Goal: Task Accomplishment & Management: Use online tool/utility

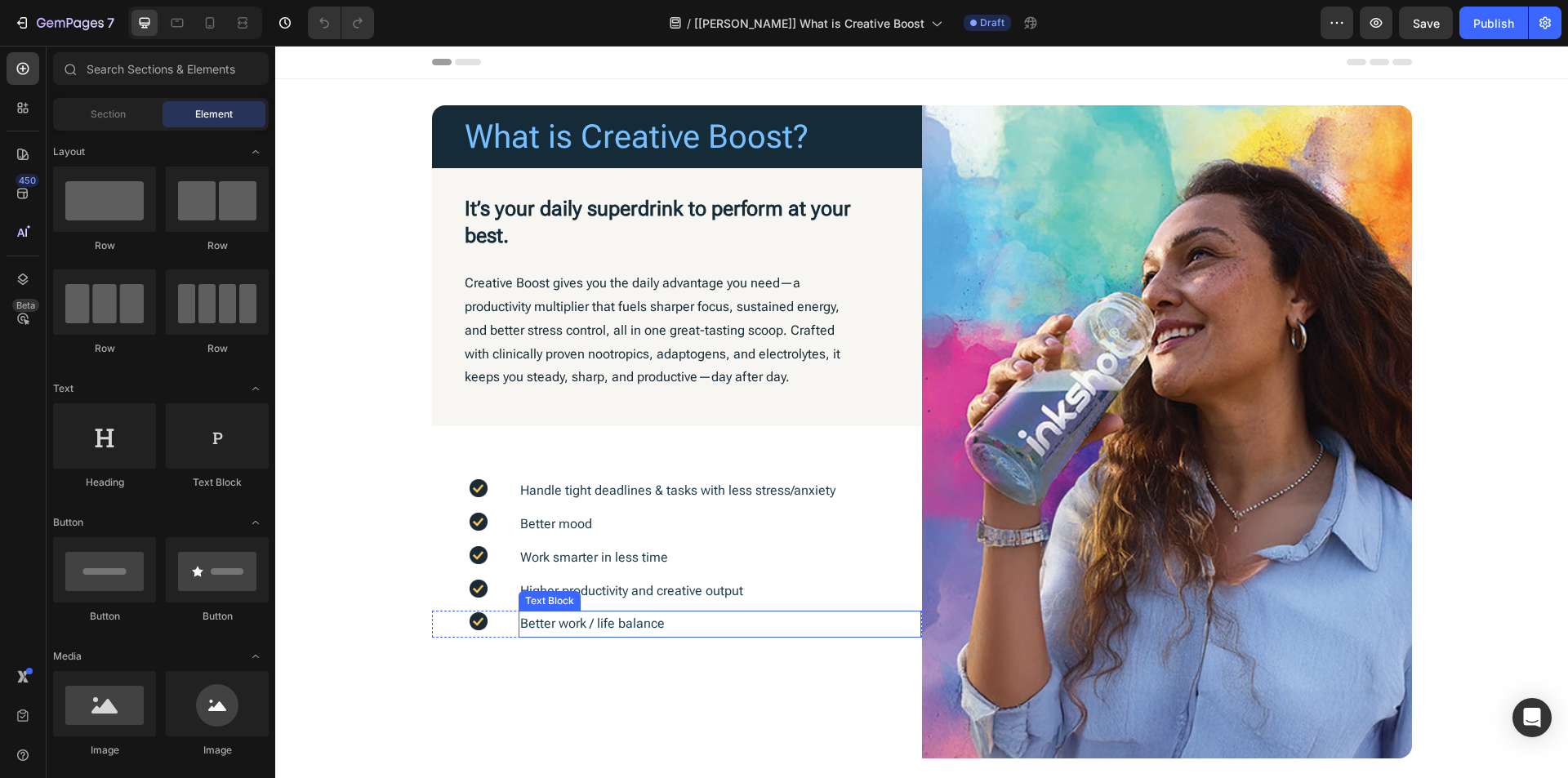
drag, startPoint x: 784, startPoint y: 629, endPoint x: 742, endPoint y: 623, distance: 42.4
click at [784, 629] on p "Better work / life balance" at bounding box center [720, 624] width 400 height 24
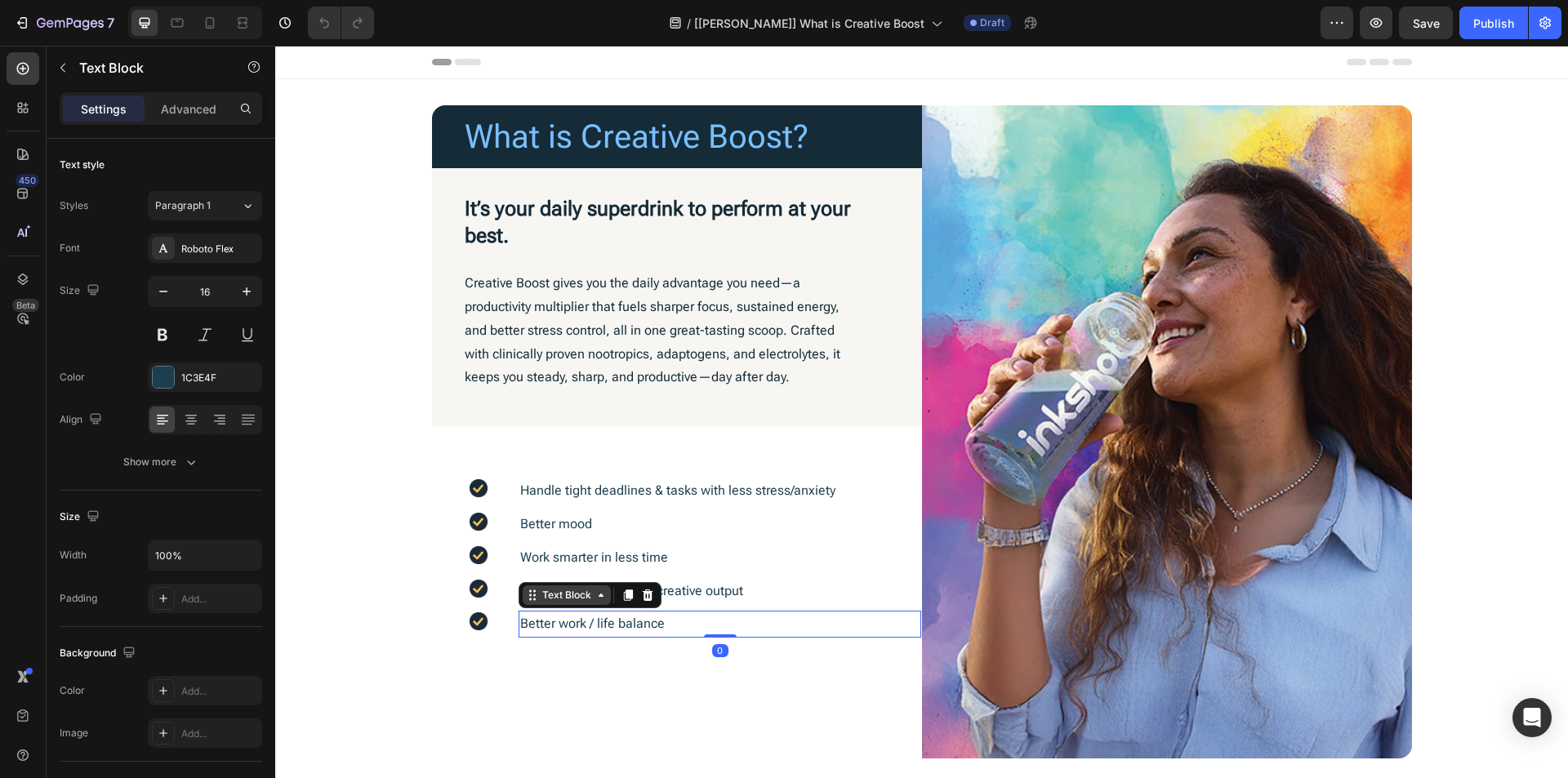
click at [539, 596] on div "Text Block" at bounding box center [567, 594] width 55 height 14
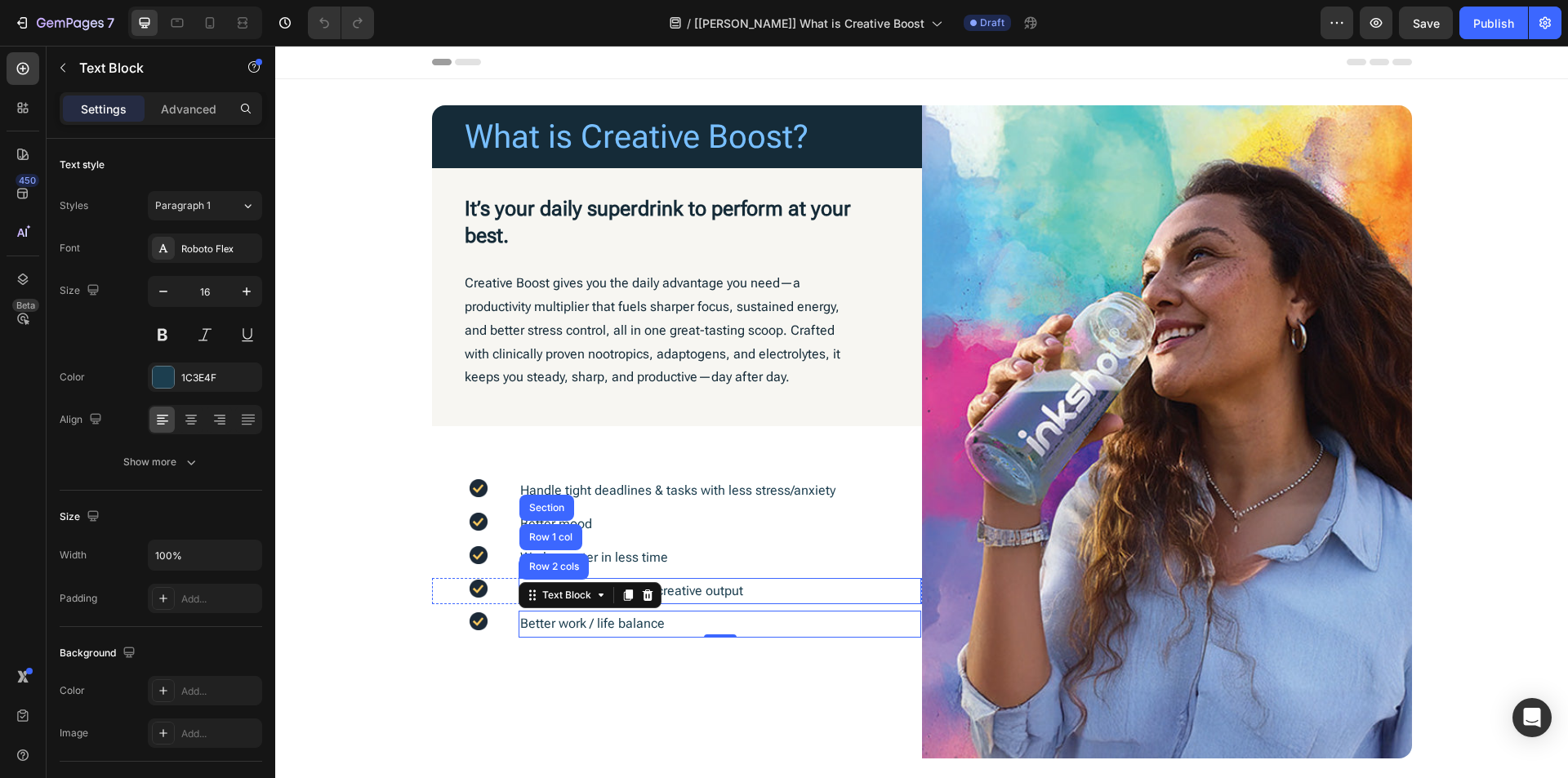
click at [772, 590] on p "Higher productivity and creative output" at bounding box center [720, 592] width 400 height 24
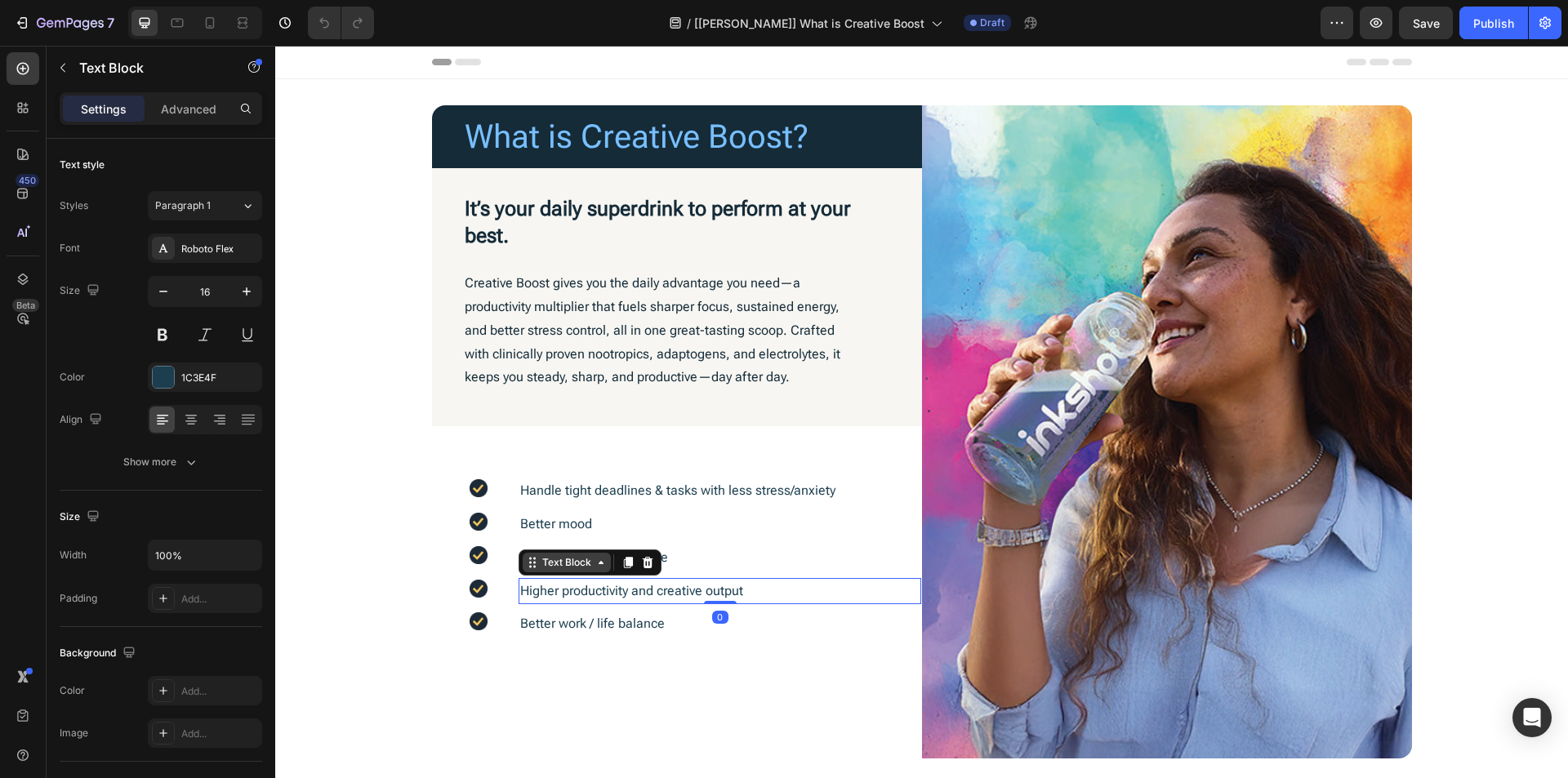
click at [577, 567] on div "Text Block" at bounding box center [567, 562] width 55 height 14
click at [207, 15] on icon at bounding box center [209, 22] width 16 height 16
type input "14"
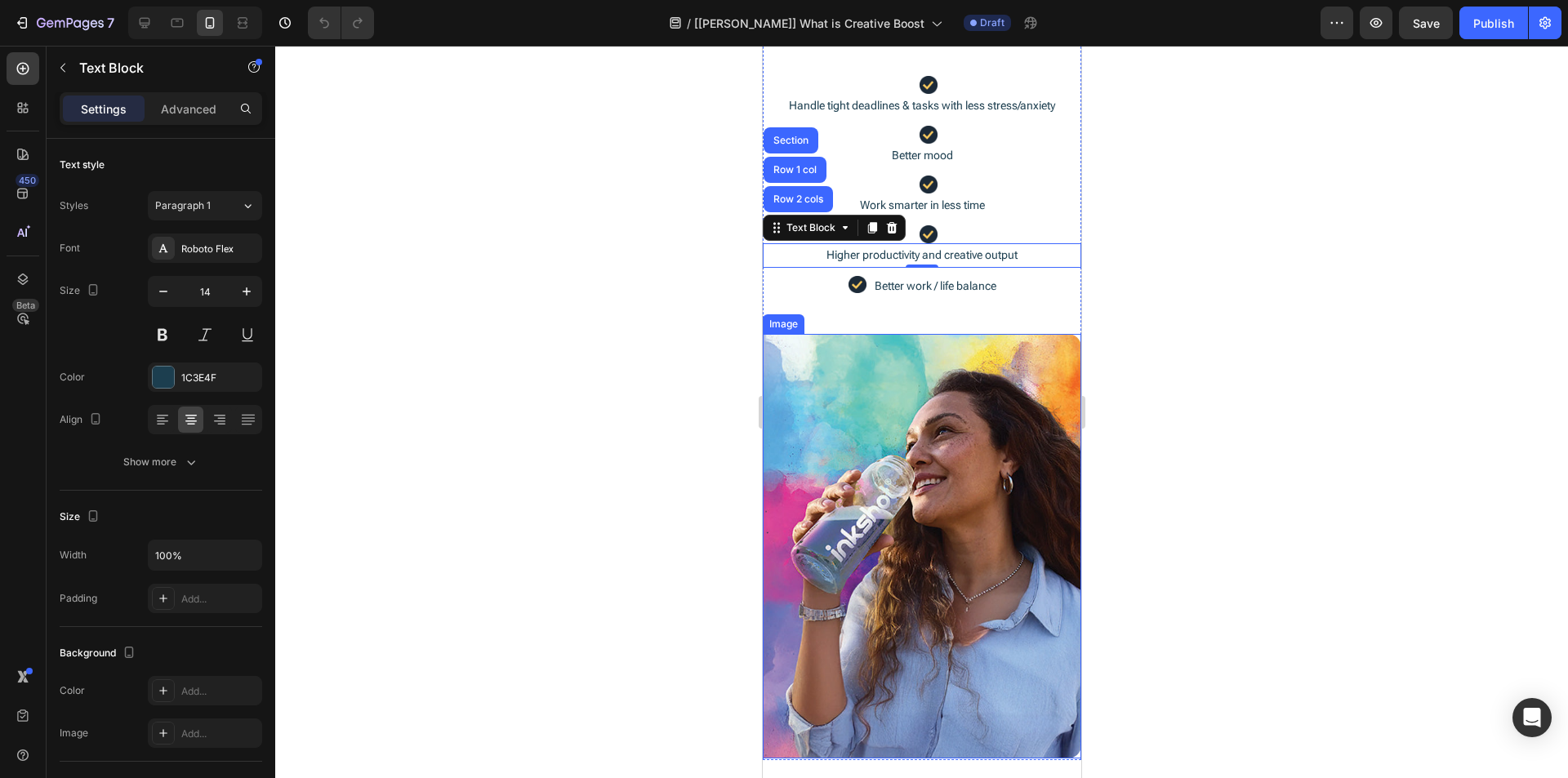
scroll to position [431, 0]
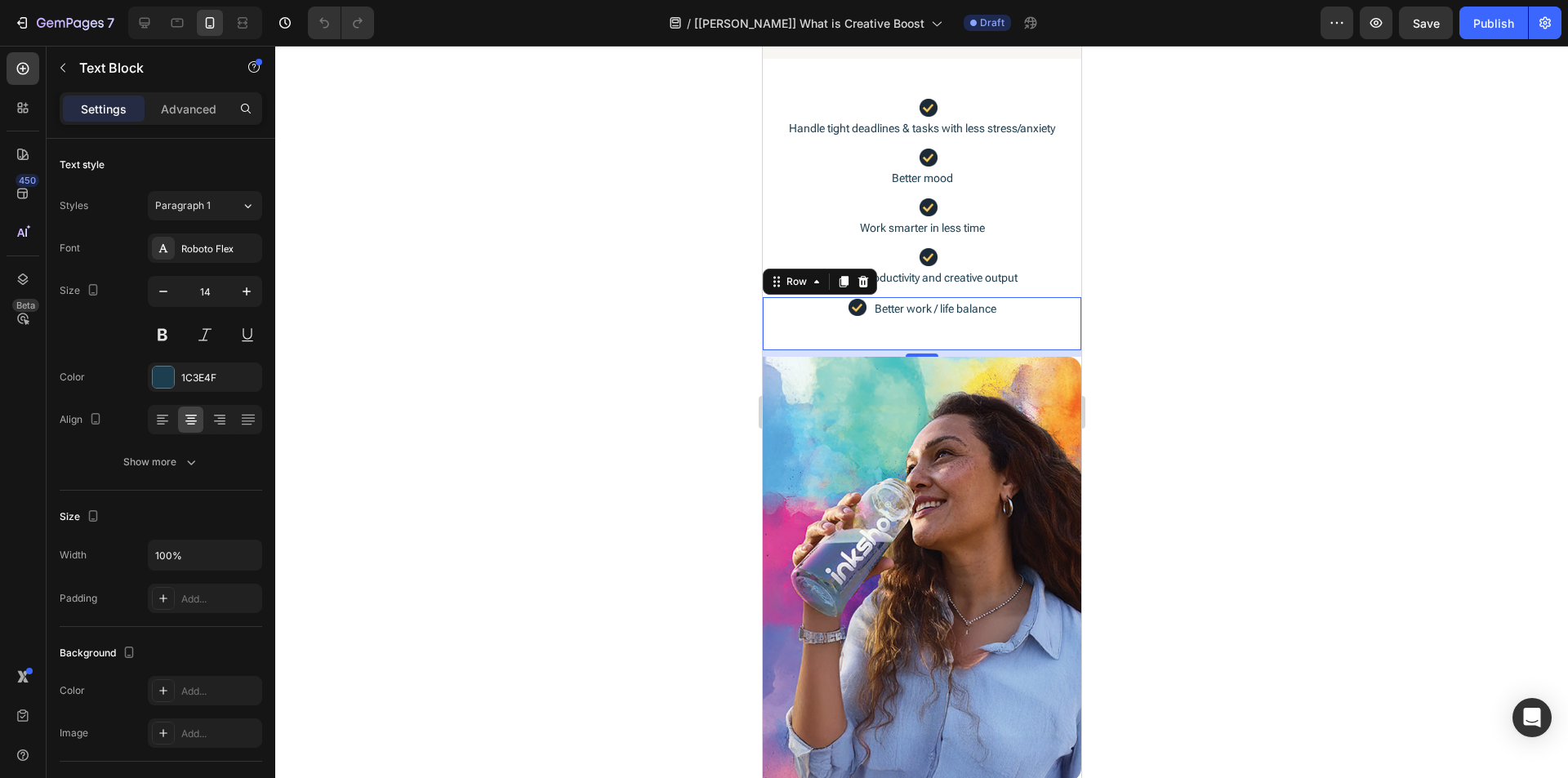
click at [813, 324] on div "Image" at bounding box center [814, 324] width 104 height 54
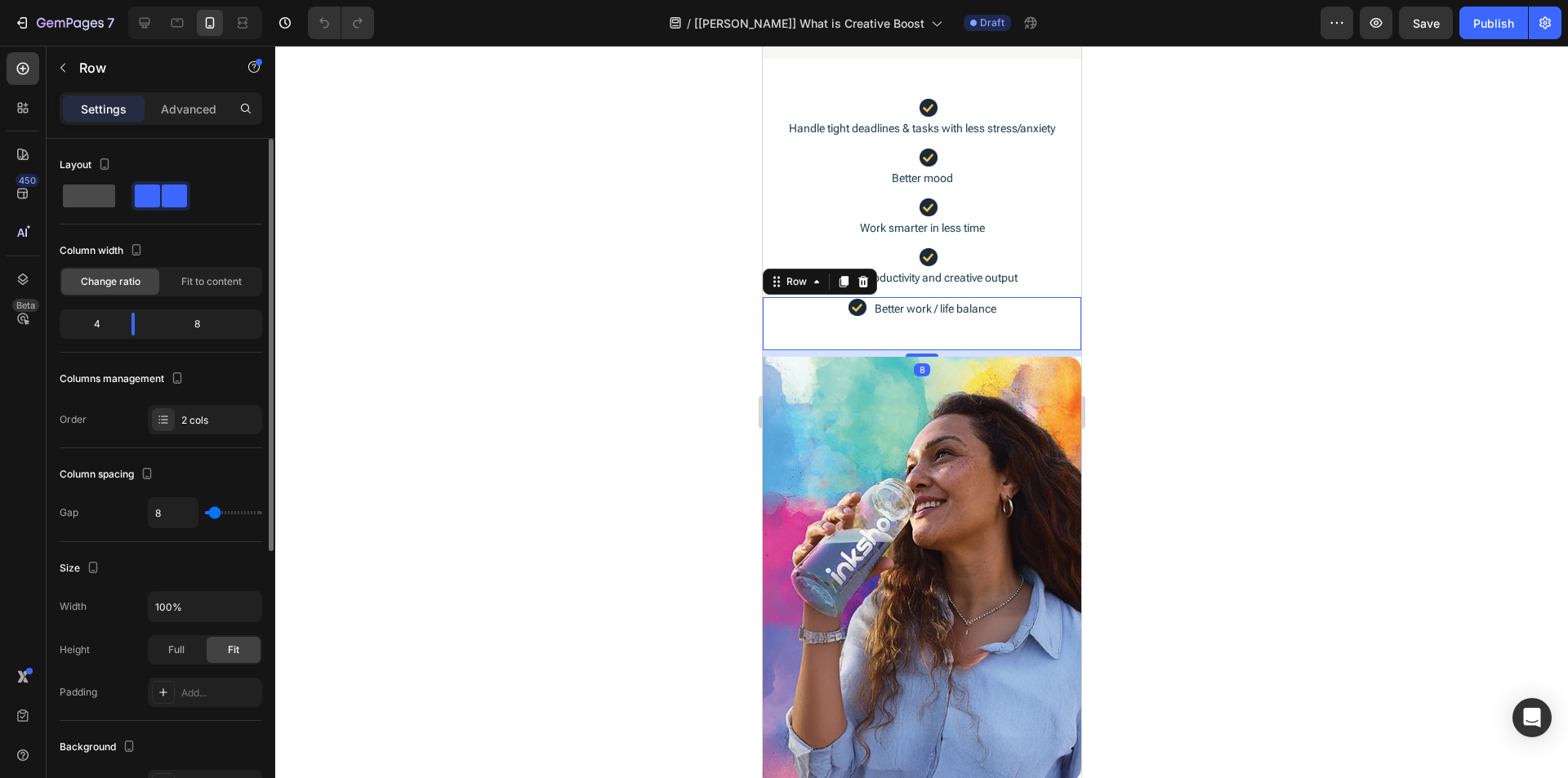
click at [88, 199] on span at bounding box center [89, 196] width 53 height 23
type input "0"
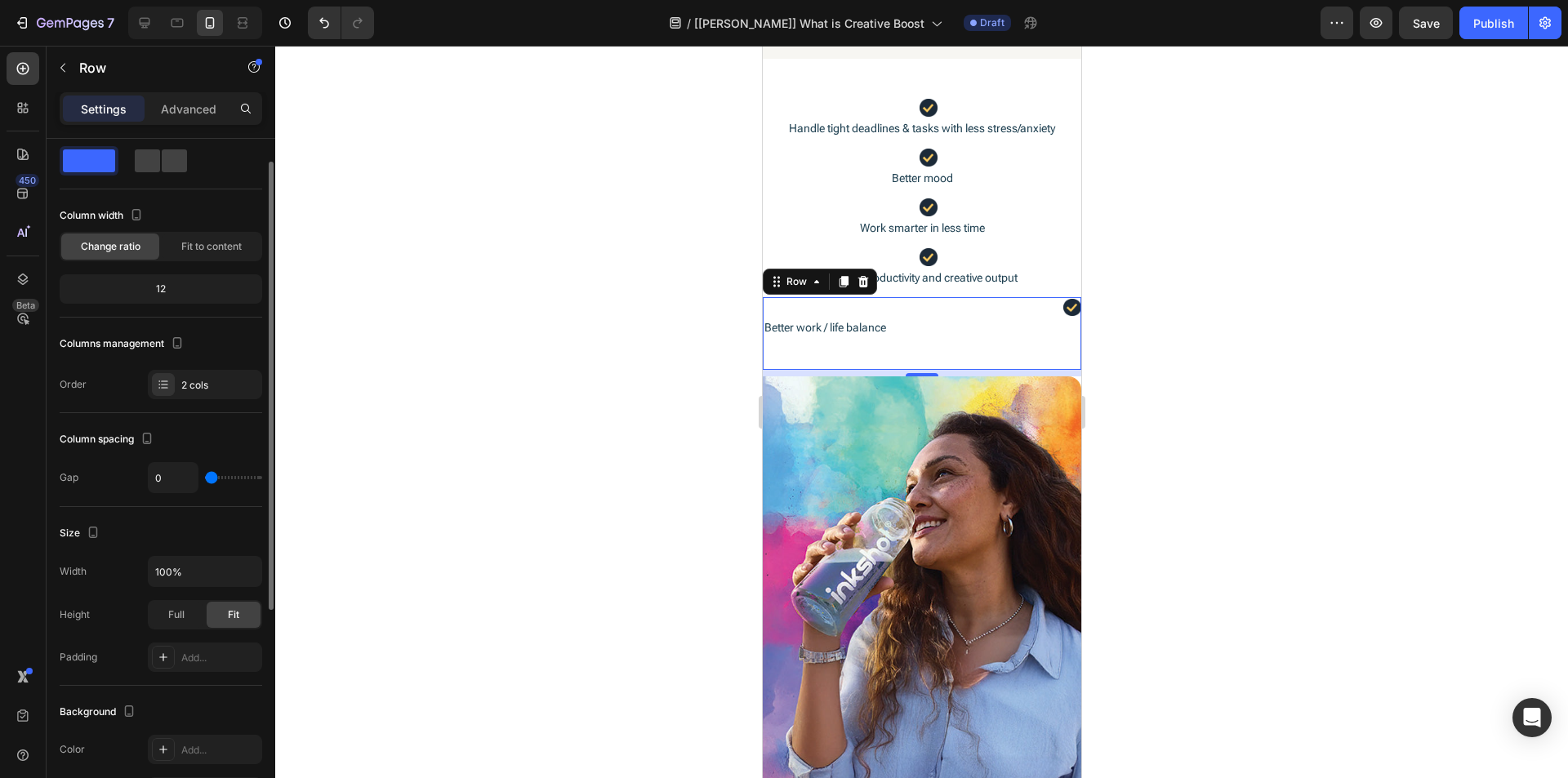
scroll to position [0, 0]
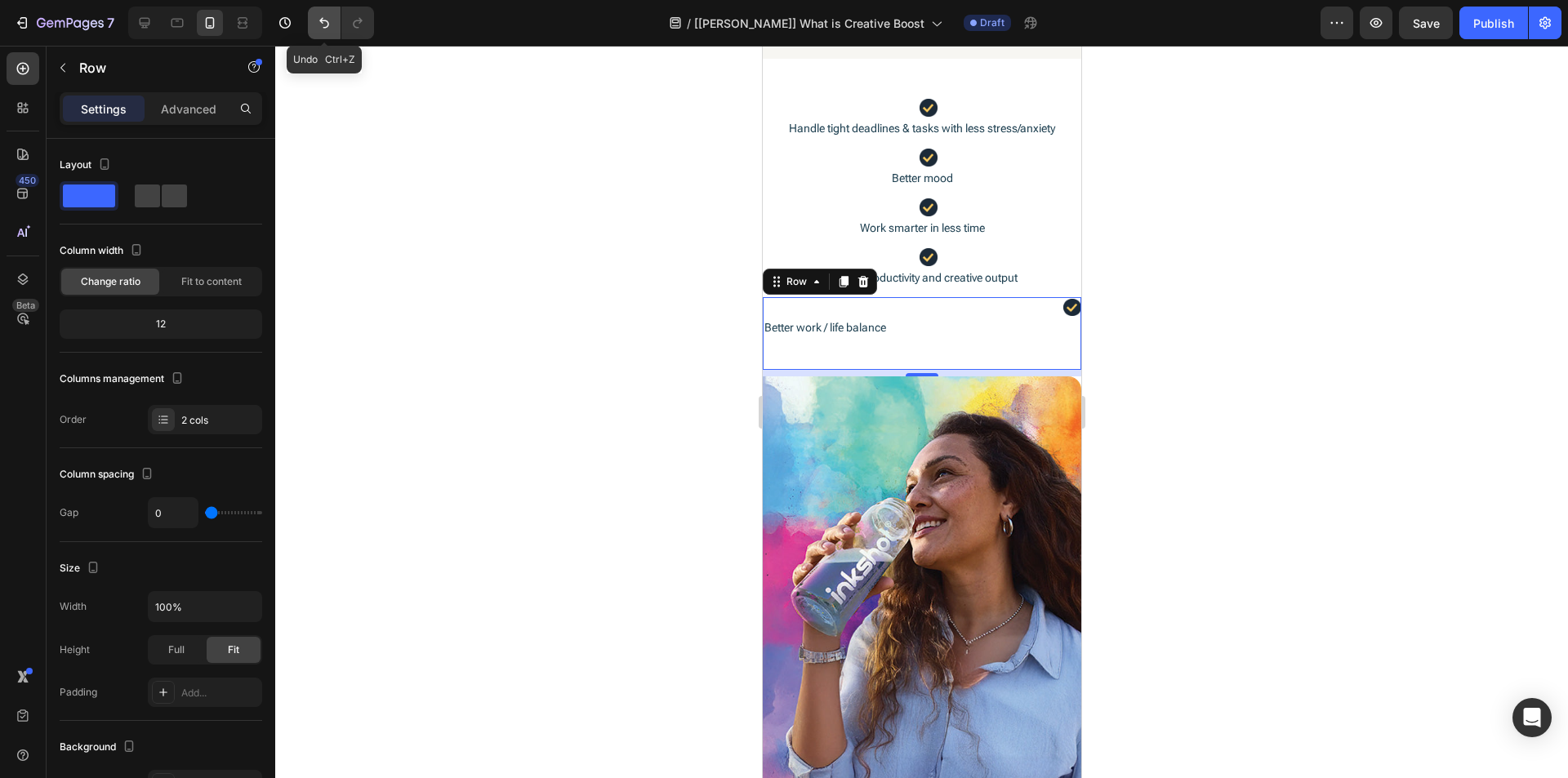
click at [321, 31] on button "Undo/Redo" at bounding box center [324, 23] width 33 height 32
type input "8"
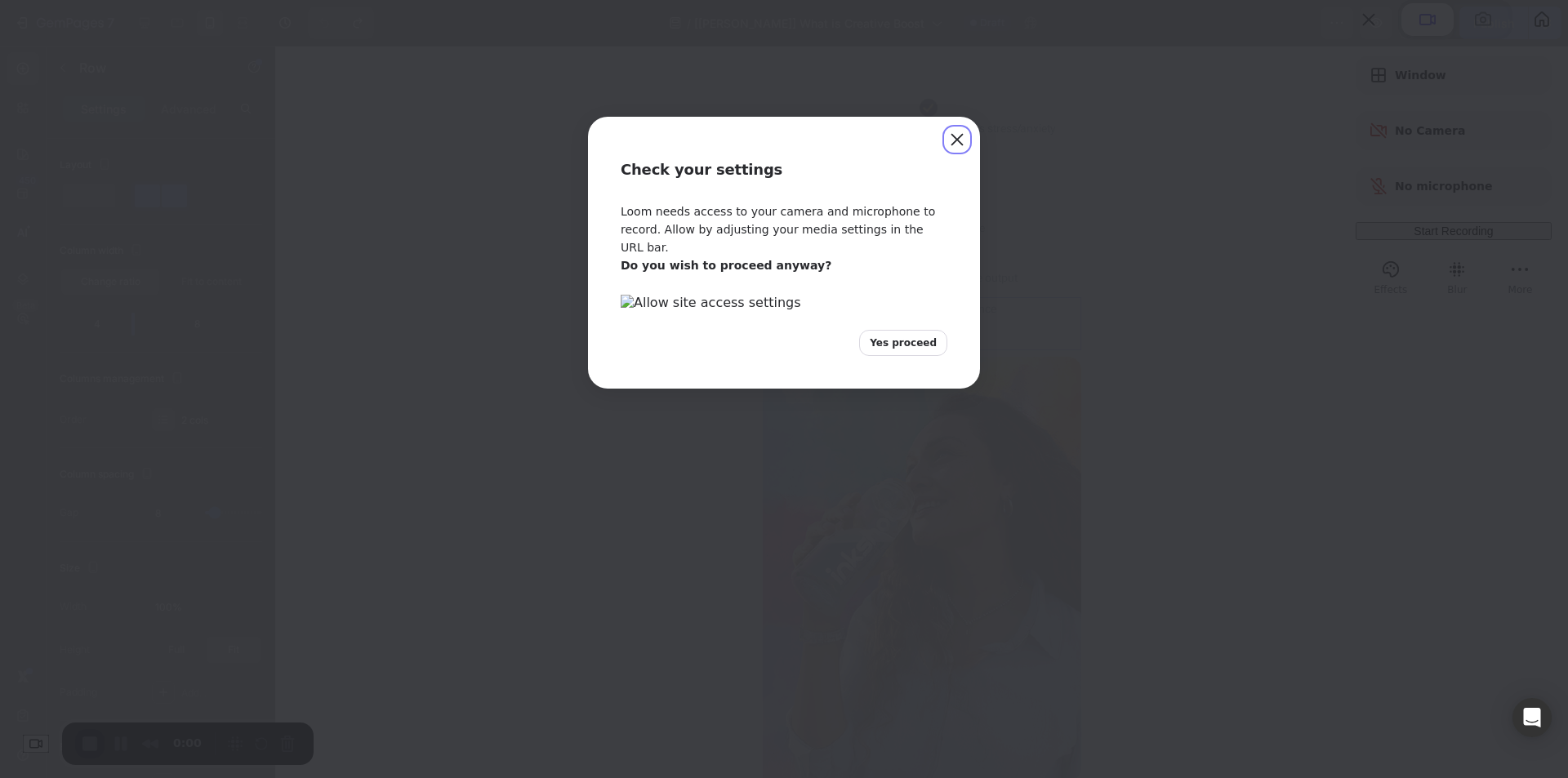
click at [908, 351] on span "Yes proceed" at bounding box center [904, 342] width 67 height 14
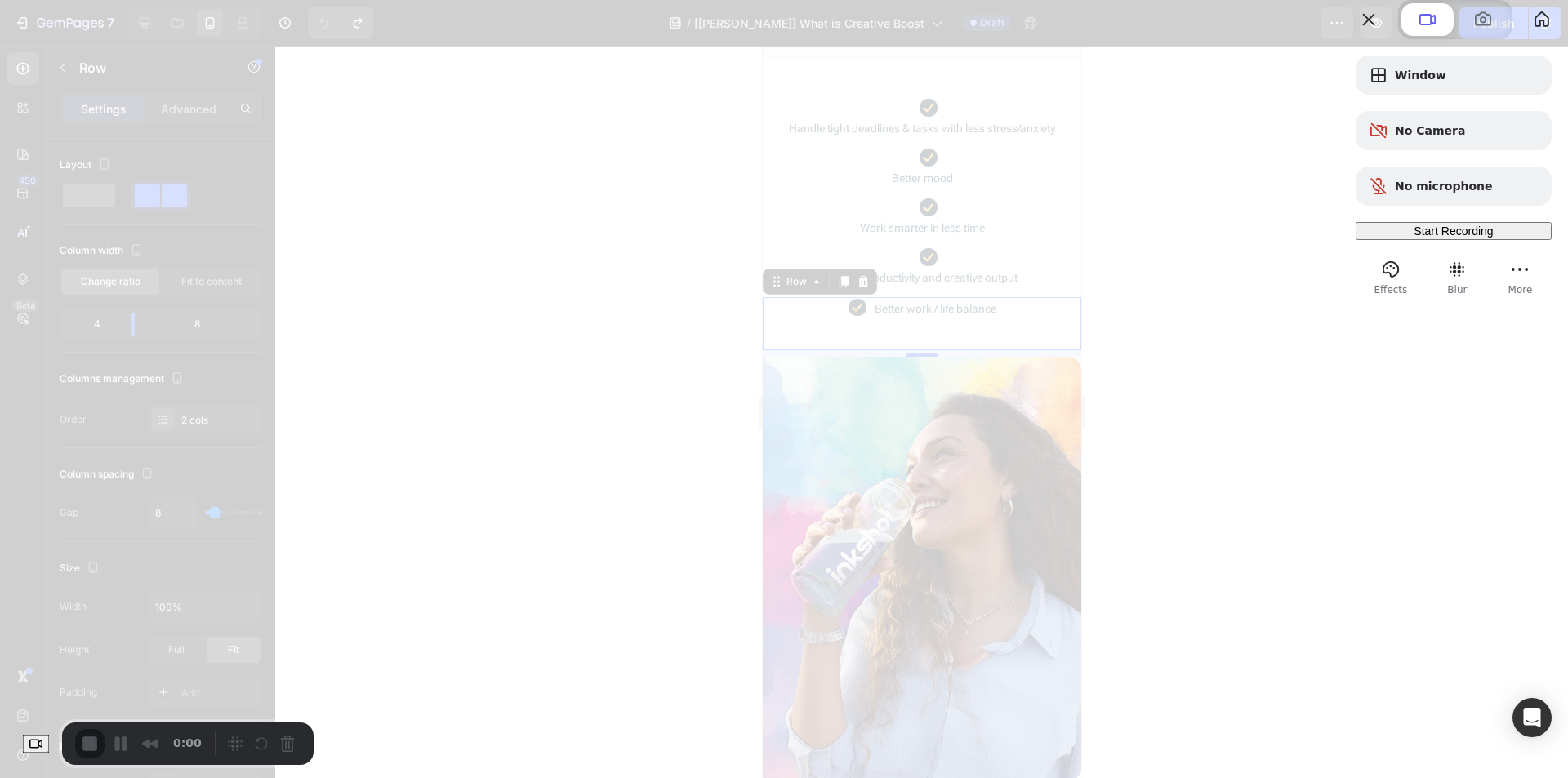
click at [1384, 238] on div "Start Recording" at bounding box center [1453, 231] width 183 height 13
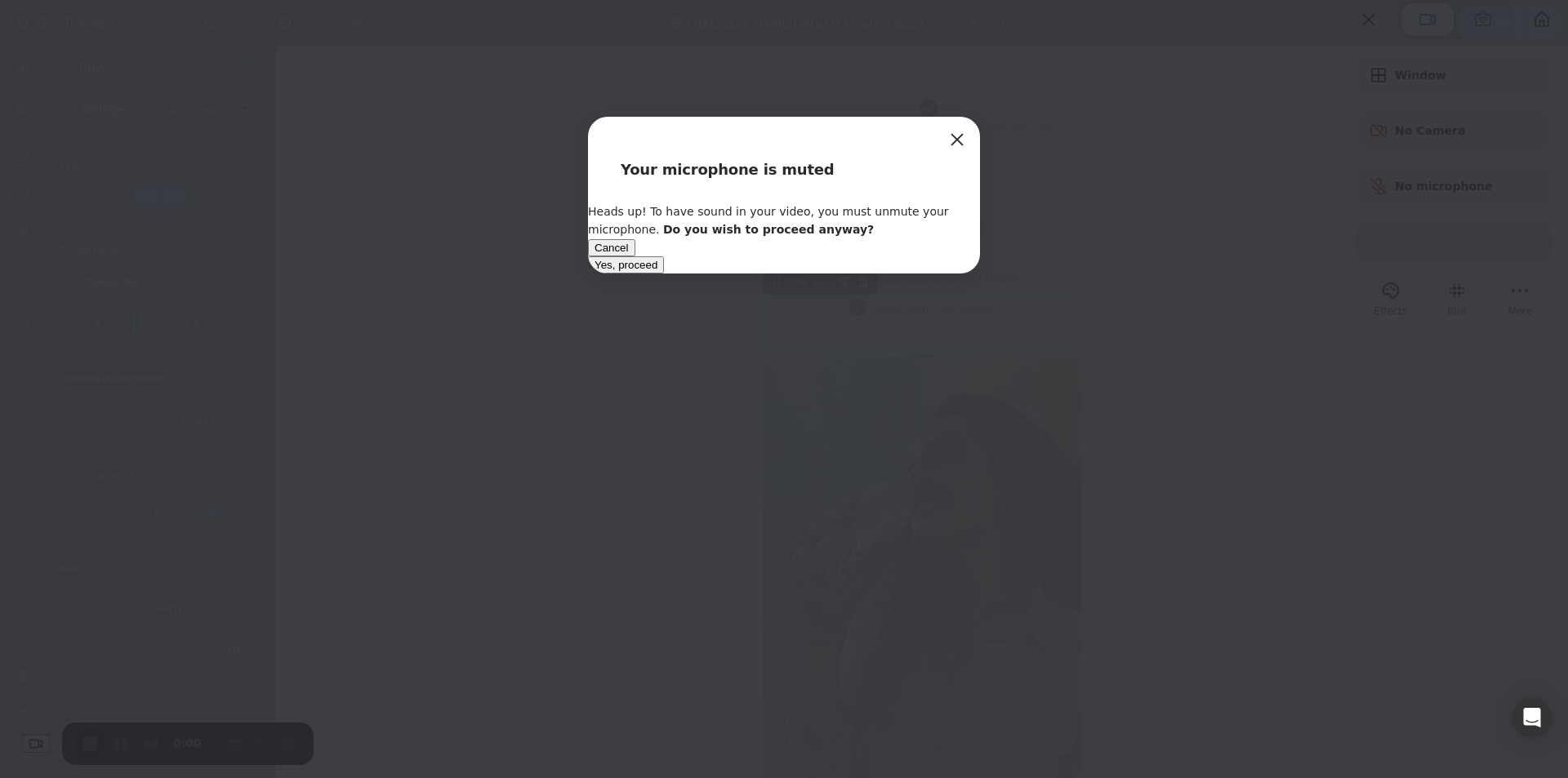
click at [658, 271] on span "Yes, proceed" at bounding box center [626, 265] width 63 height 12
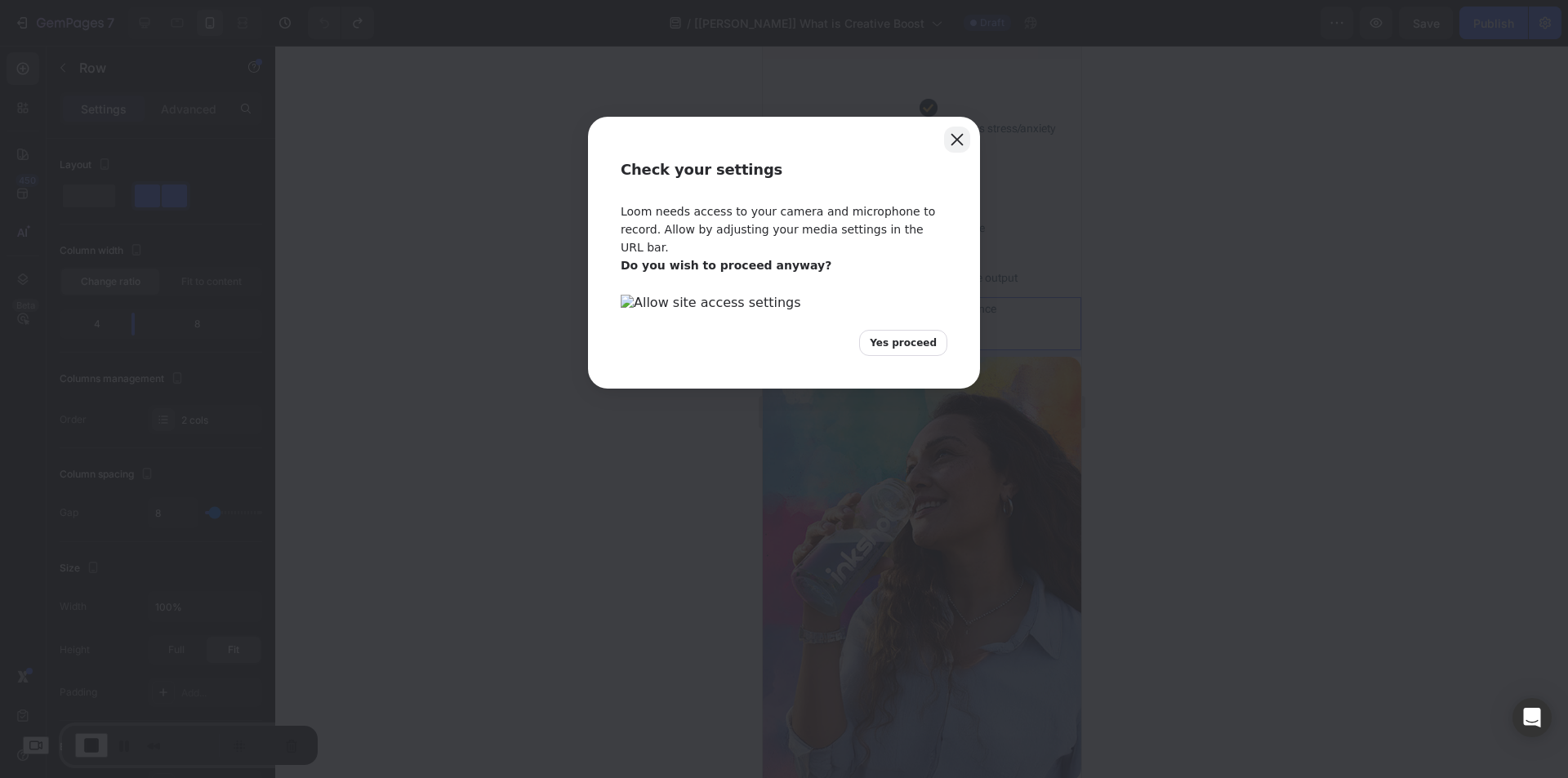
click at [967, 140] on button "Close" at bounding box center [957, 139] width 26 height 26
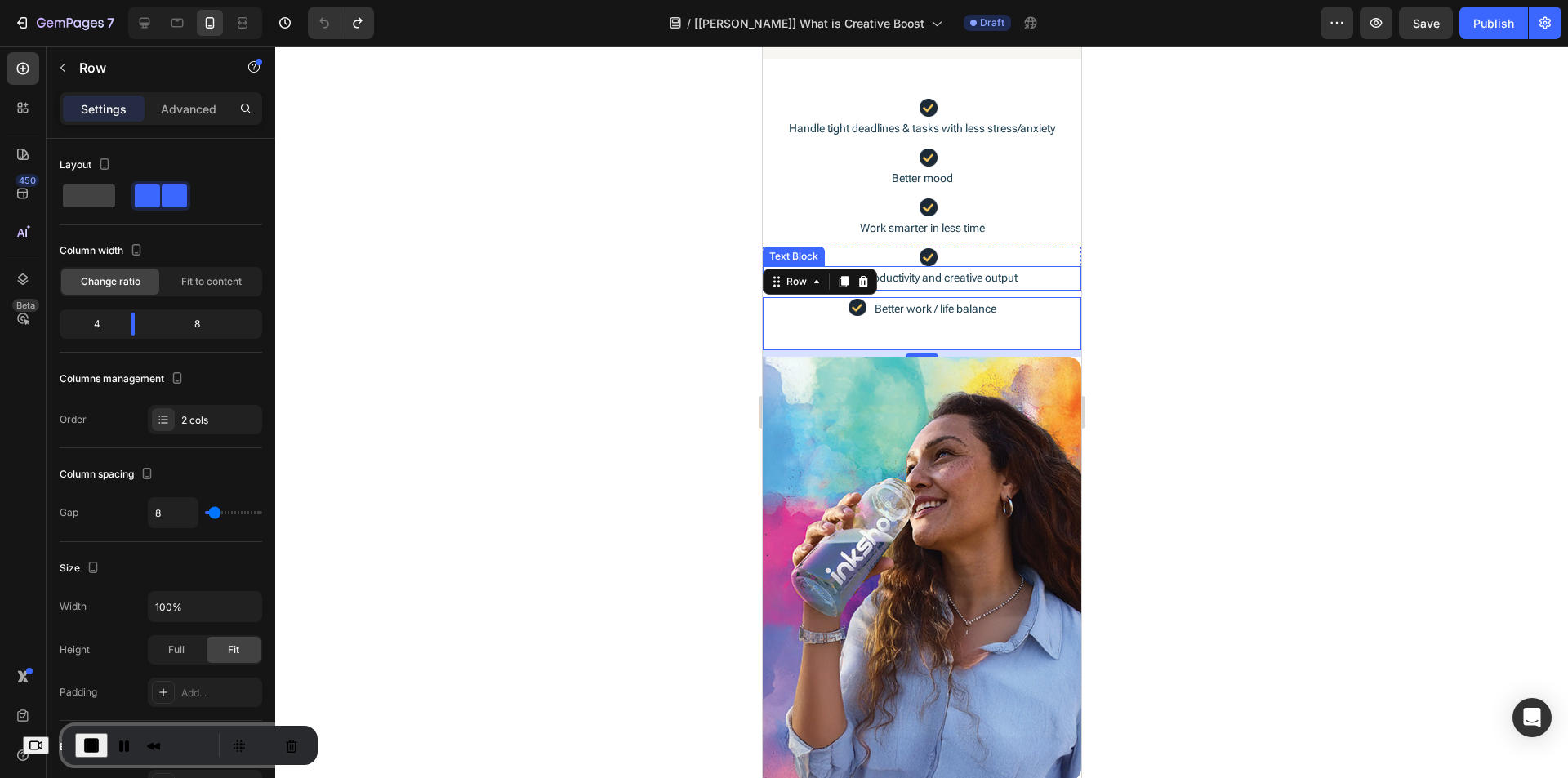
click at [1025, 279] on p "Higher productivity and creative output" at bounding box center [922, 277] width 316 height 20
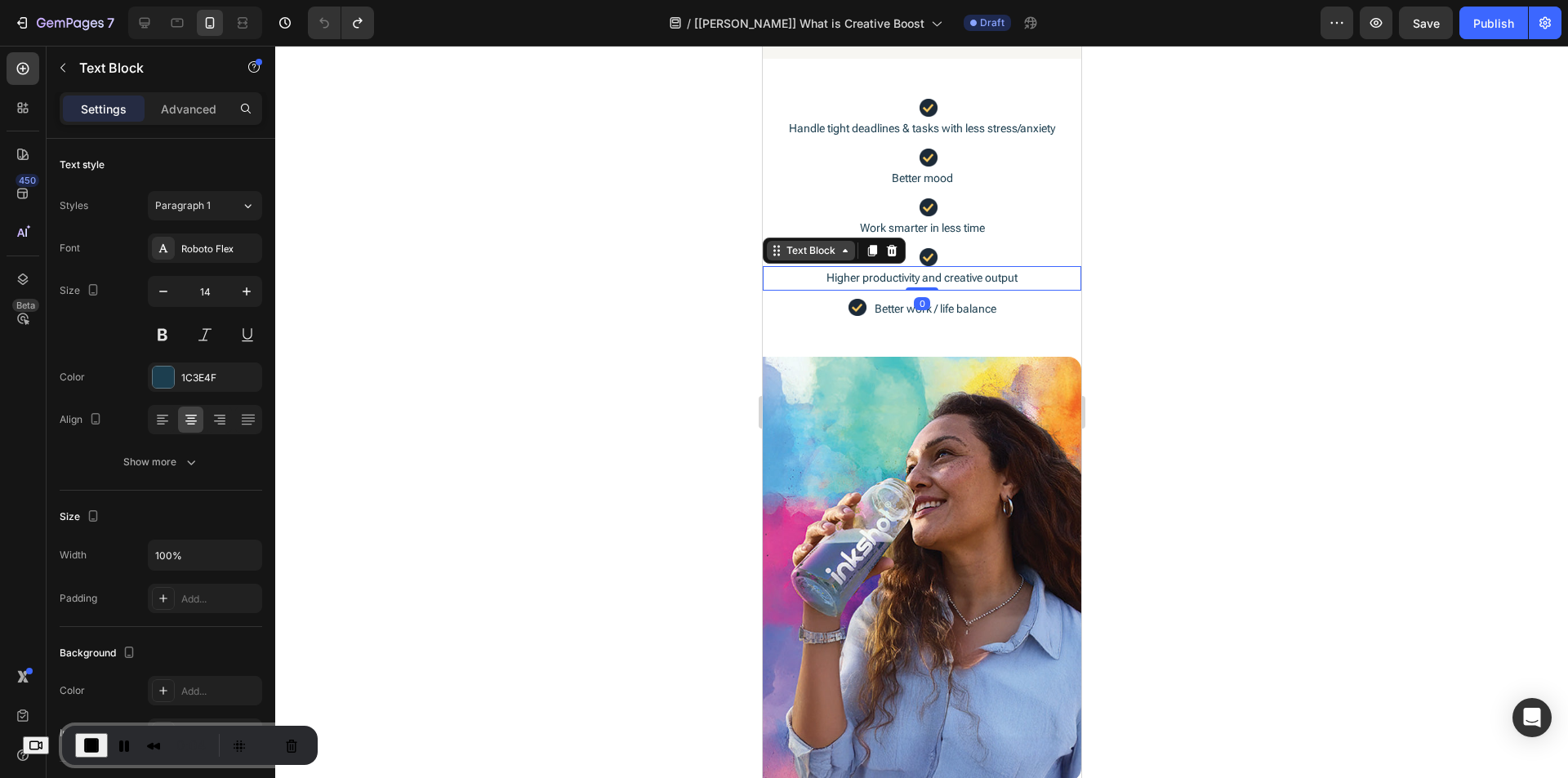
click at [821, 251] on div "Text Block" at bounding box center [810, 250] width 55 height 14
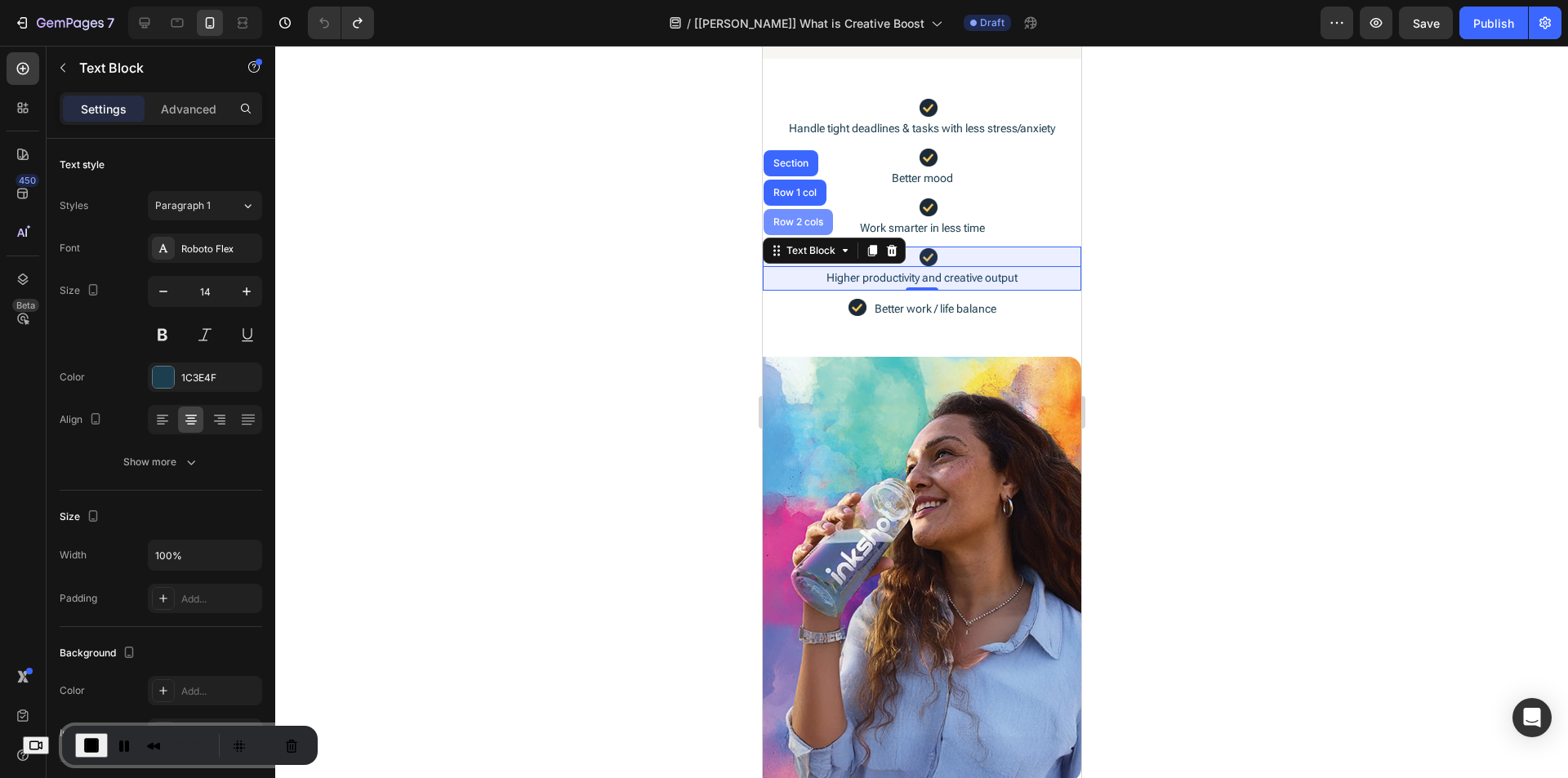
click at [802, 223] on div "Row 2 cols" at bounding box center [797, 222] width 56 height 10
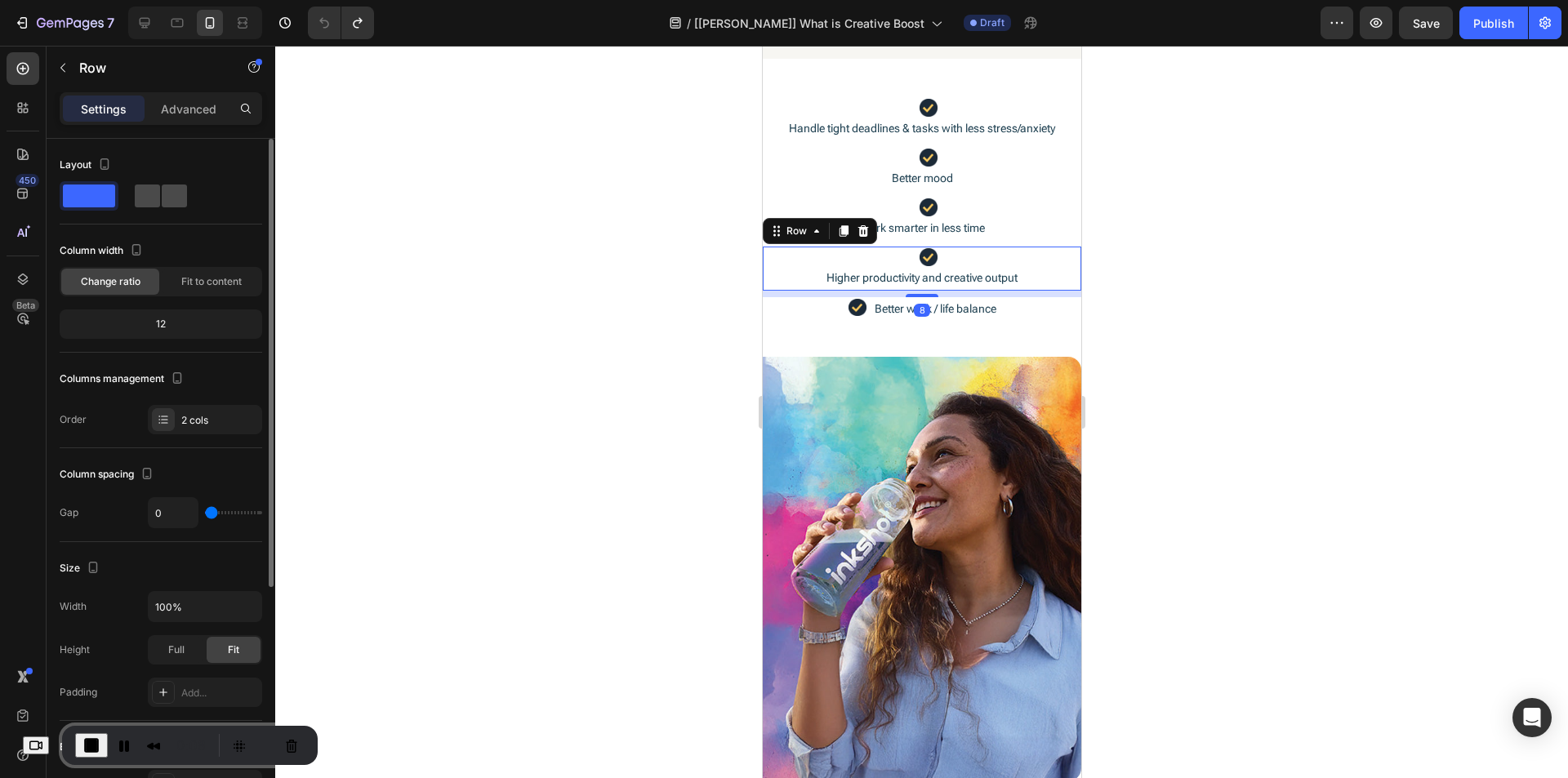
click at [162, 197] on span at bounding box center [174, 196] width 25 height 23
type input "8"
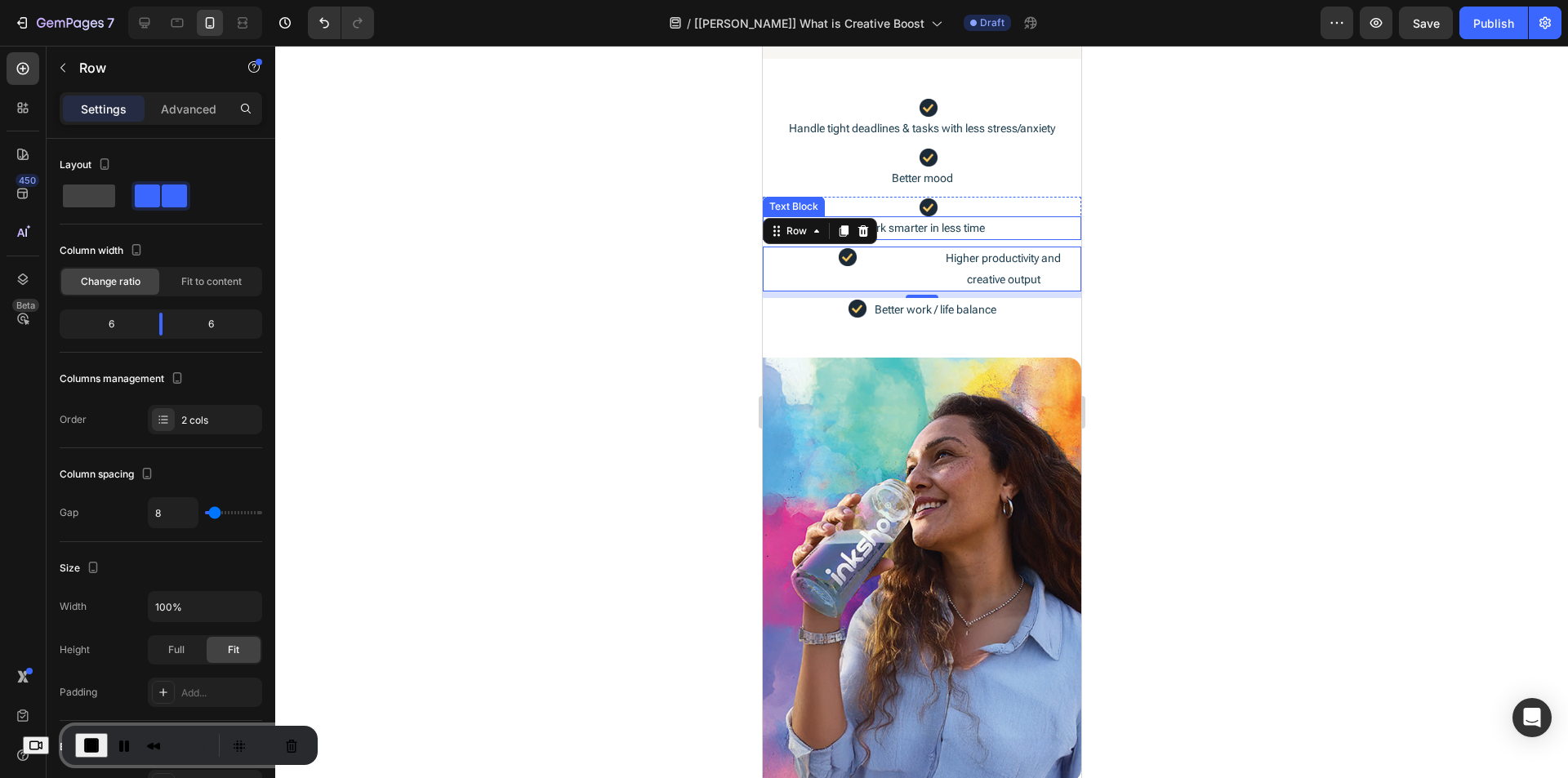
click at [1020, 229] on p "Work smarter in less time" at bounding box center [922, 227] width 316 height 20
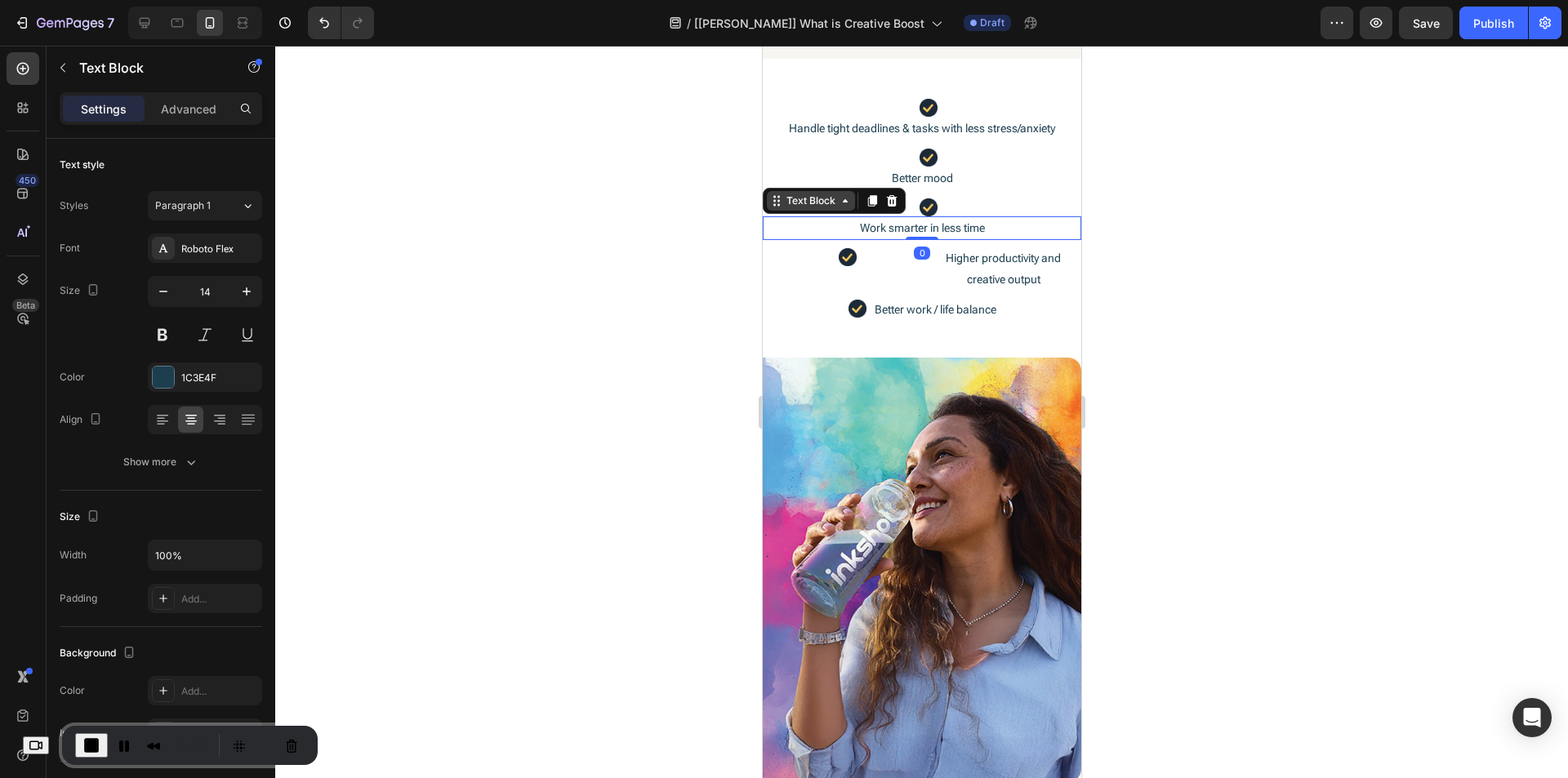
click at [814, 203] on div "Text Block" at bounding box center [810, 200] width 55 height 14
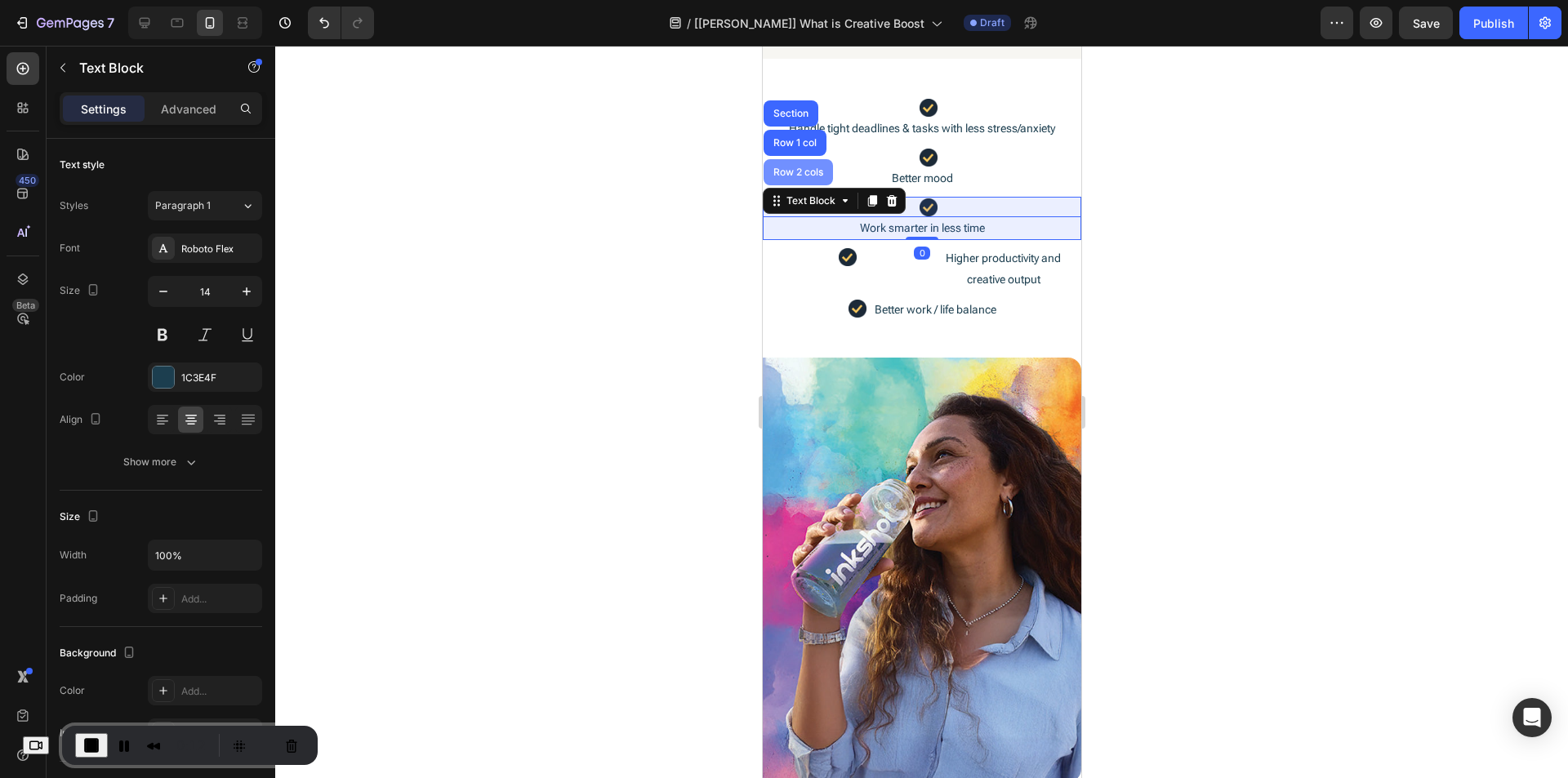
click at [802, 177] on div "Row 2 cols" at bounding box center [797, 172] width 56 height 10
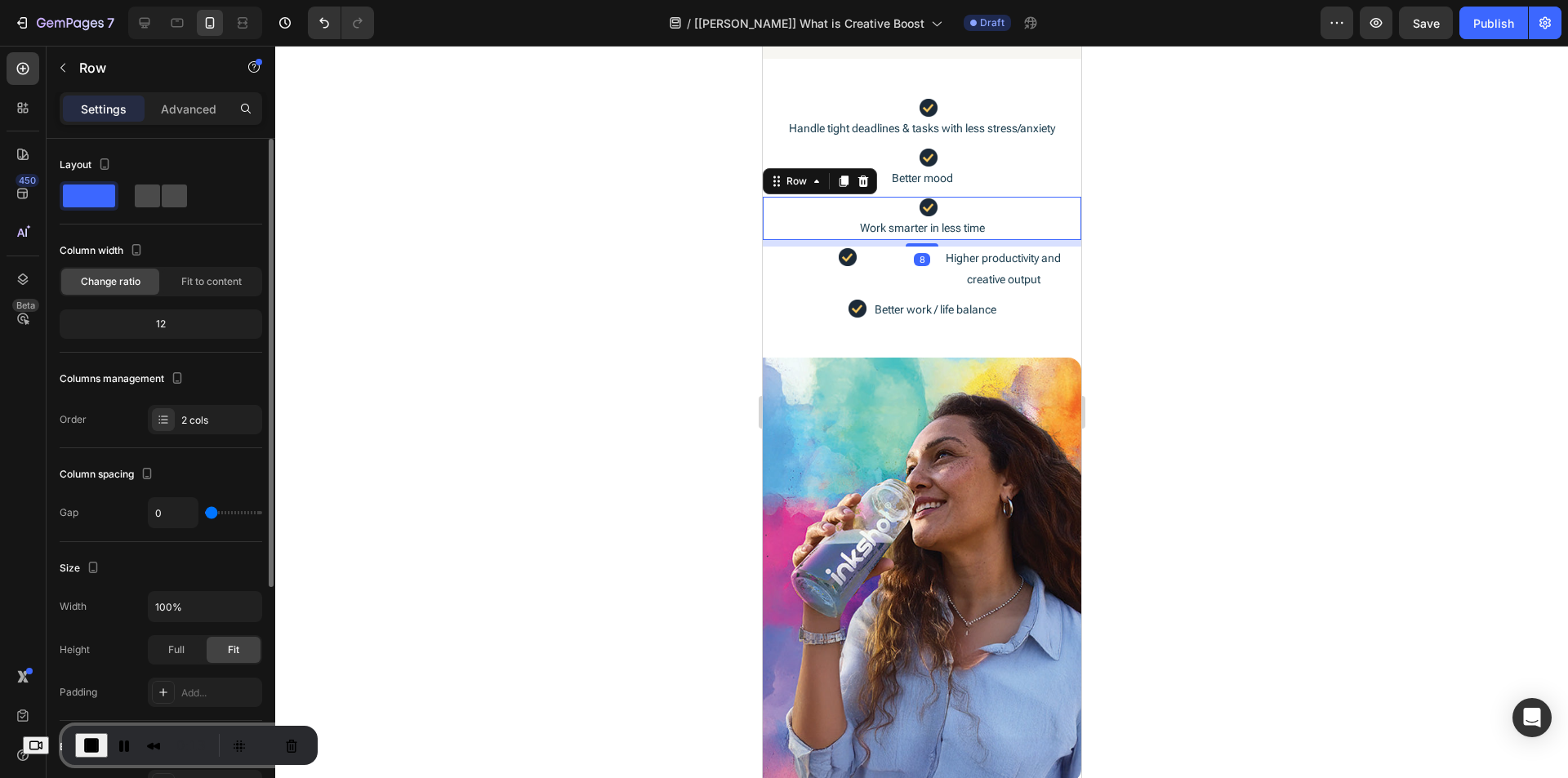
click at [162, 198] on span at bounding box center [174, 196] width 25 height 23
type input "8"
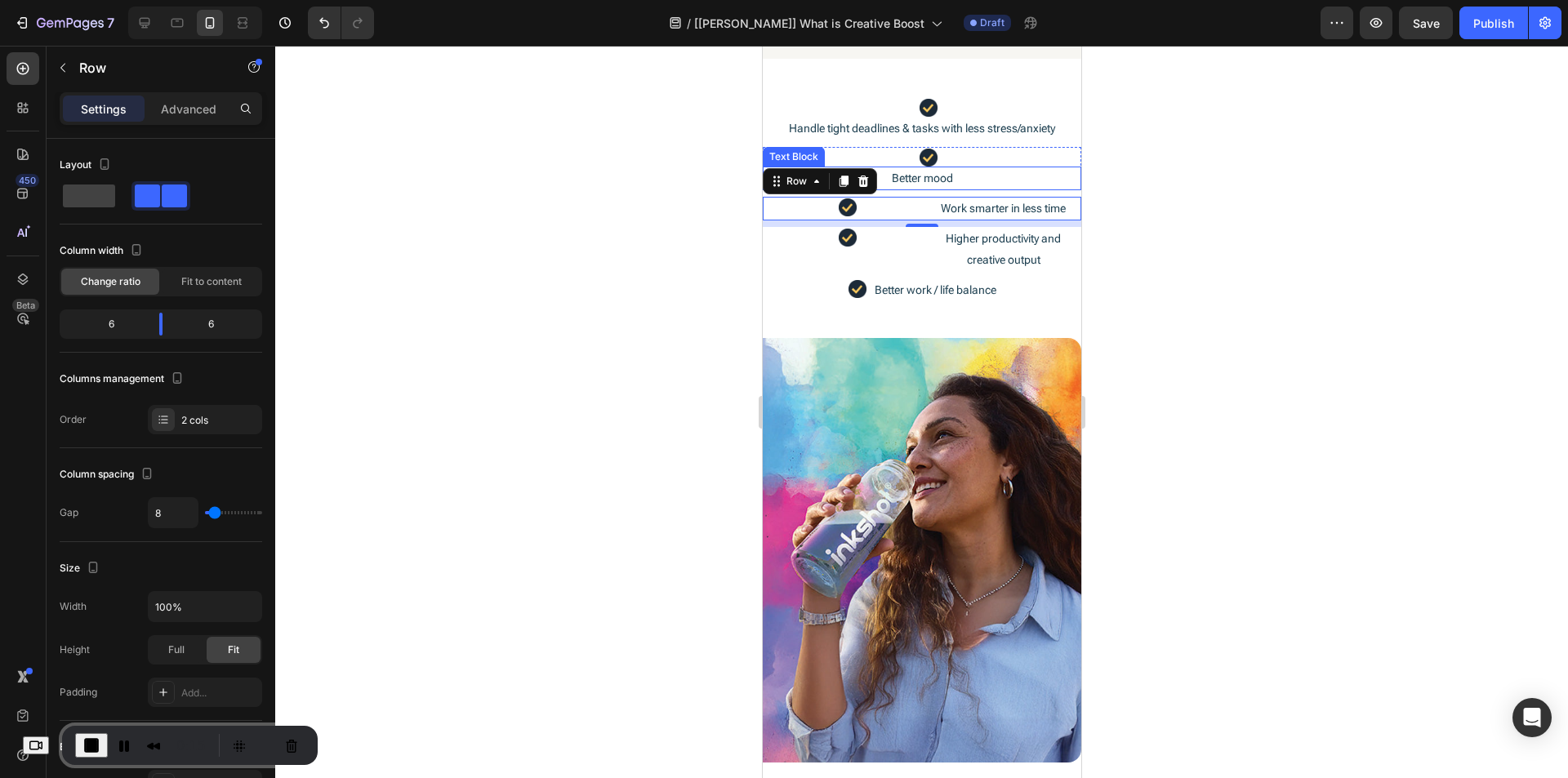
click at [991, 179] on p "Better mood" at bounding box center [922, 178] width 316 height 20
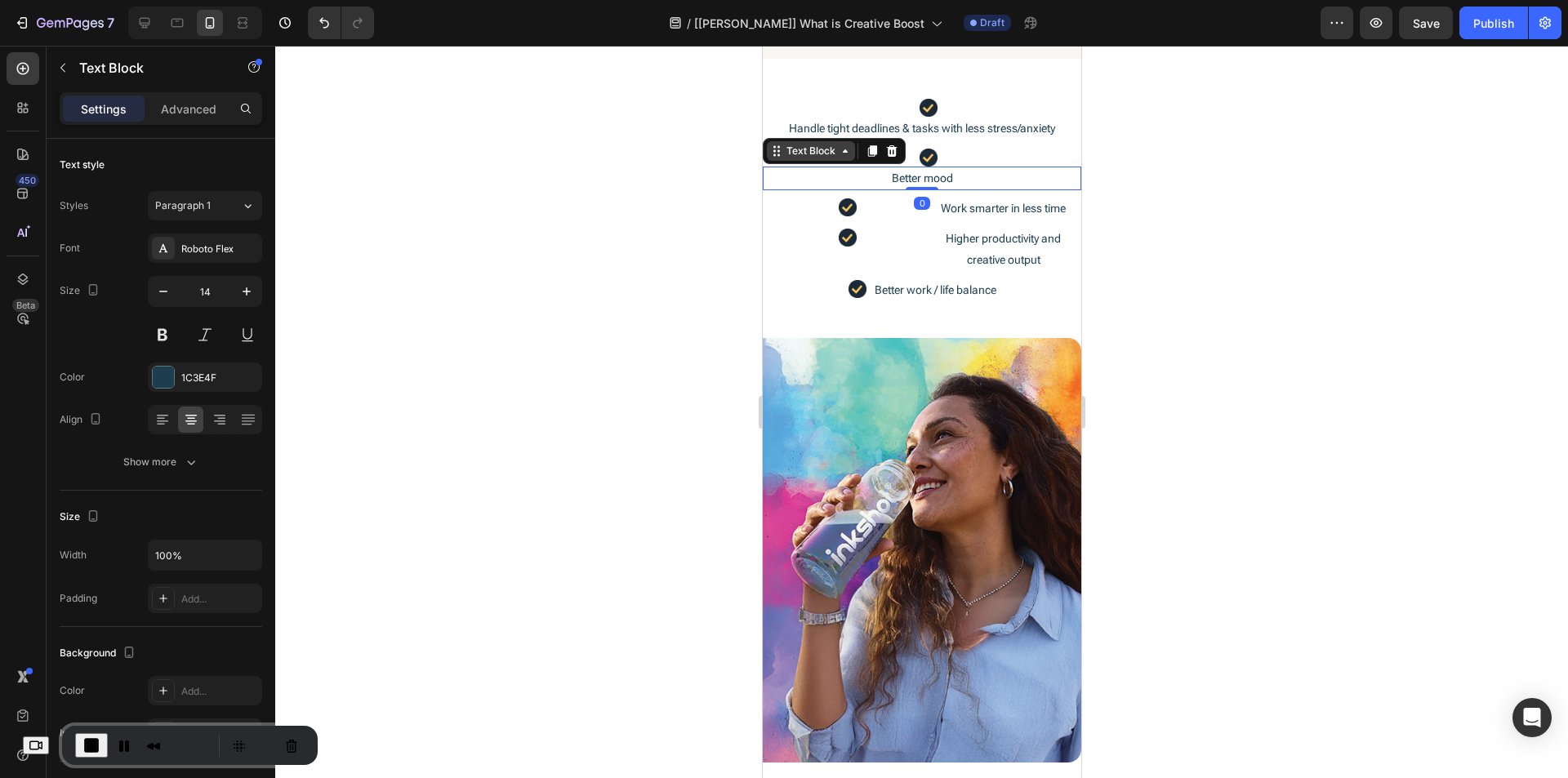
click at [820, 151] on div "Text Block" at bounding box center [810, 150] width 55 height 14
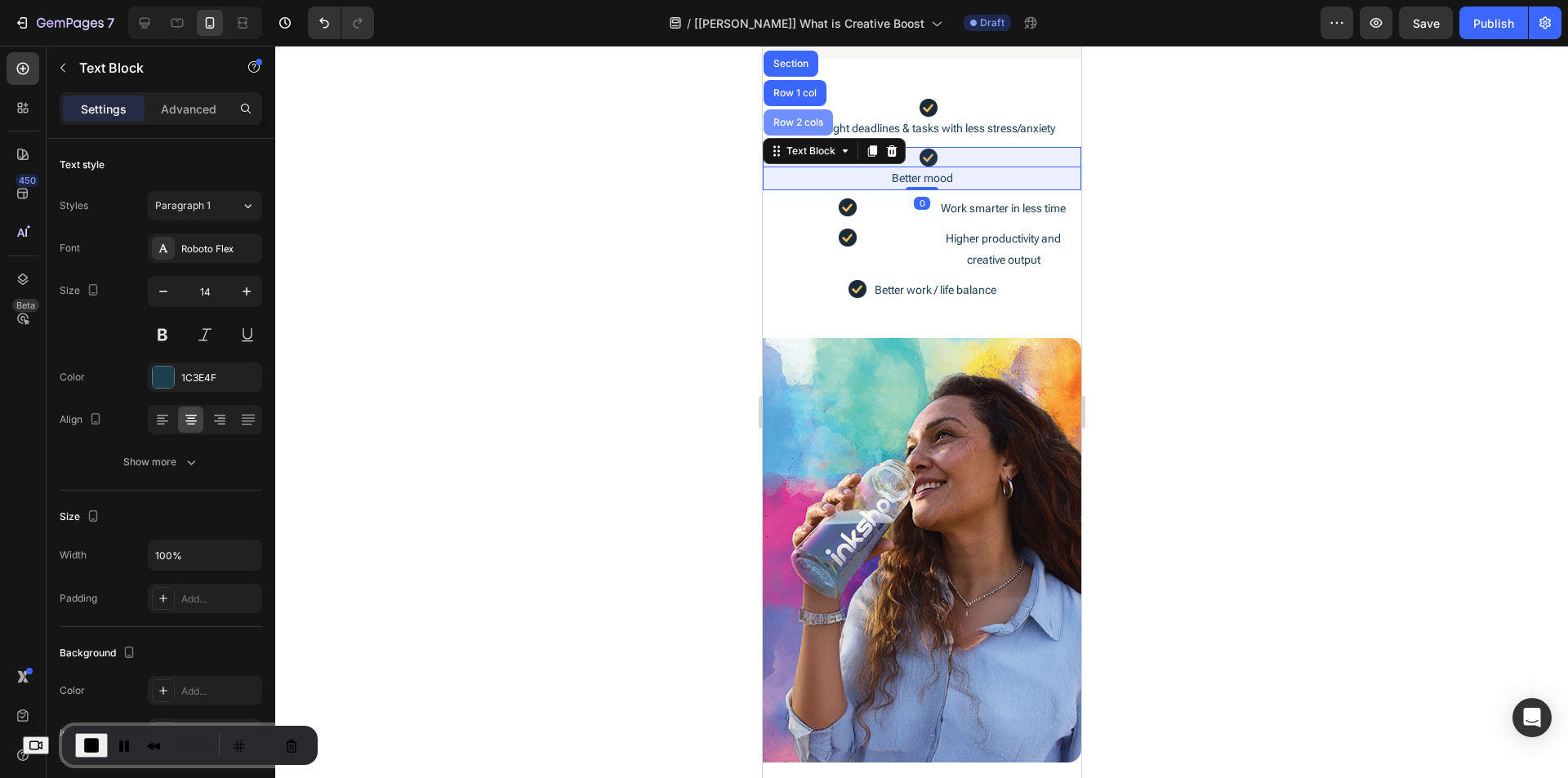
click at [796, 123] on div "Row 2 cols" at bounding box center [797, 122] width 56 height 10
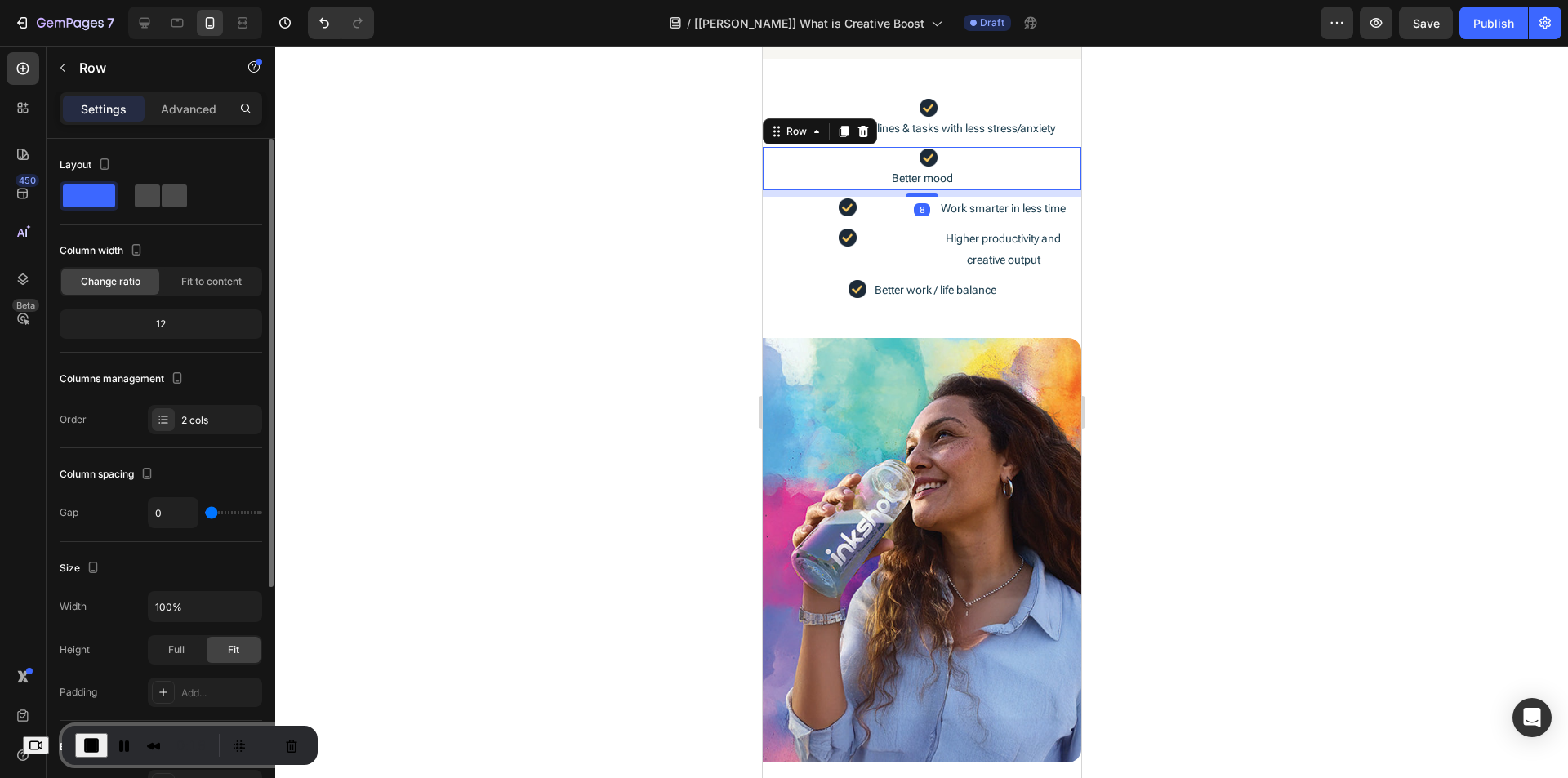
click at [171, 187] on span at bounding box center [174, 196] width 25 height 23
type input "8"
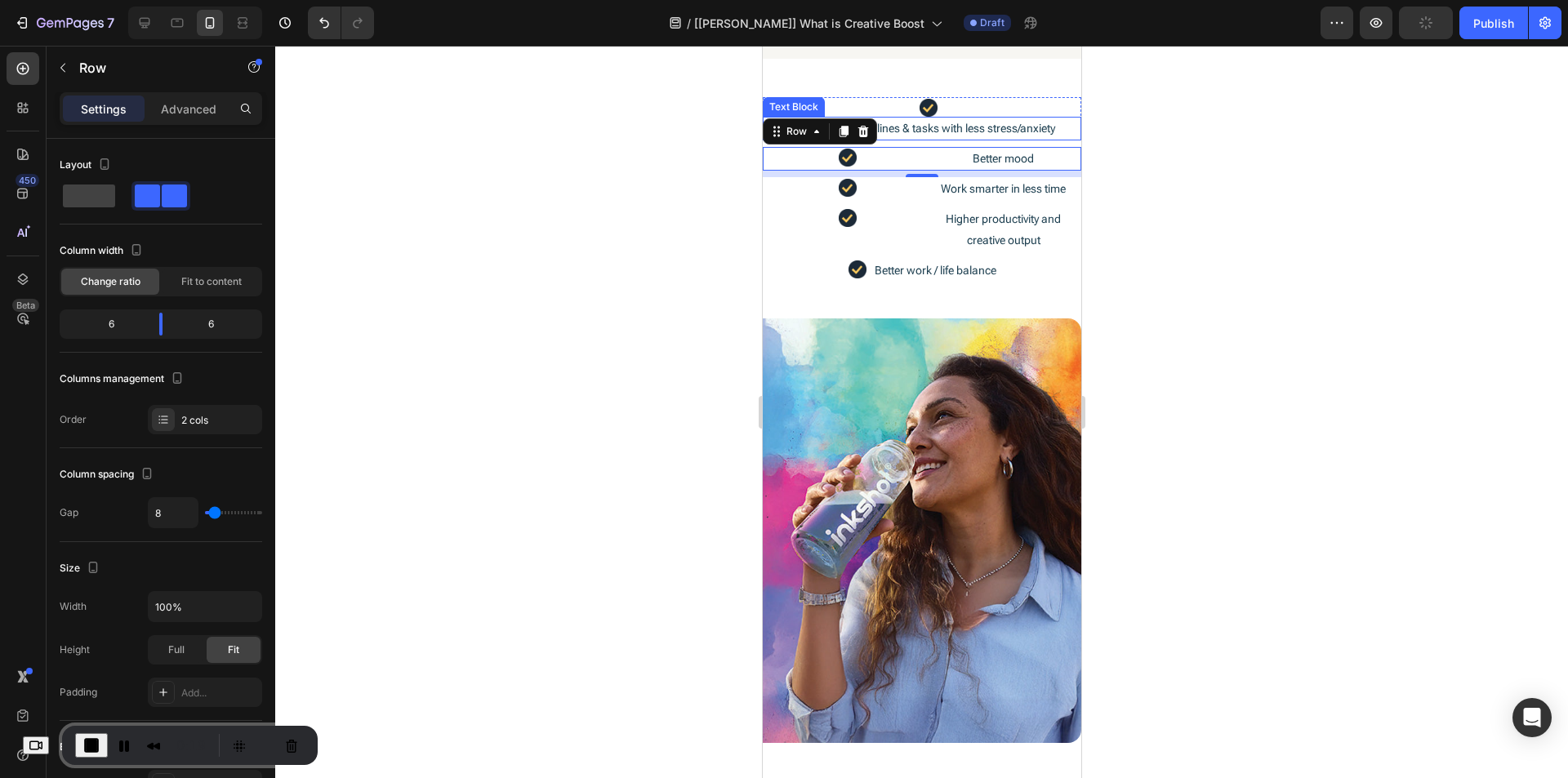
click at [984, 130] on p "Handle tight deadlines & tasks with less stress/anxiety" at bounding box center [922, 128] width 316 height 20
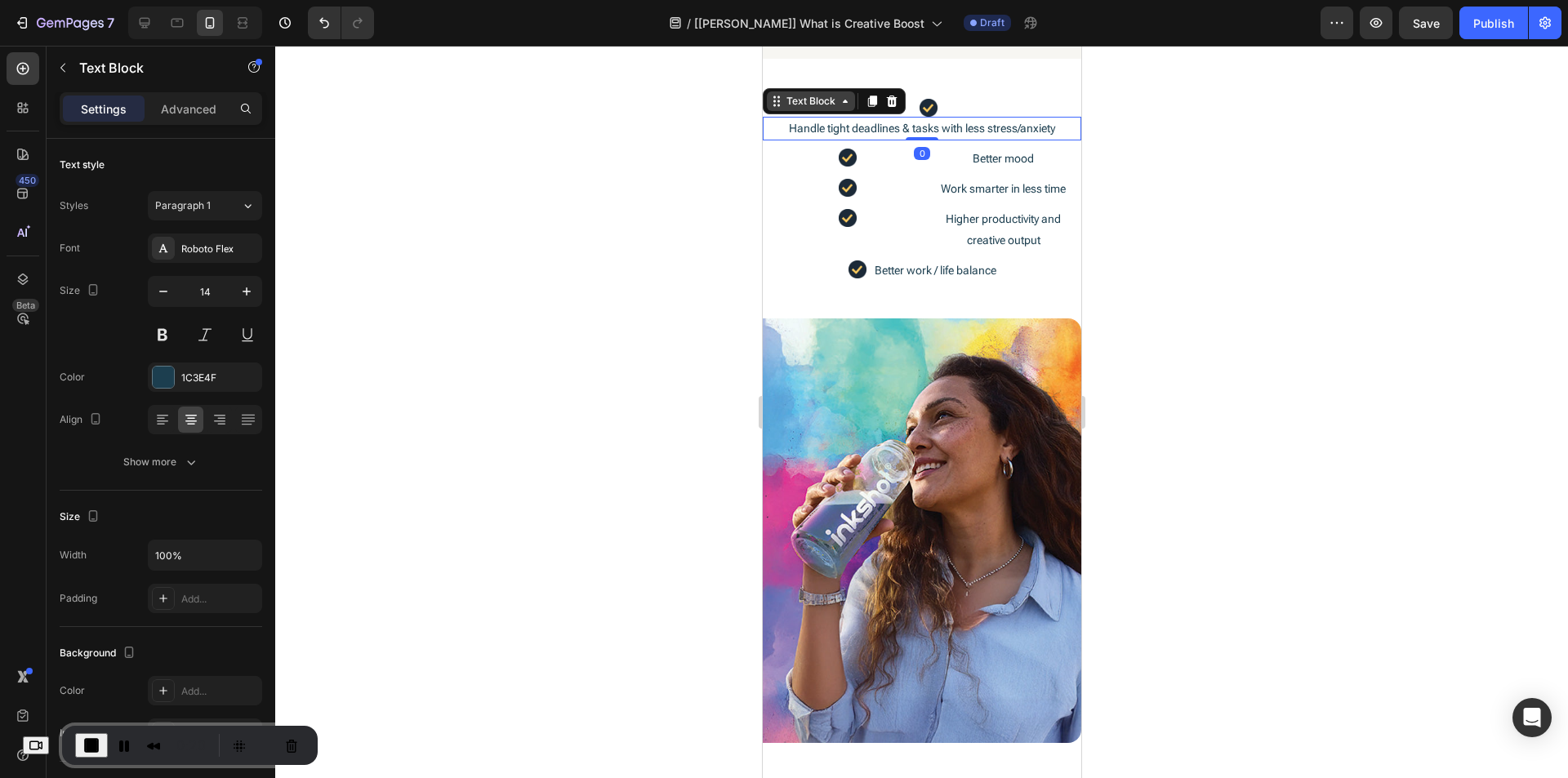
click at [806, 104] on div "Text Block" at bounding box center [810, 100] width 55 height 14
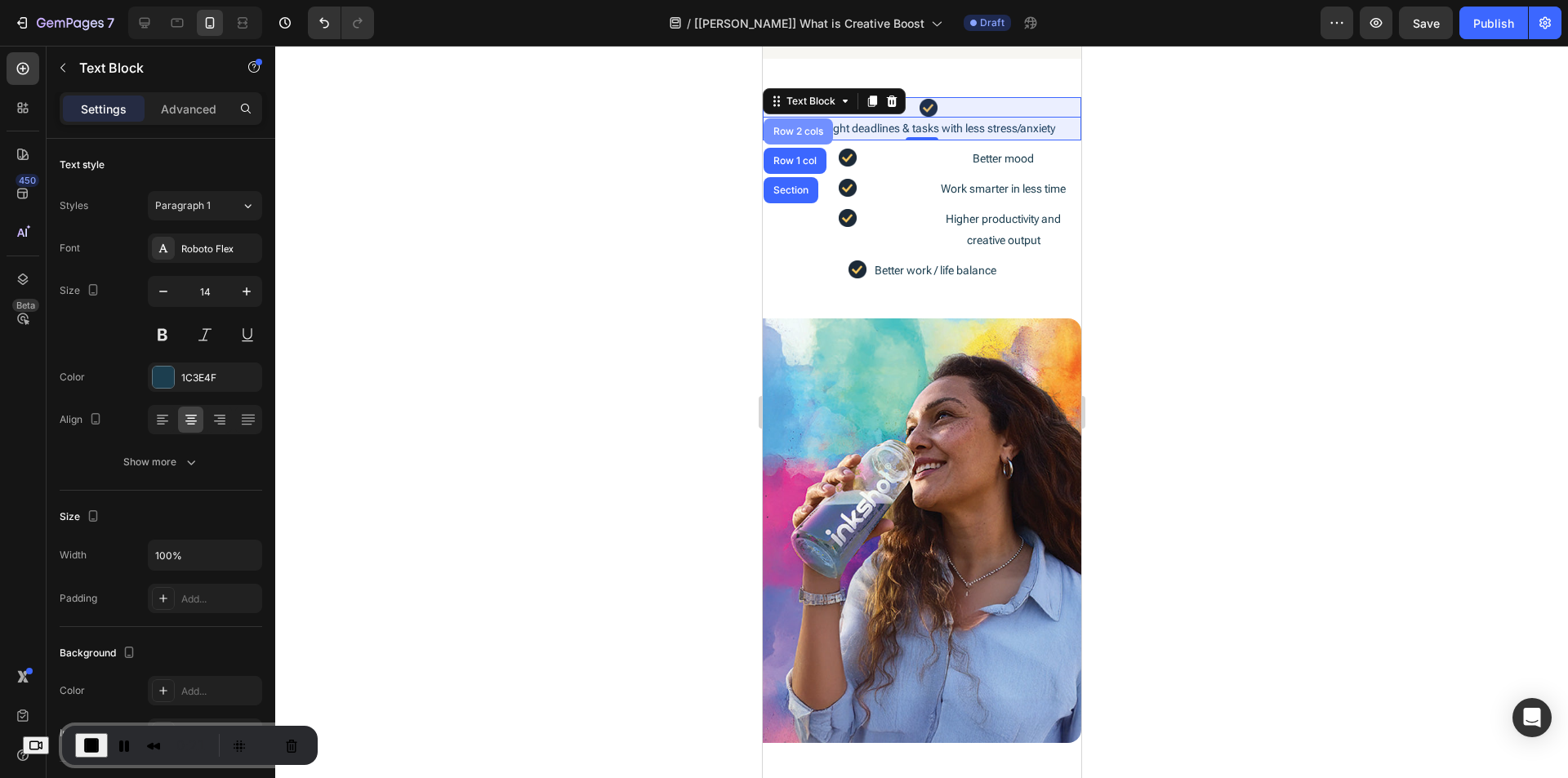
click at [792, 138] on div "Row 2 cols" at bounding box center [797, 131] width 70 height 26
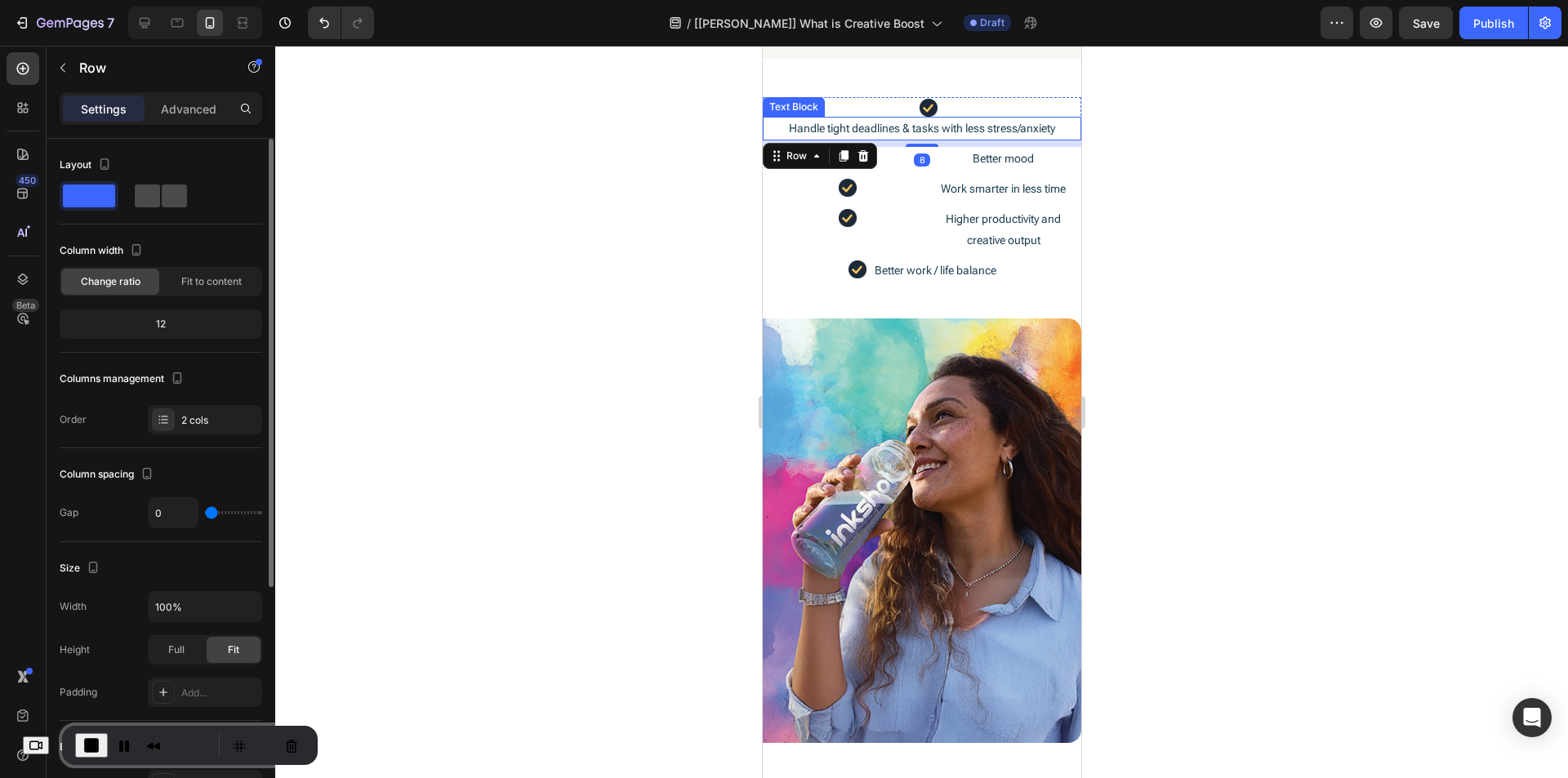
click at [171, 191] on span at bounding box center [174, 196] width 25 height 23
type input "8"
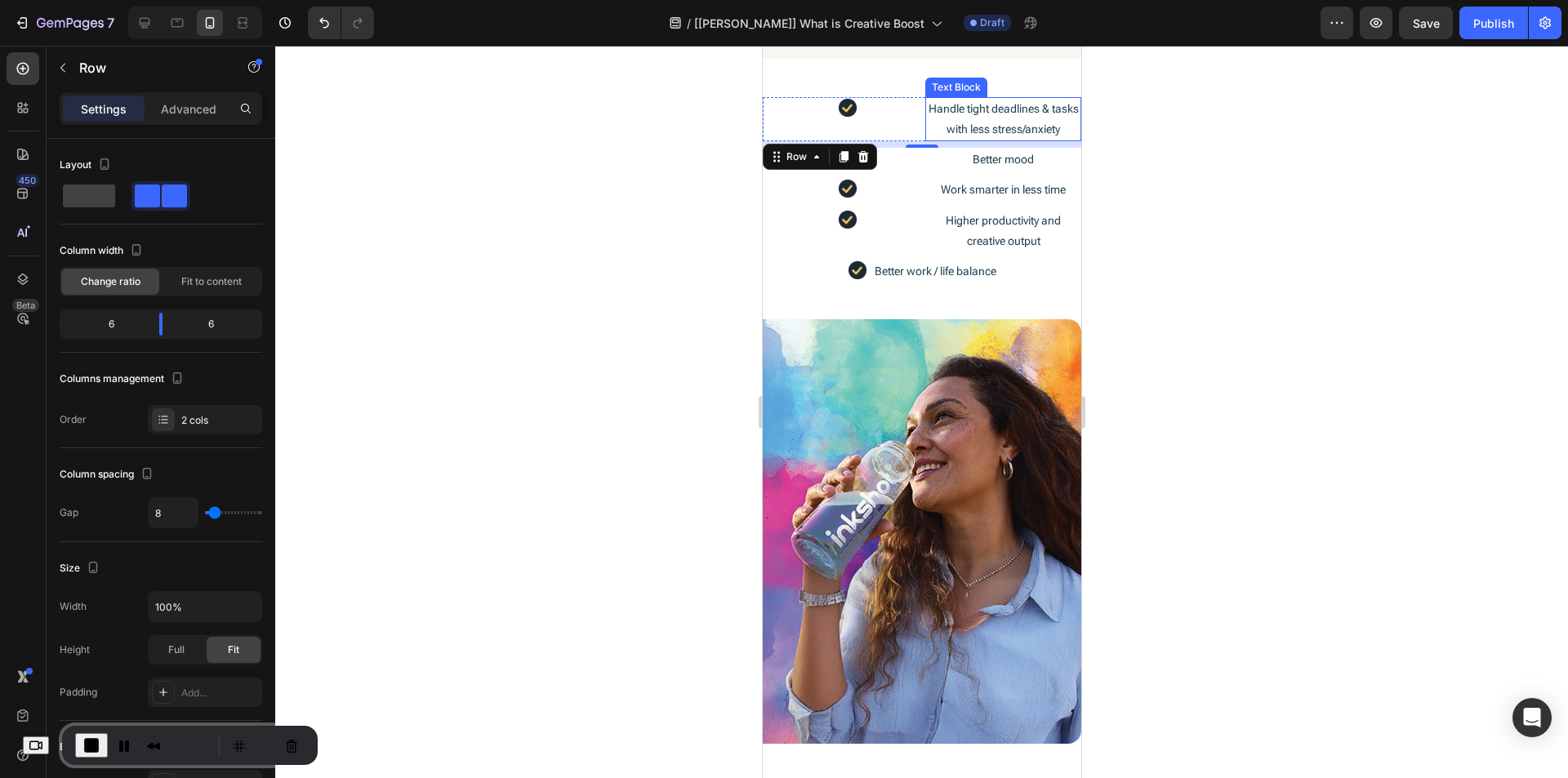
click at [937, 128] on p "Handle tight deadlines & tasks with less stress/anxiety" at bounding box center [1003, 119] width 153 height 41
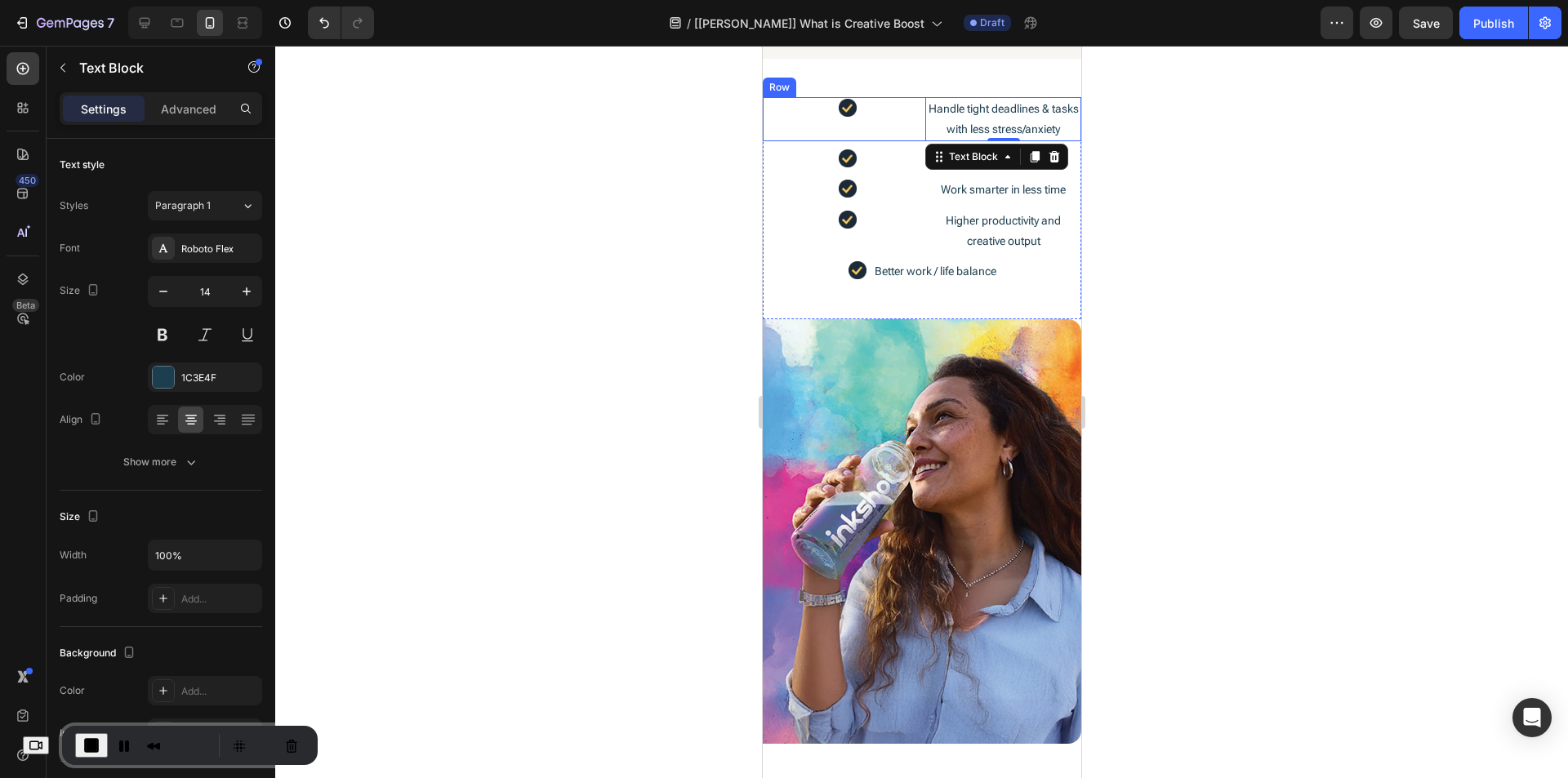
click at [806, 130] on div "Image" at bounding box center [839, 119] width 156 height 44
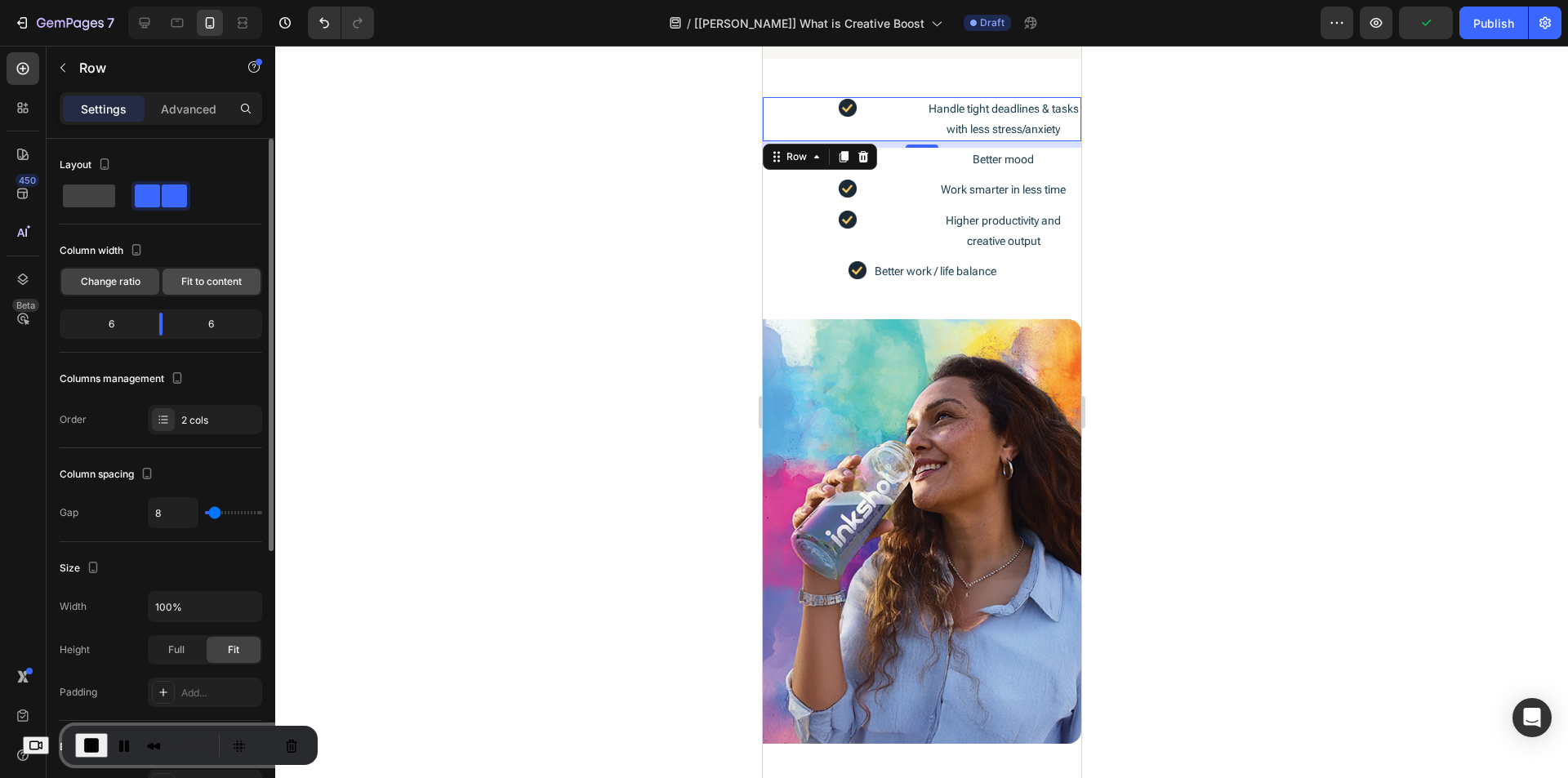
click at [201, 284] on span "Fit to content" at bounding box center [211, 281] width 60 height 14
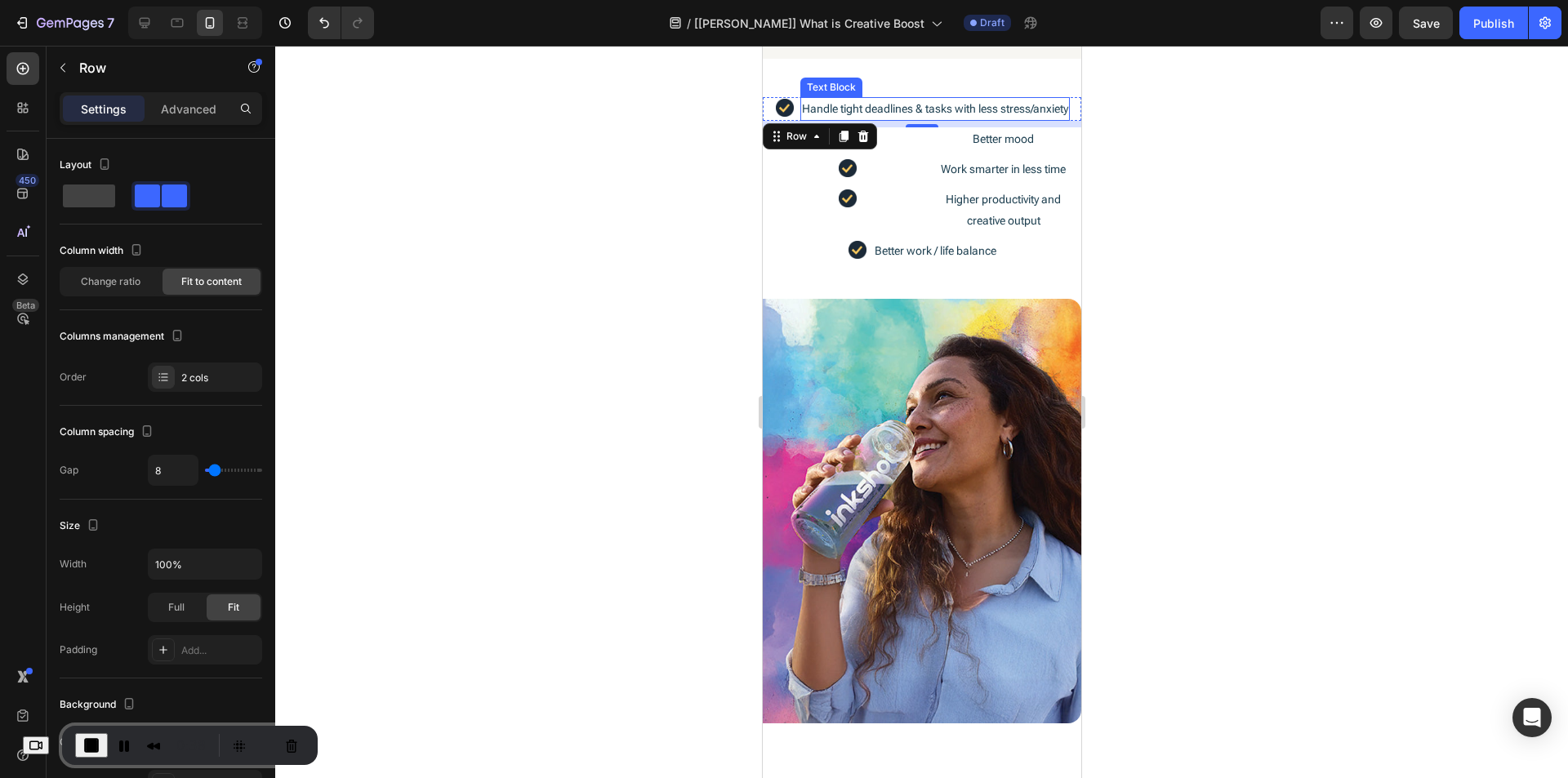
click at [805, 116] on p "Handle tight deadlines & tasks with less stress/anxiety" at bounding box center [934, 108] width 267 height 20
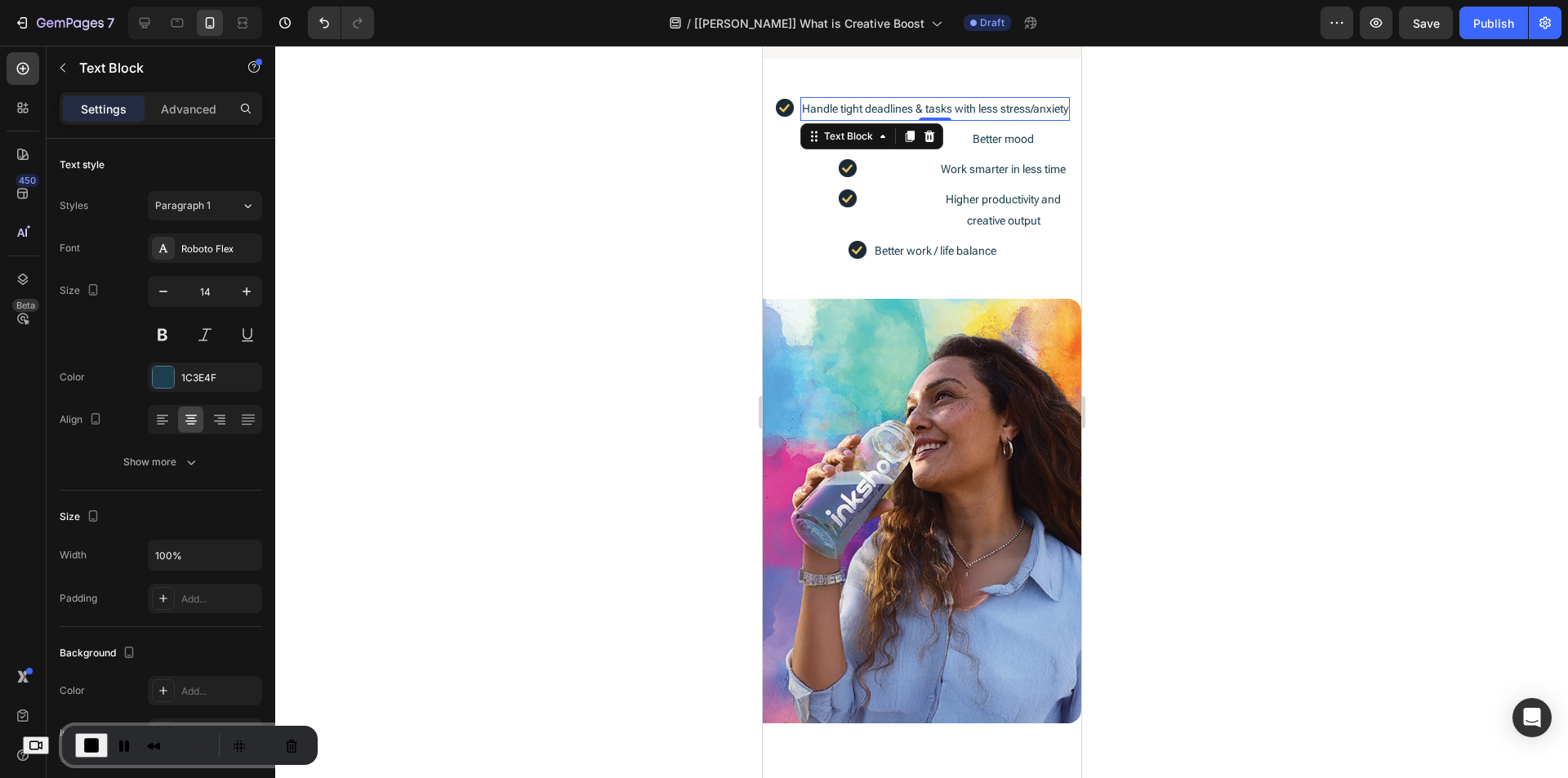
click at [838, 113] on p "Handle tight deadlines & tasks with less stress/anxiety" at bounding box center [934, 108] width 267 height 20
click at [834, 109] on p "Handle tight deadlines & tasks with less stress/anxiety" at bounding box center [934, 108] width 267 height 20
click at [816, 119] on p "Handle tight deadlines & tasks with less stress/anxiety" at bounding box center [934, 108] width 267 height 20
click at [762, 177] on div "Image" at bounding box center [839, 167] width 156 height 20
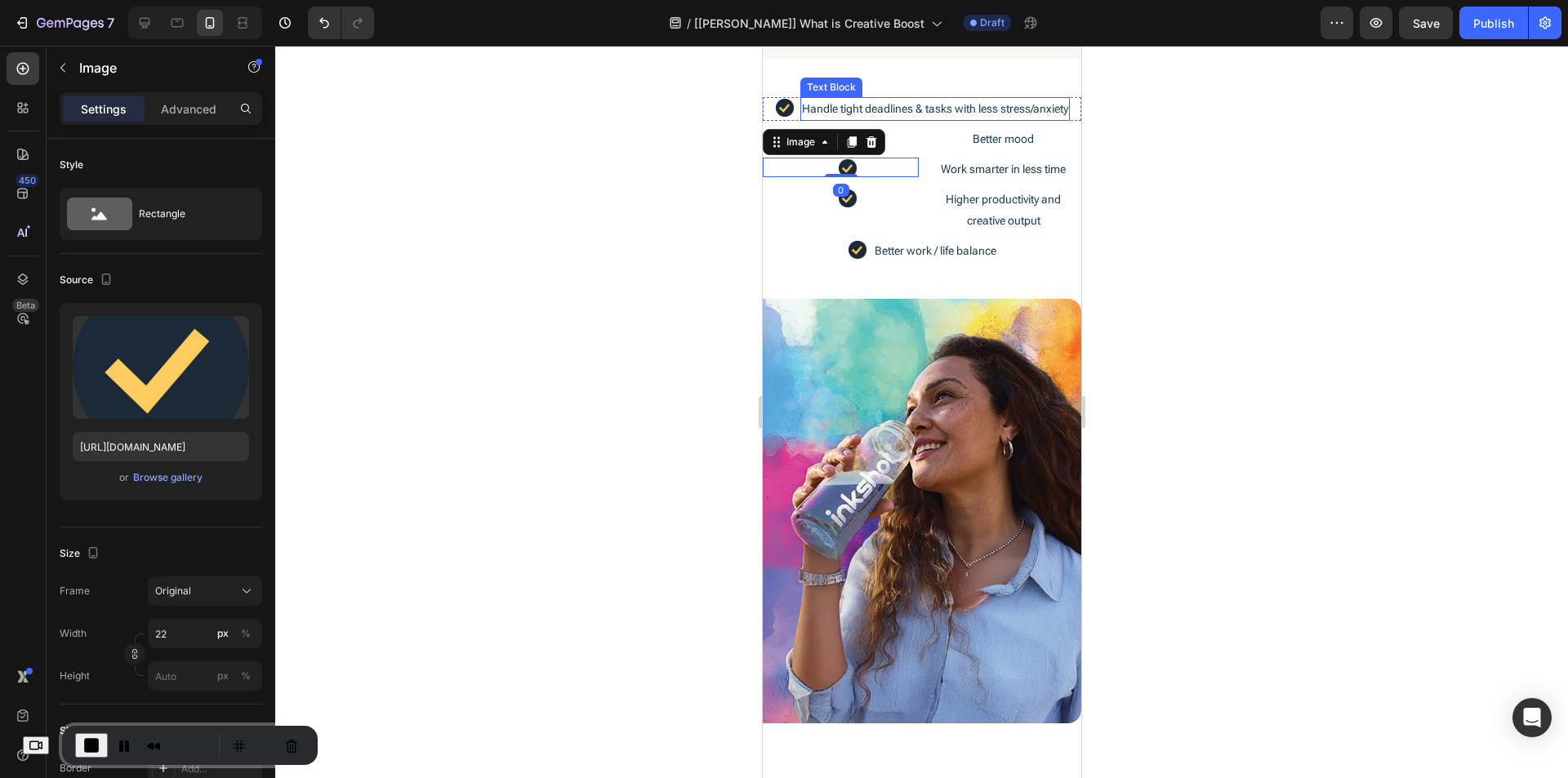
click at [851, 119] on p "Handle tight deadlines & tasks with less stress/anxiety" at bounding box center [934, 108] width 267 height 20
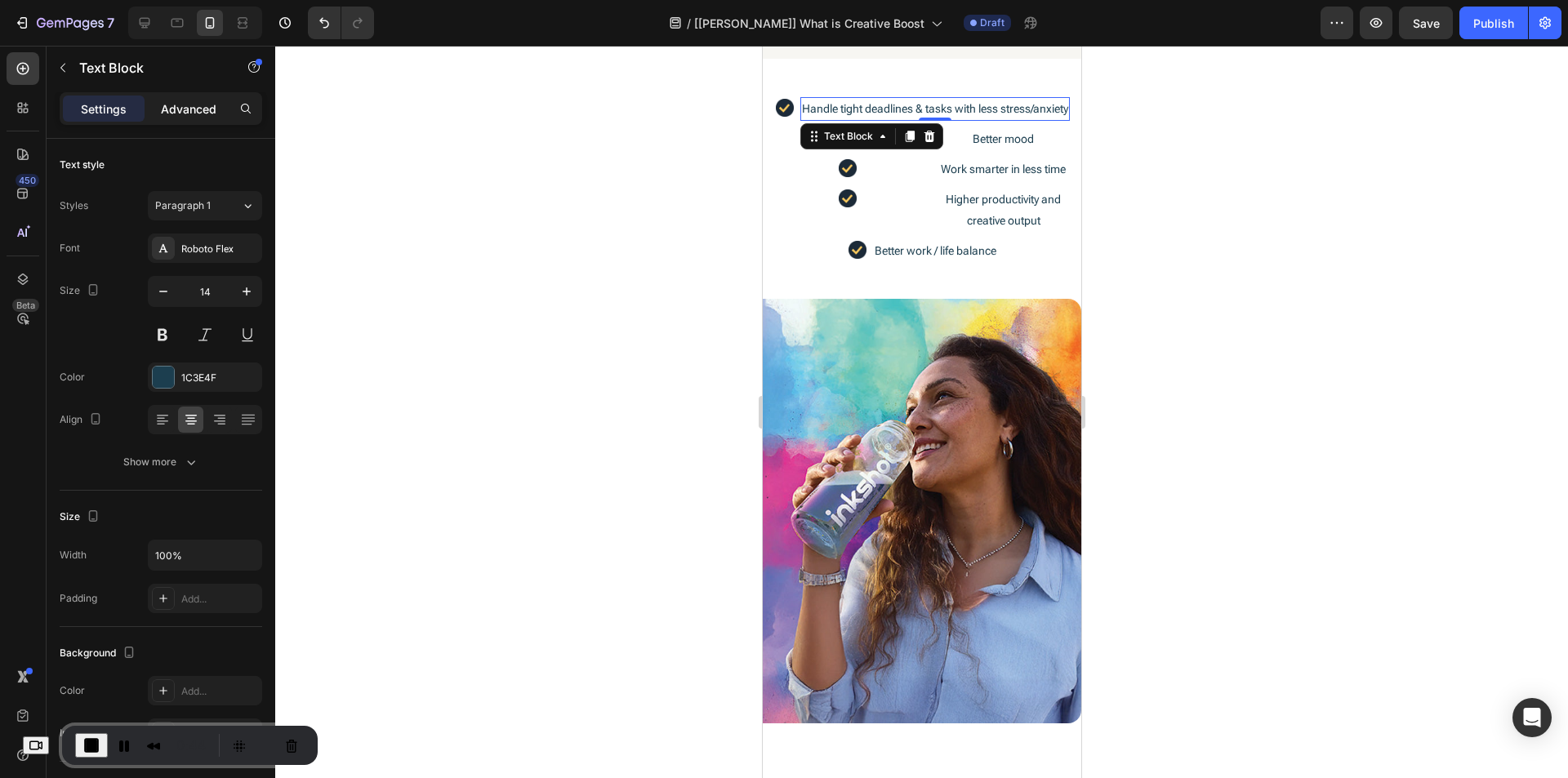
click at [205, 116] on p "Advanced" at bounding box center [188, 109] width 55 height 17
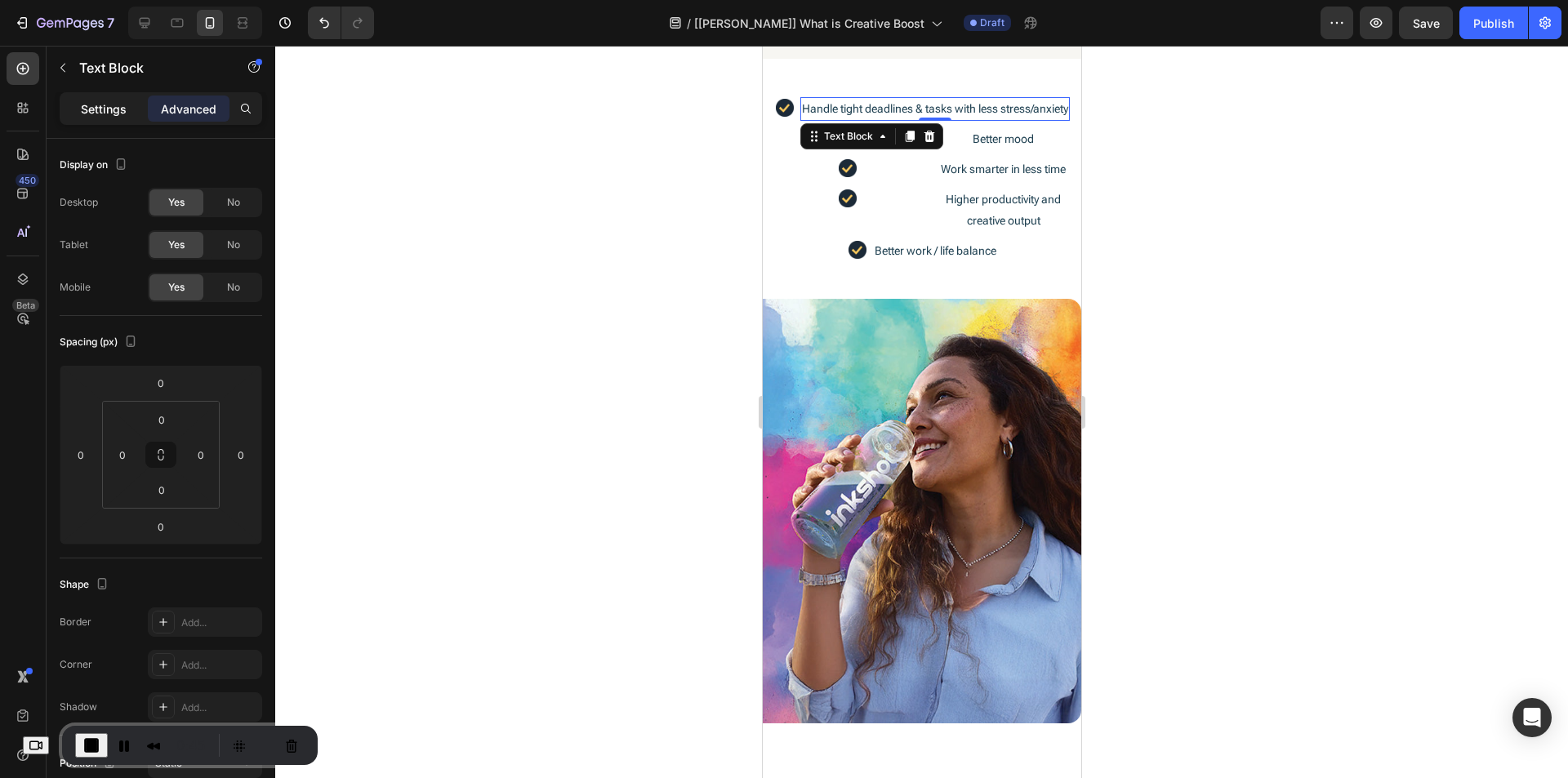
click at [113, 100] on p "Settings" at bounding box center [104, 109] width 46 height 17
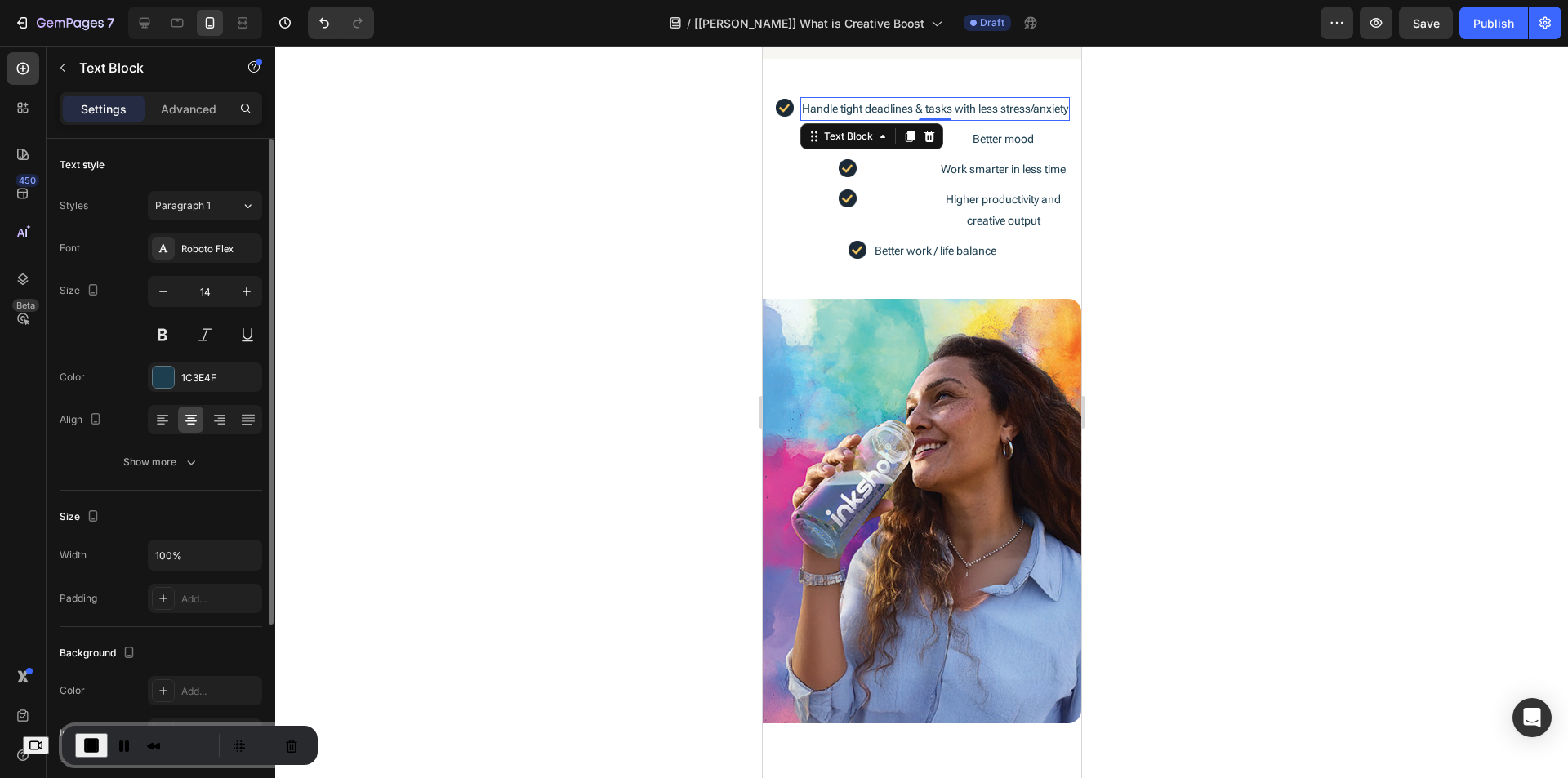
scroll to position [163, 0]
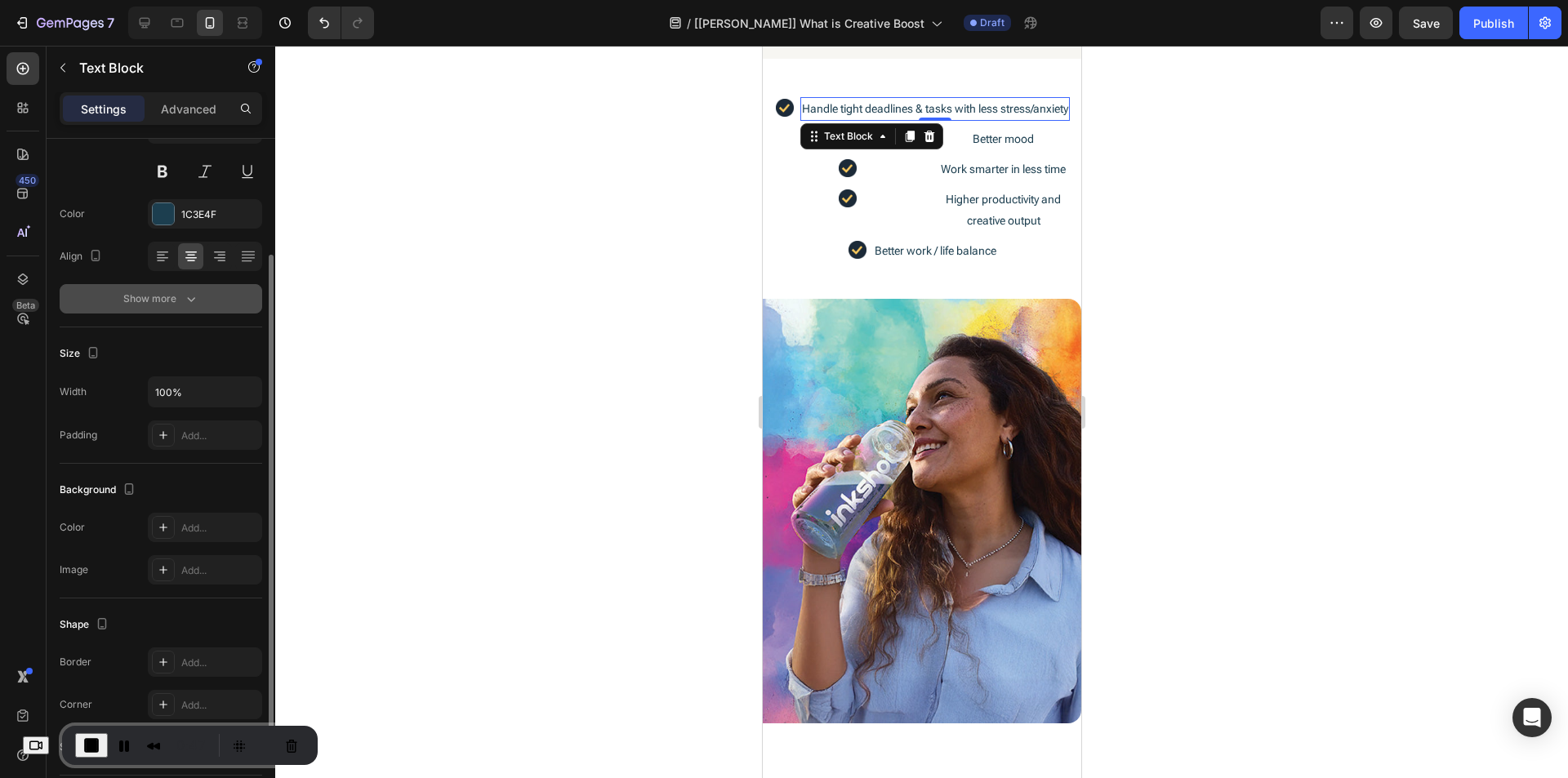
click at [185, 312] on button "Show more" at bounding box center [161, 298] width 203 height 30
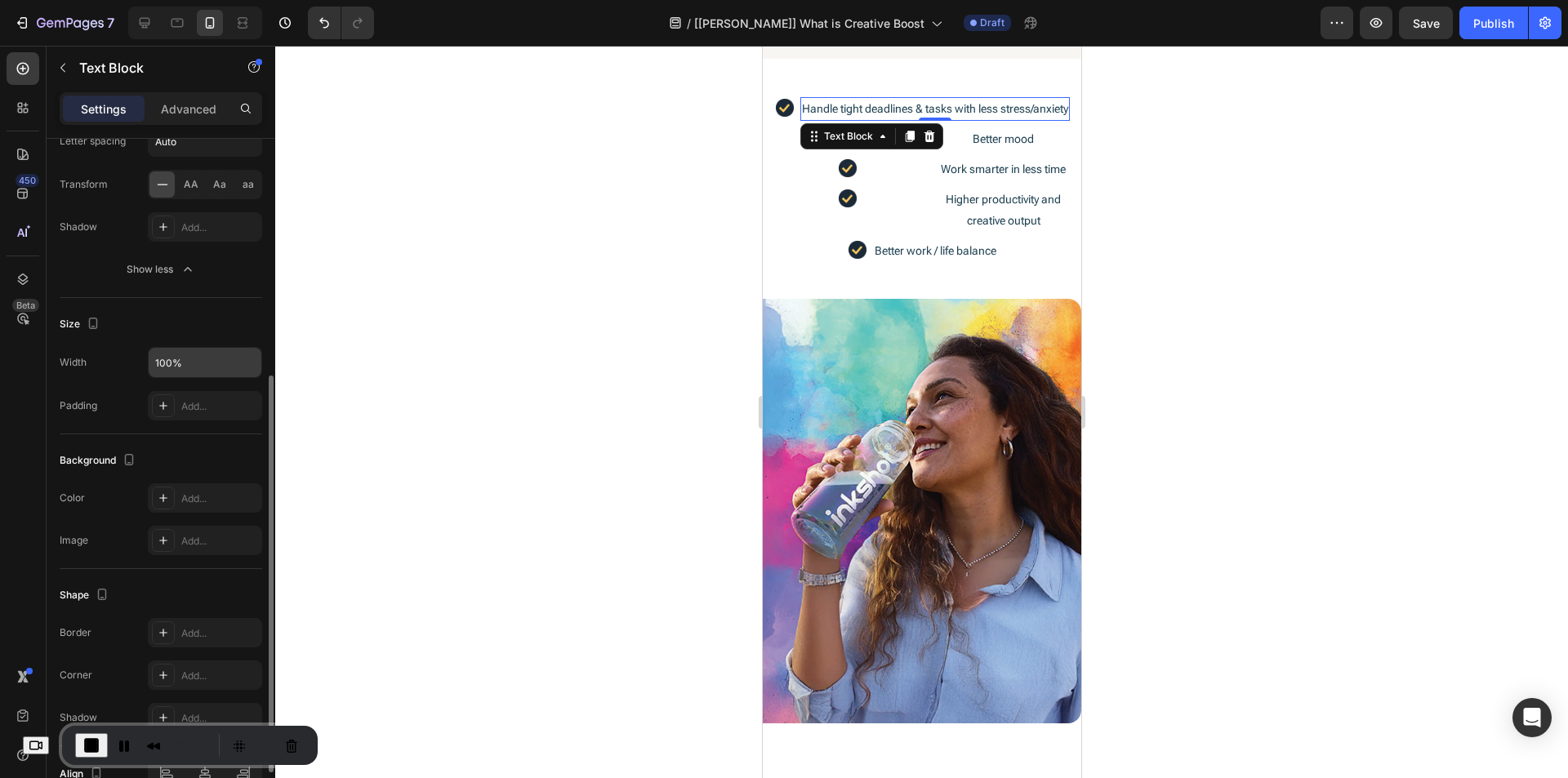
scroll to position [497, 0]
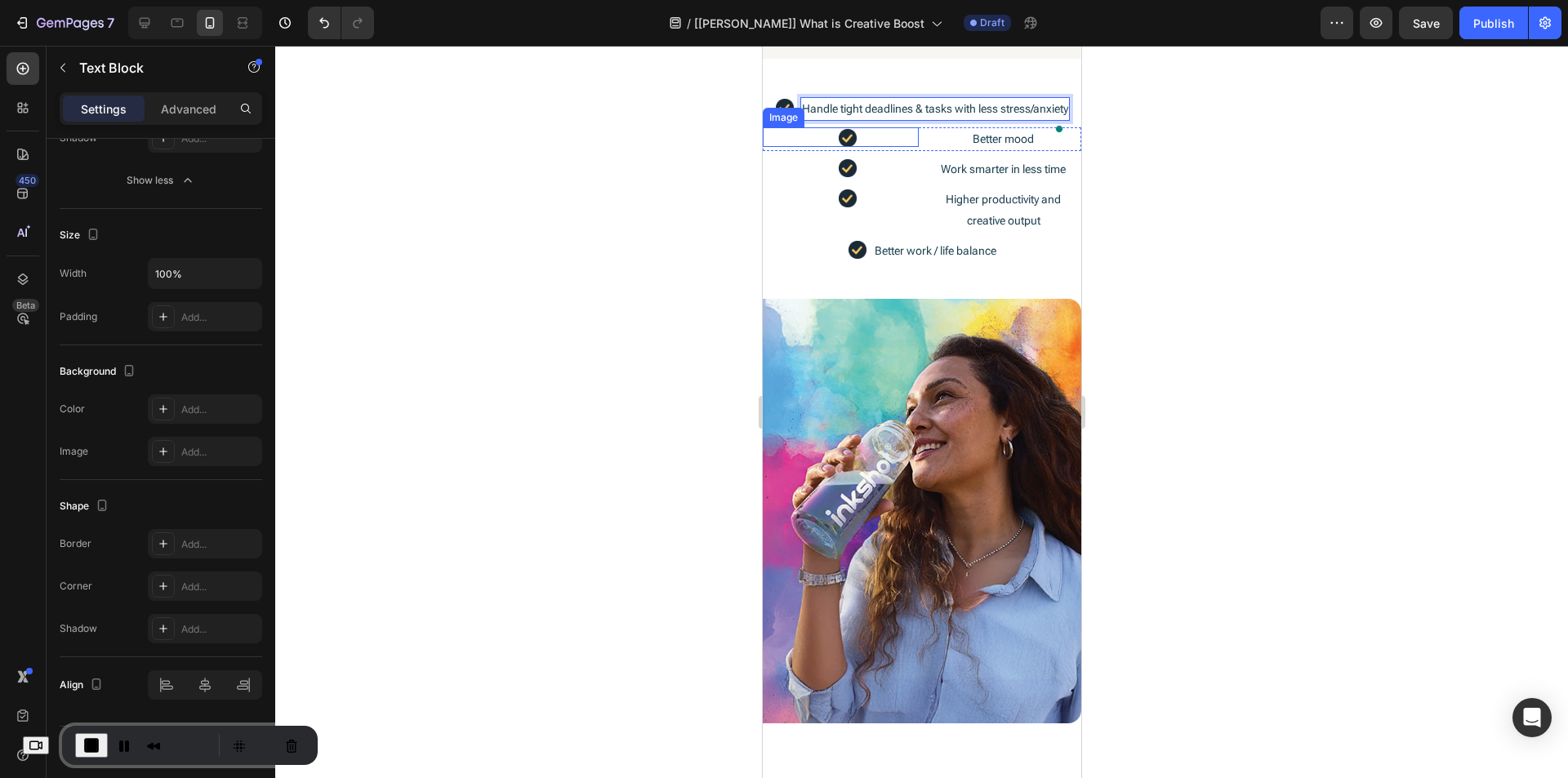
click at [773, 147] on div "Image" at bounding box center [839, 137] width 156 height 20
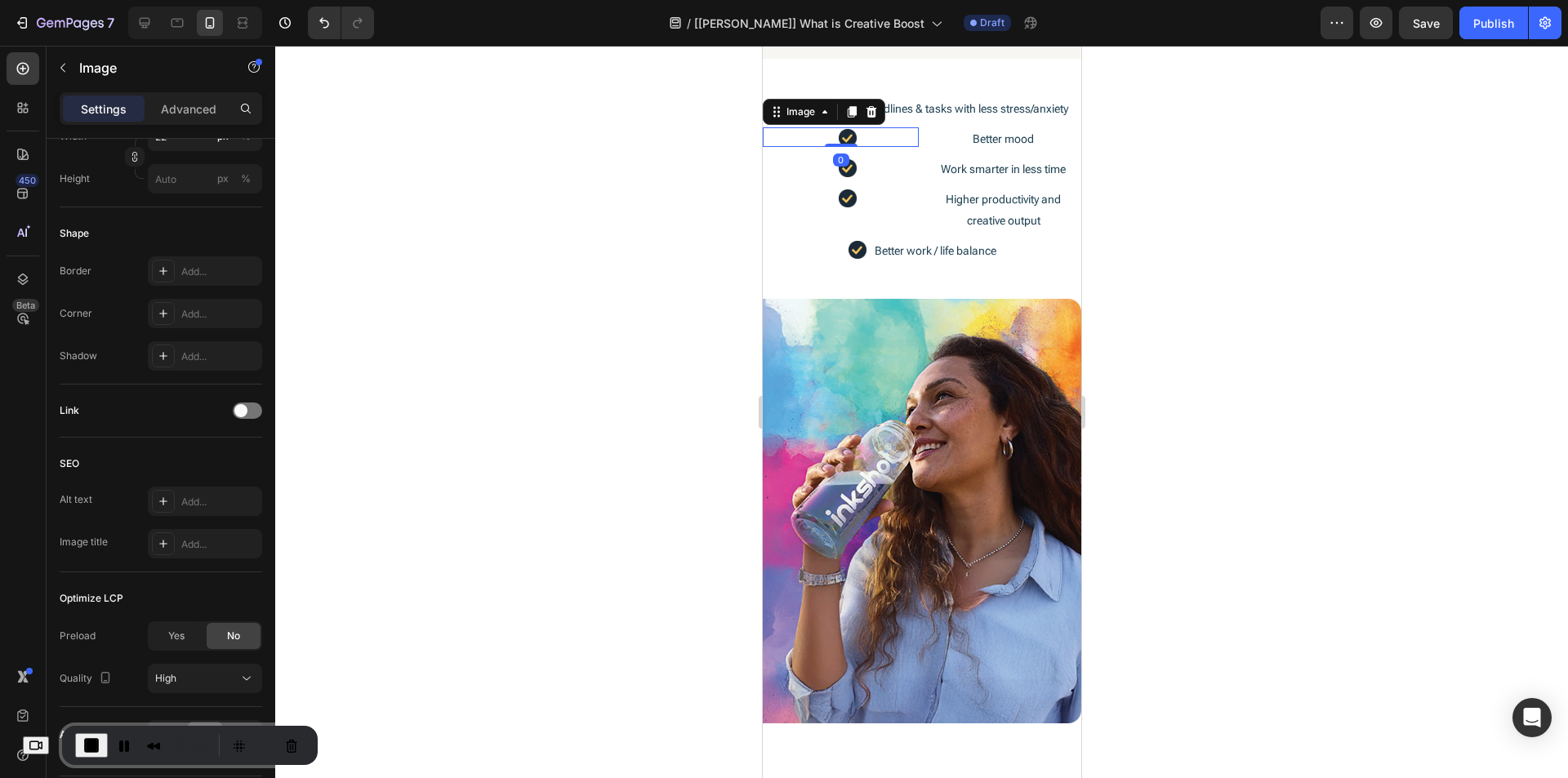
scroll to position [0, 0]
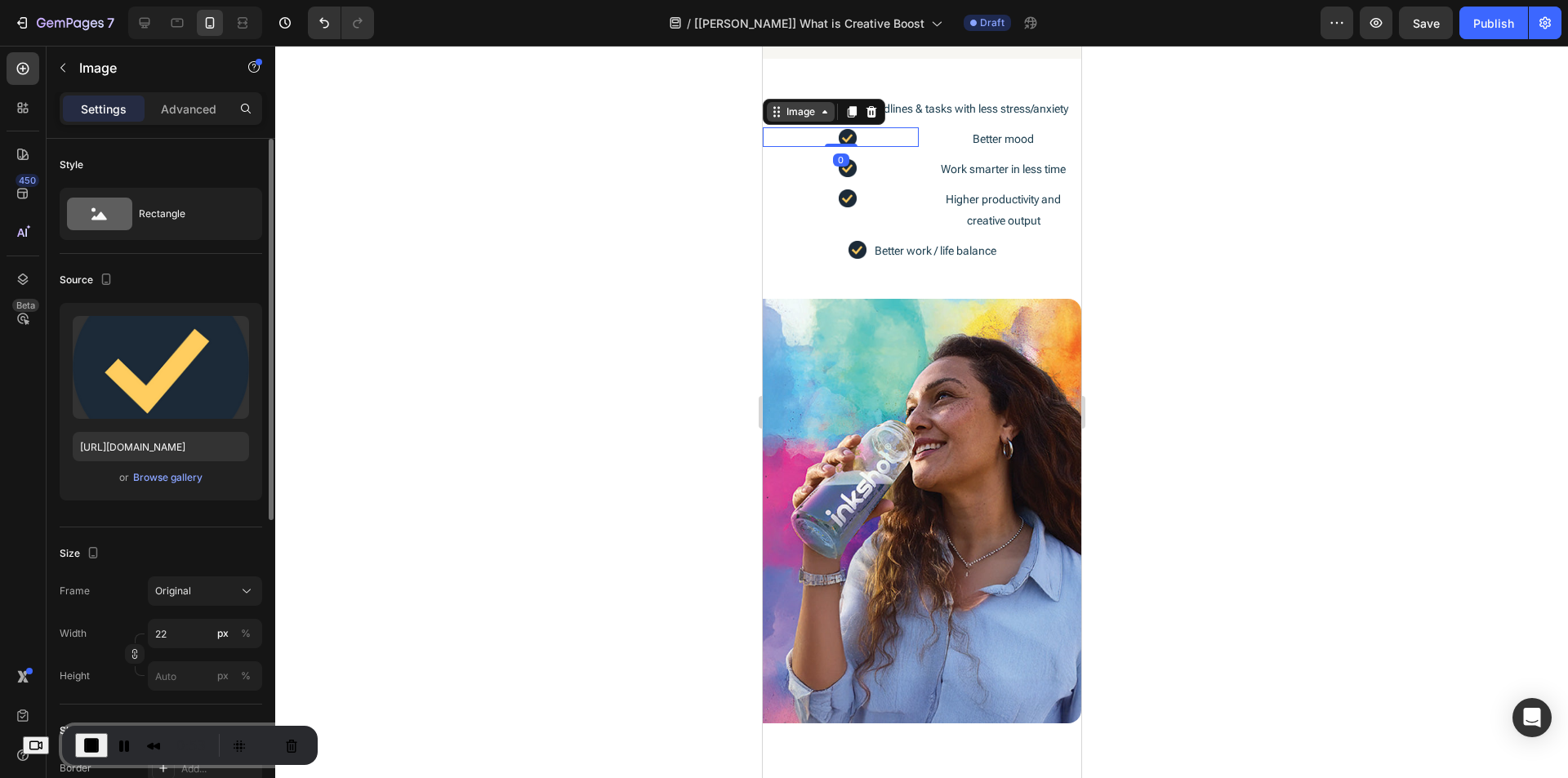
click at [801, 121] on div "Image" at bounding box center [799, 112] width 68 height 20
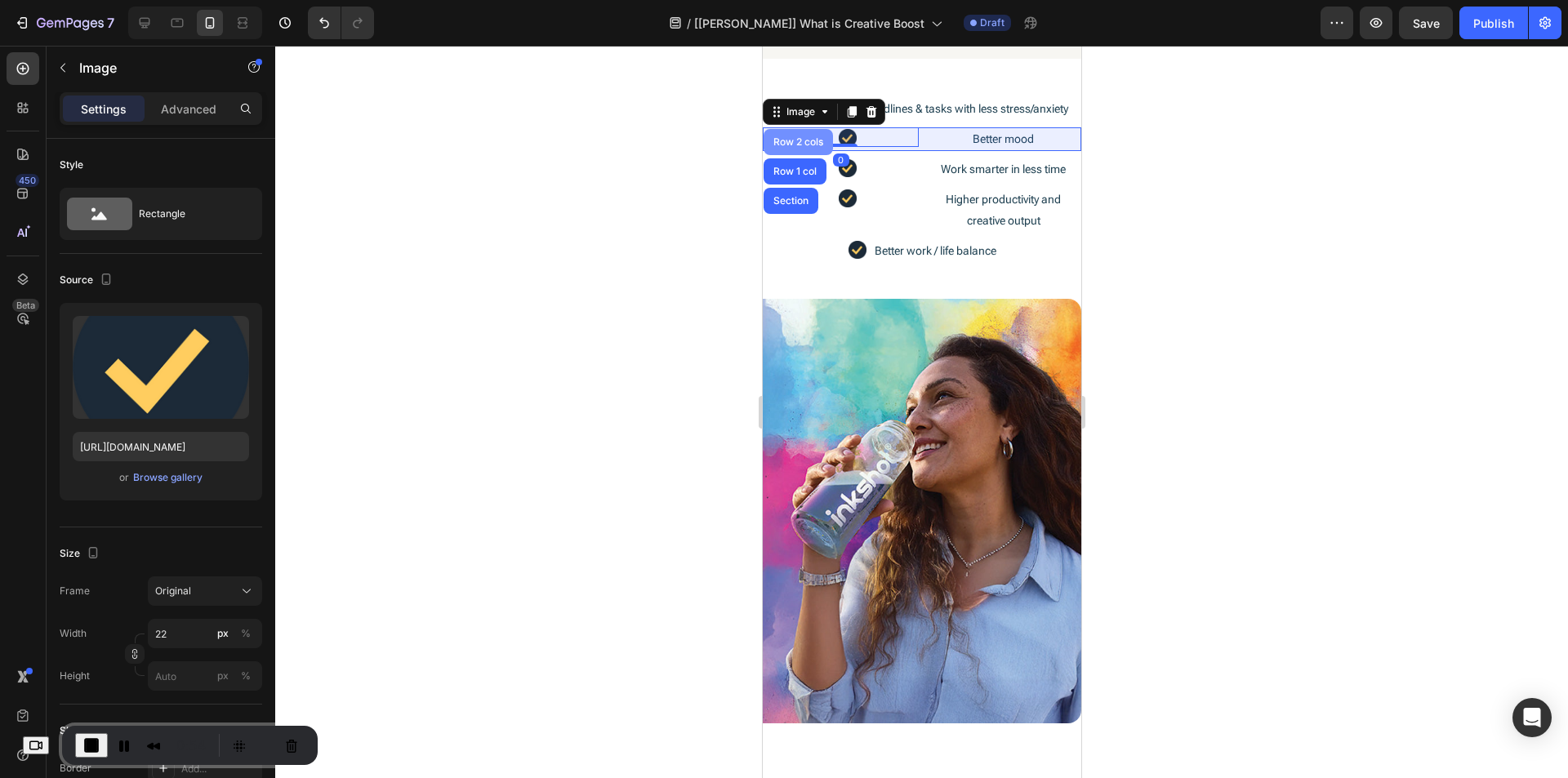
click at [799, 147] on div "Row 2 cols" at bounding box center [797, 142] width 56 height 10
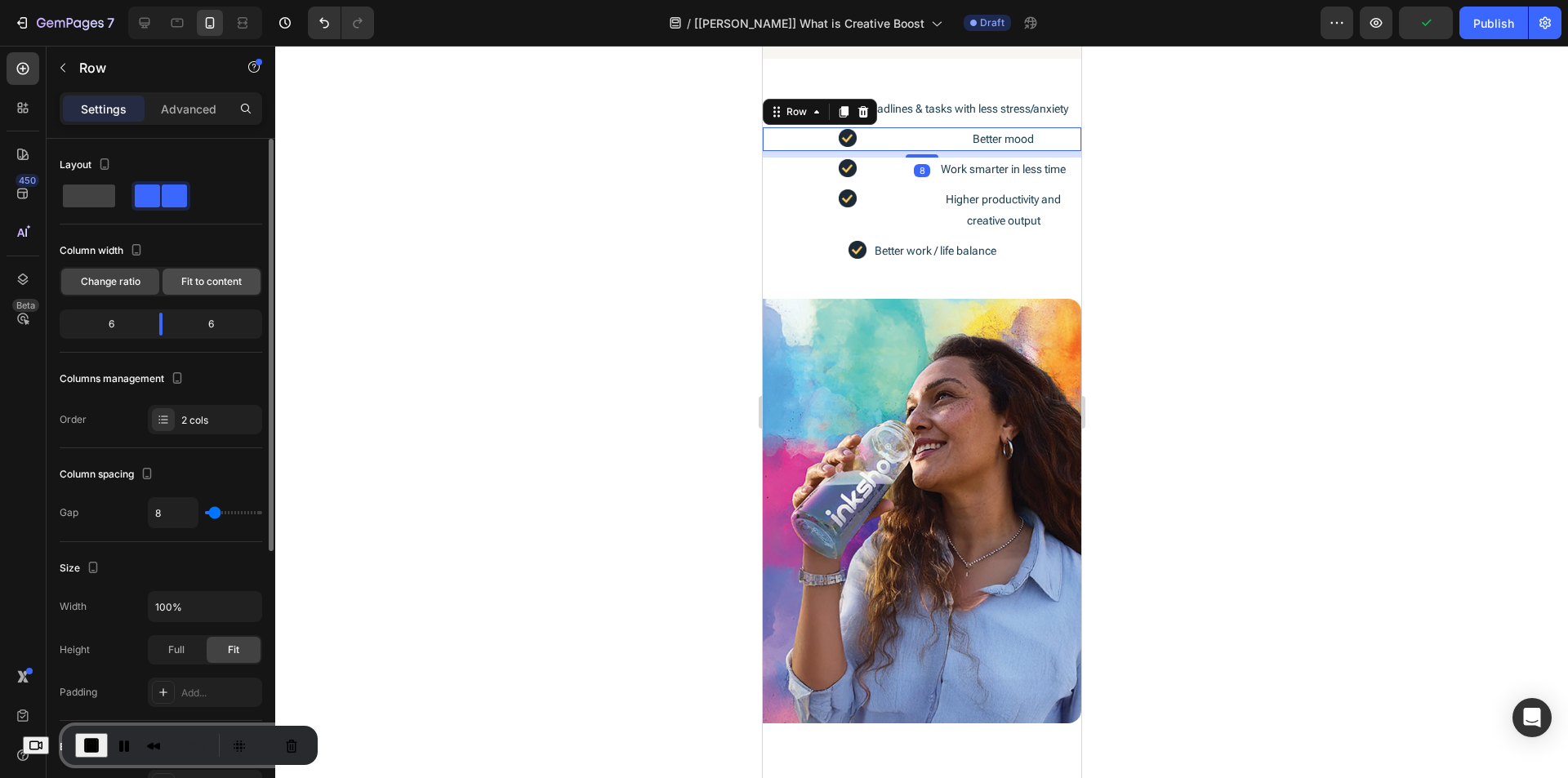
click at [209, 273] on div "Fit to content" at bounding box center [211, 281] width 98 height 26
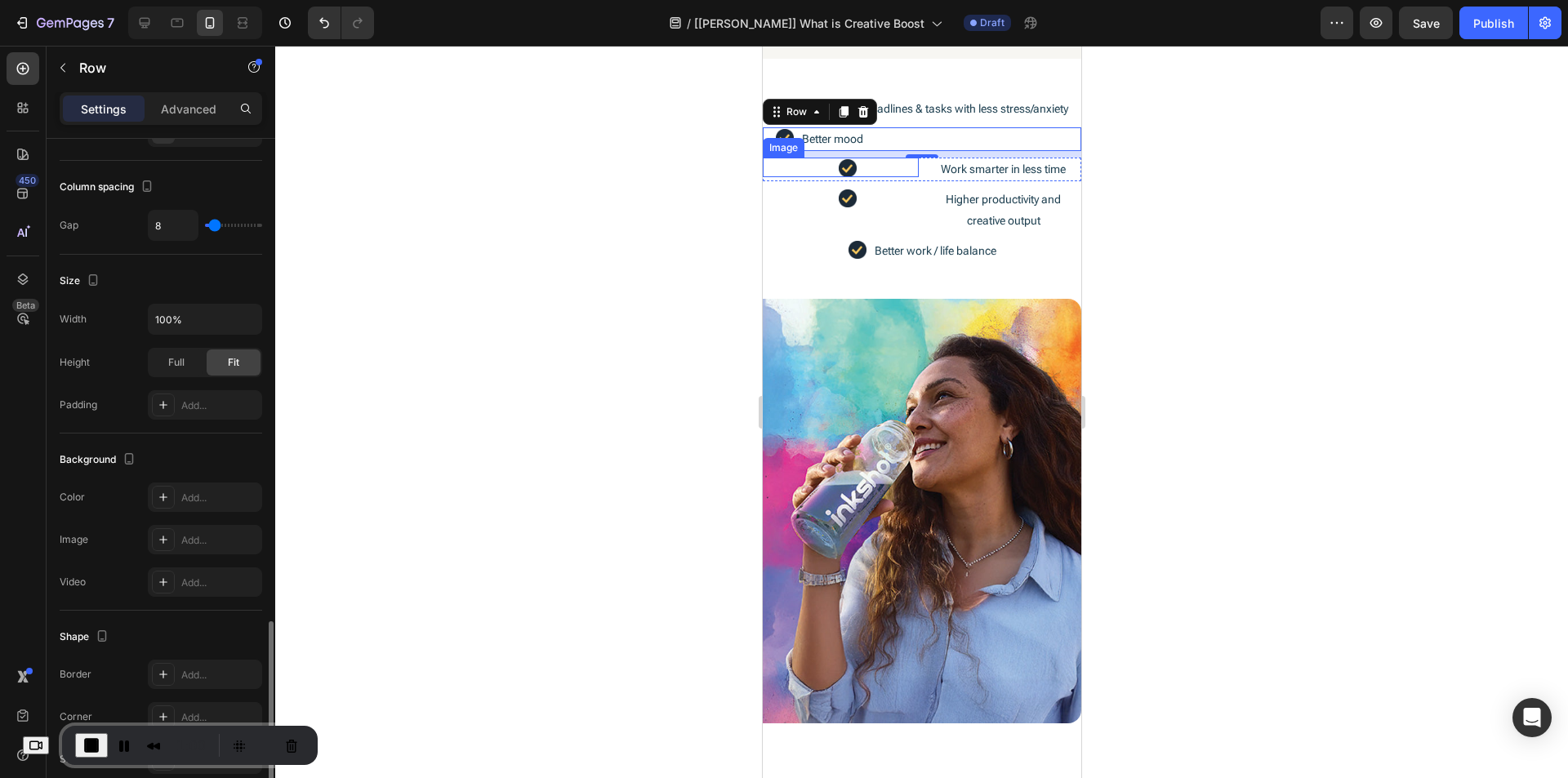
scroll to position [454, 0]
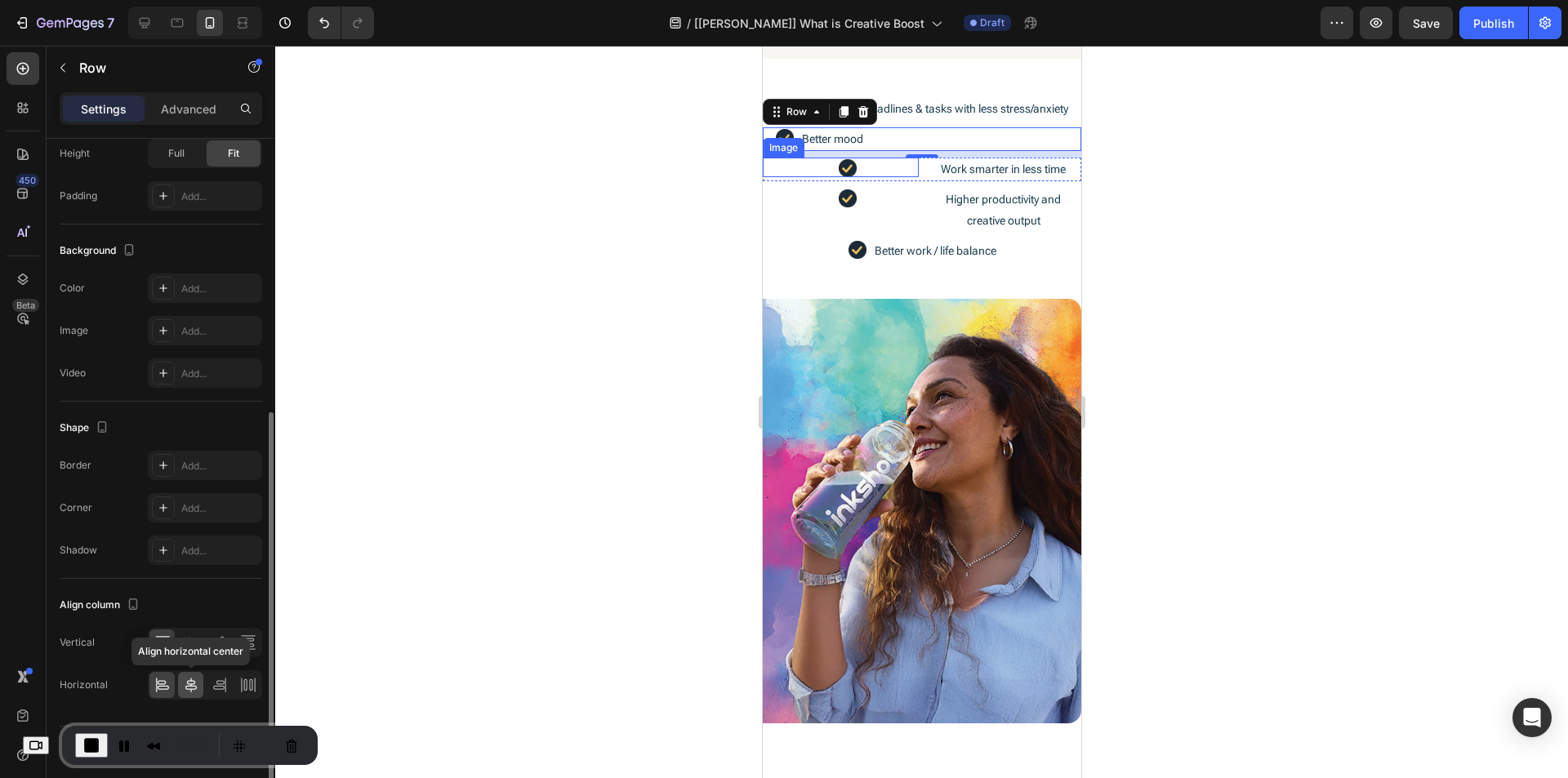
click at [193, 686] on icon at bounding box center [190, 684] width 16 height 16
click at [163, 685] on icon at bounding box center [162, 684] width 16 height 16
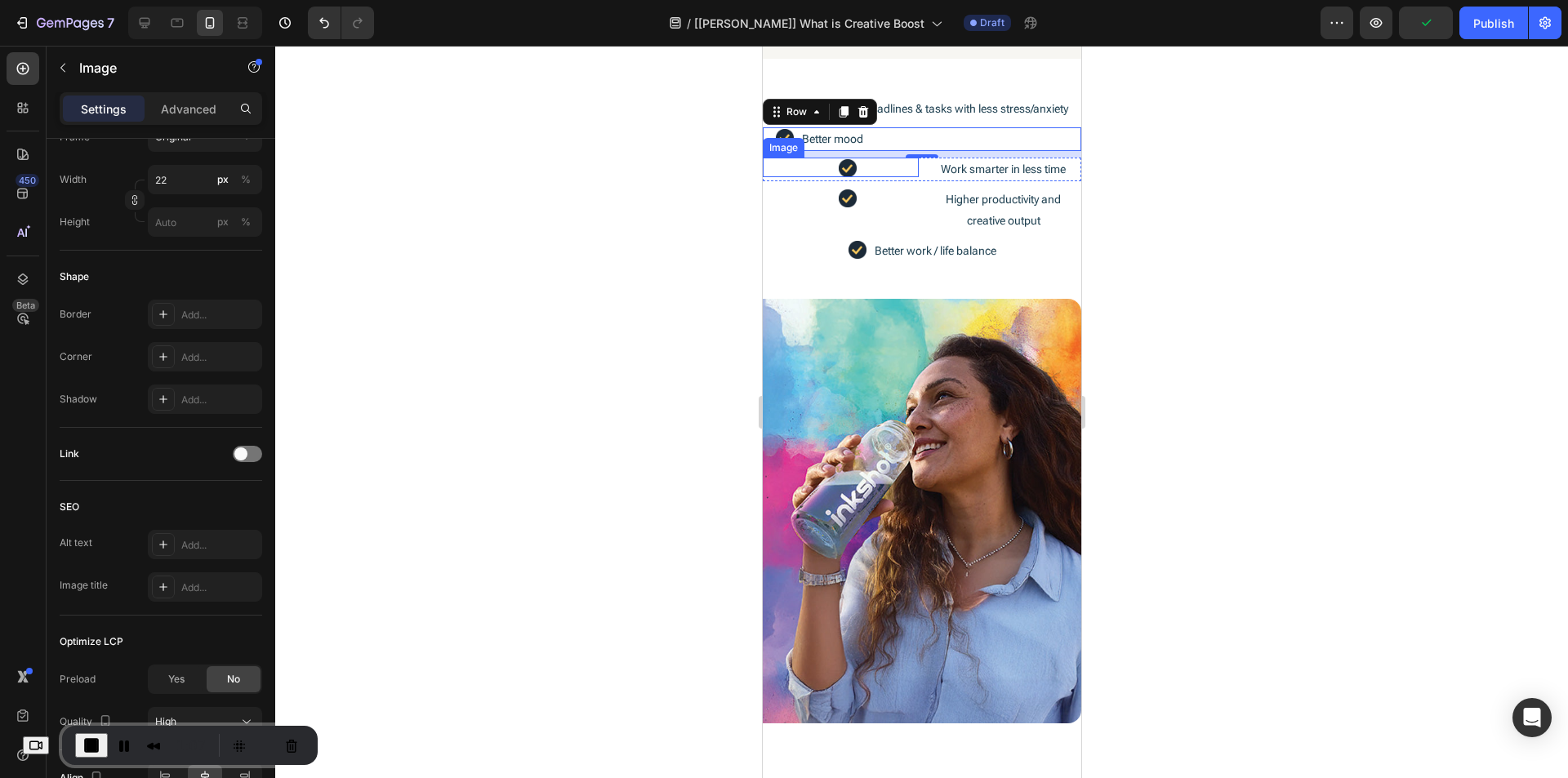
click at [809, 177] on div at bounding box center [847, 168] width 143 height 18
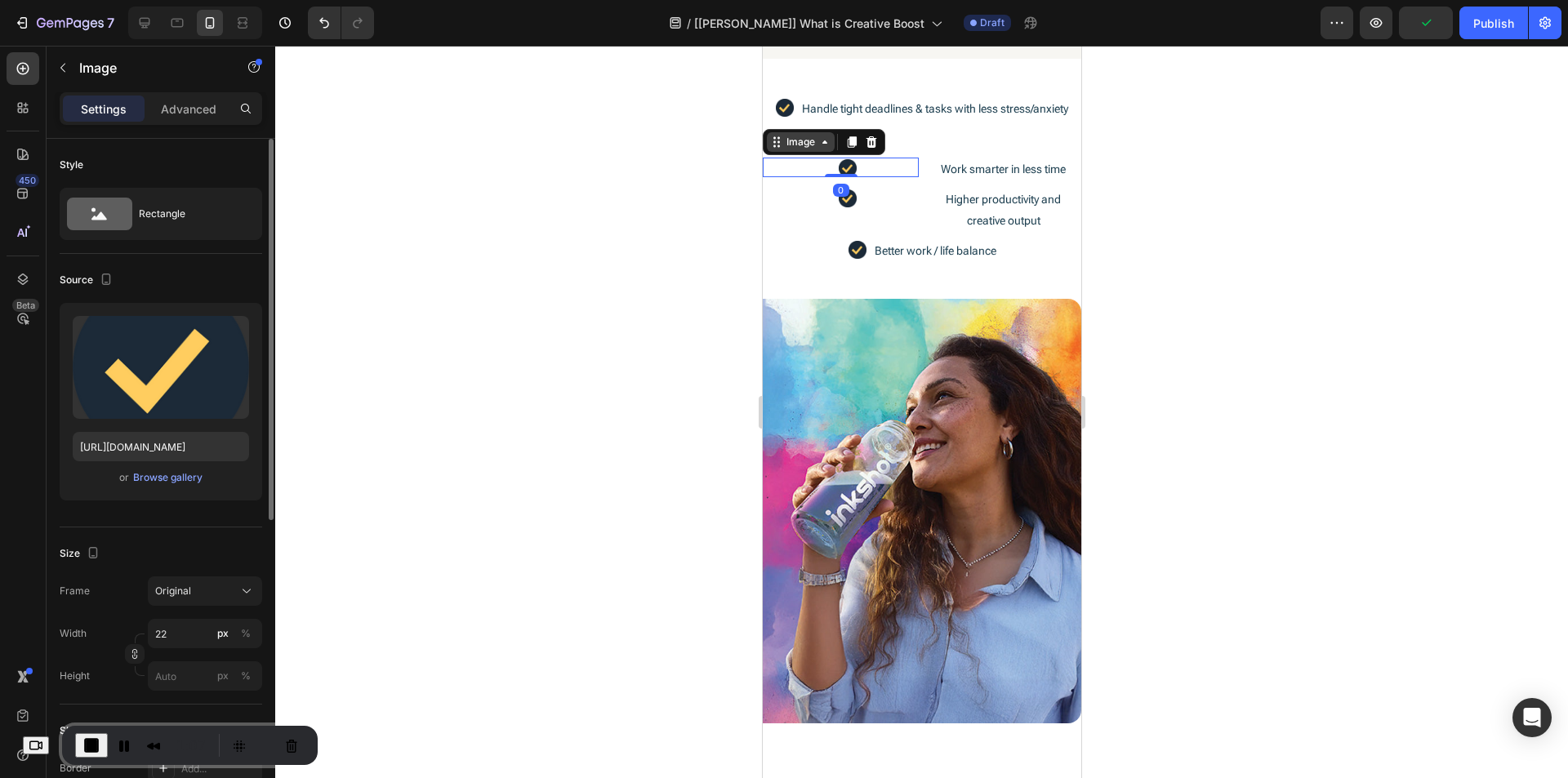
click at [810, 149] on div "Image" at bounding box center [799, 141] width 35 height 14
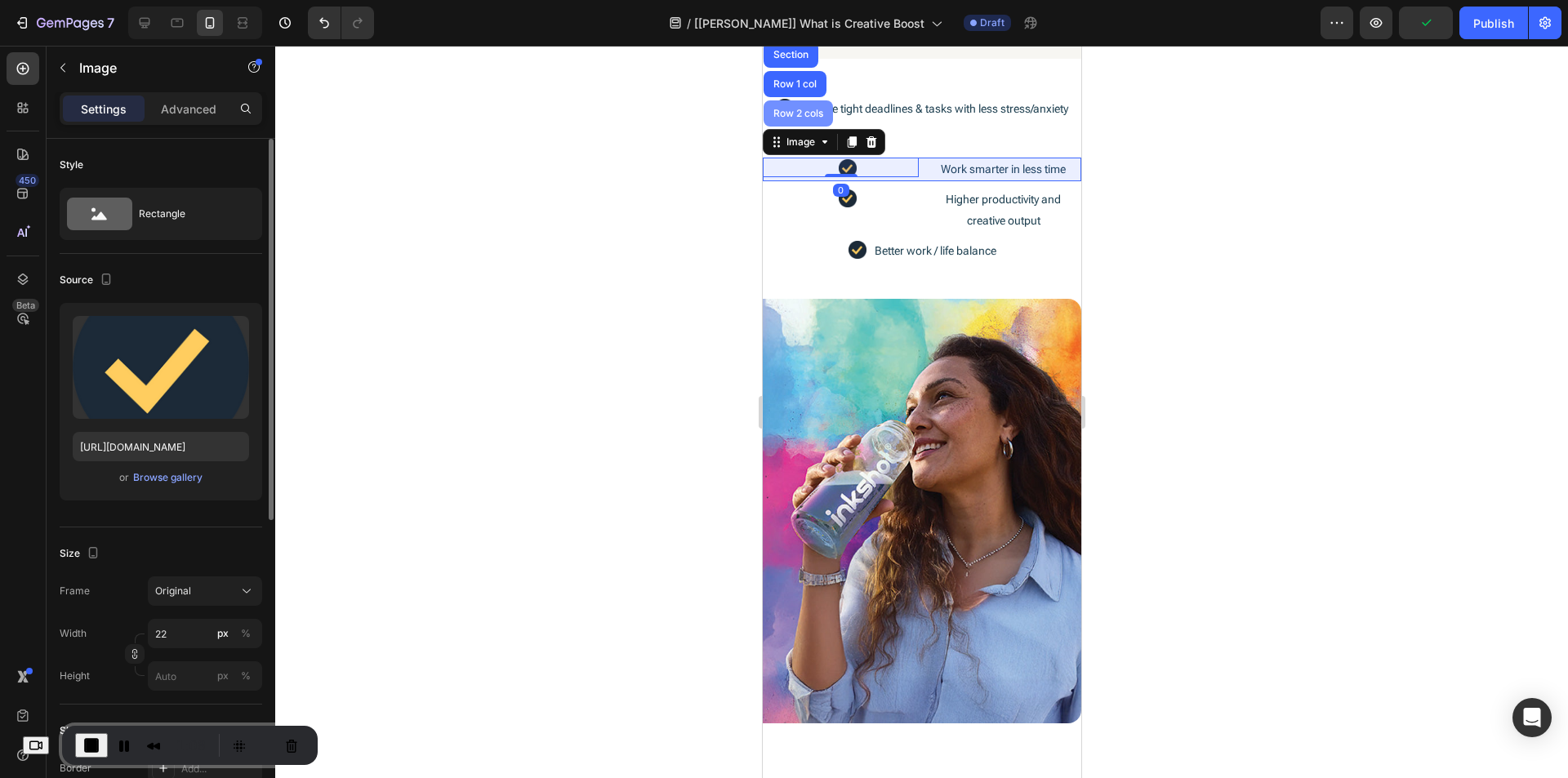
click at [789, 119] on div "Row 2 cols" at bounding box center [797, 114] width 56 height 10
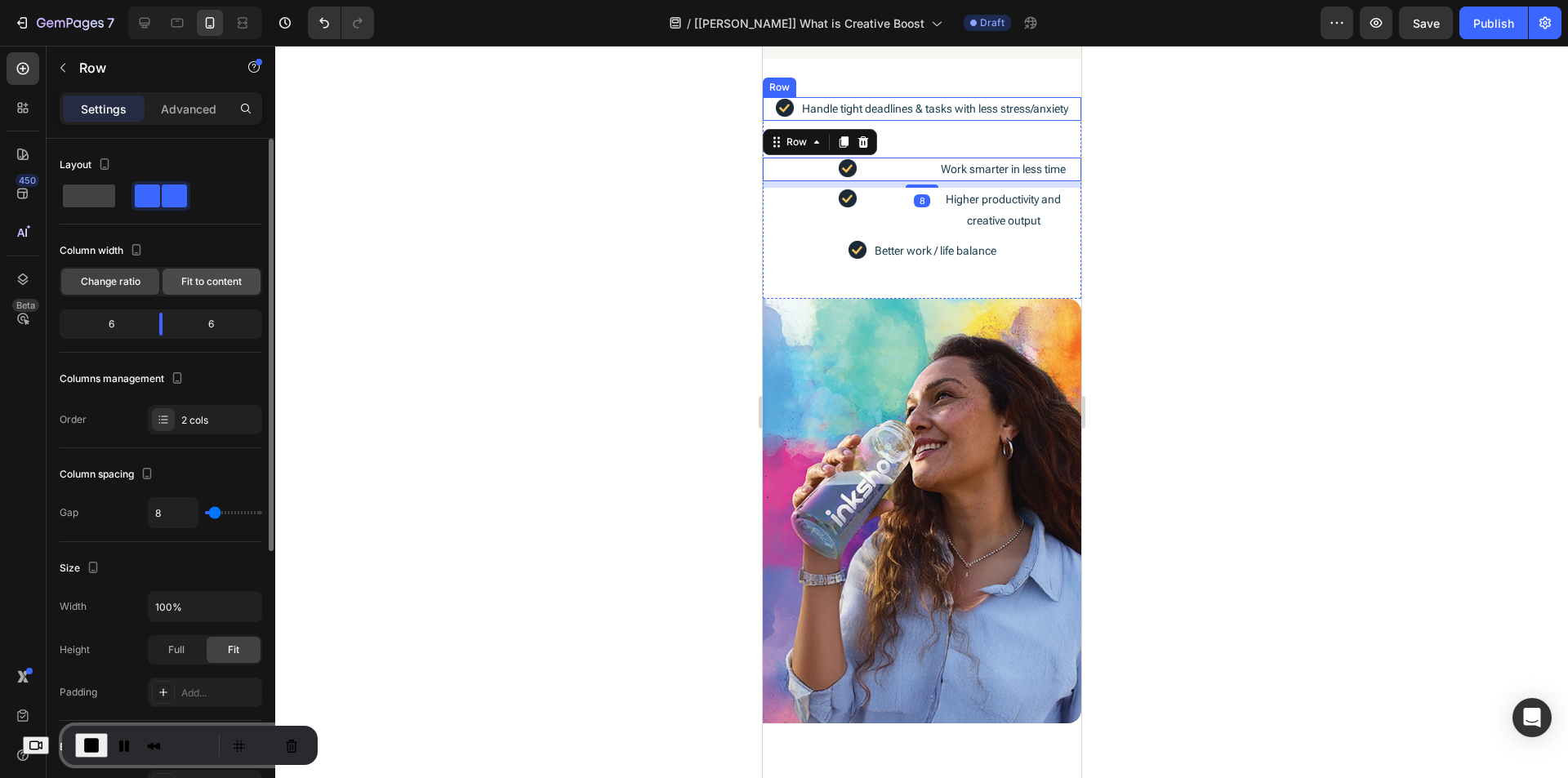
click at [220, 278] on span "Fit to content" at bounding box center [211, 281] width 60 height 14
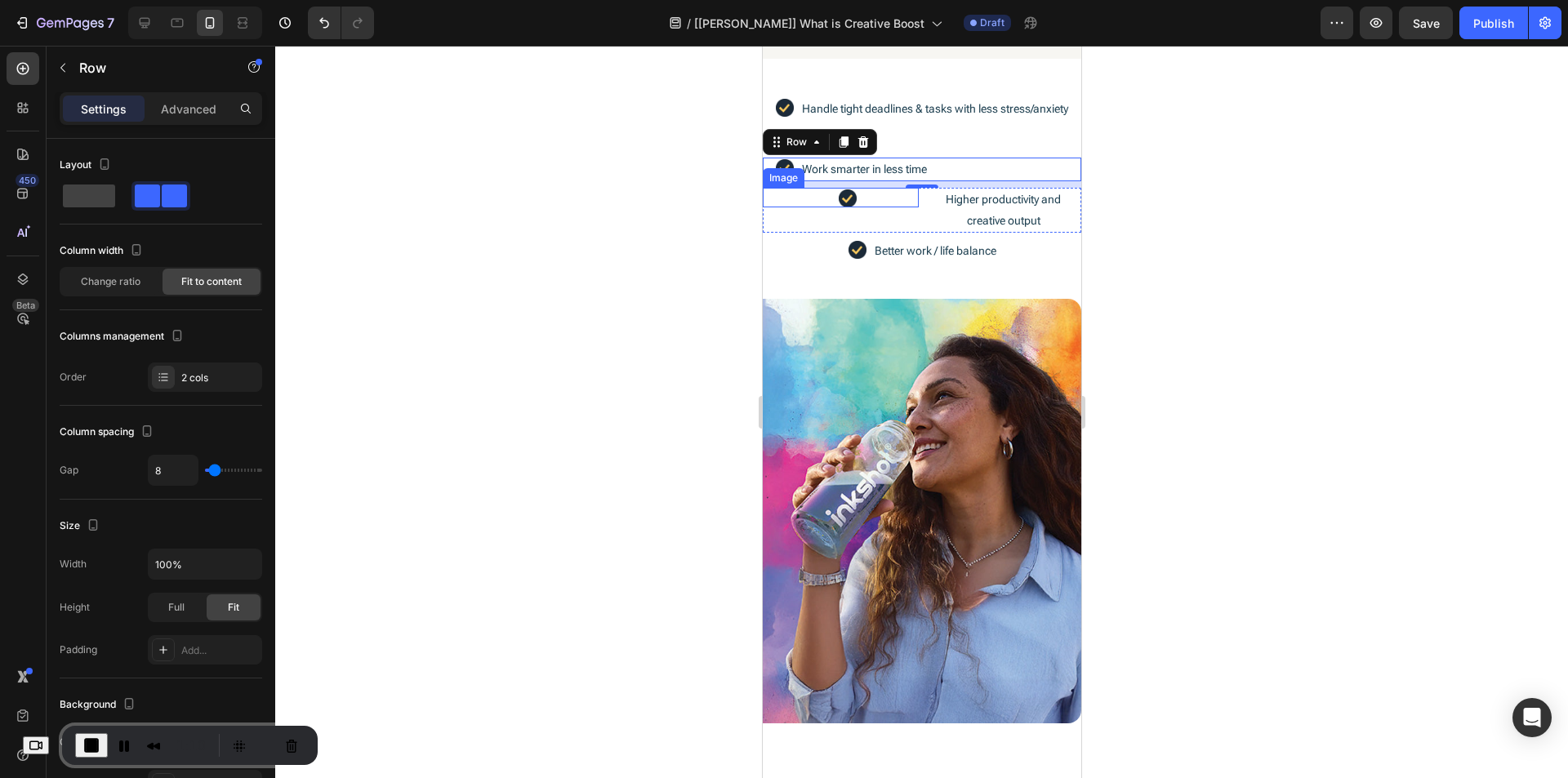
click at [813, 207] on div at bounding box center [847, 198] width 143 height 18
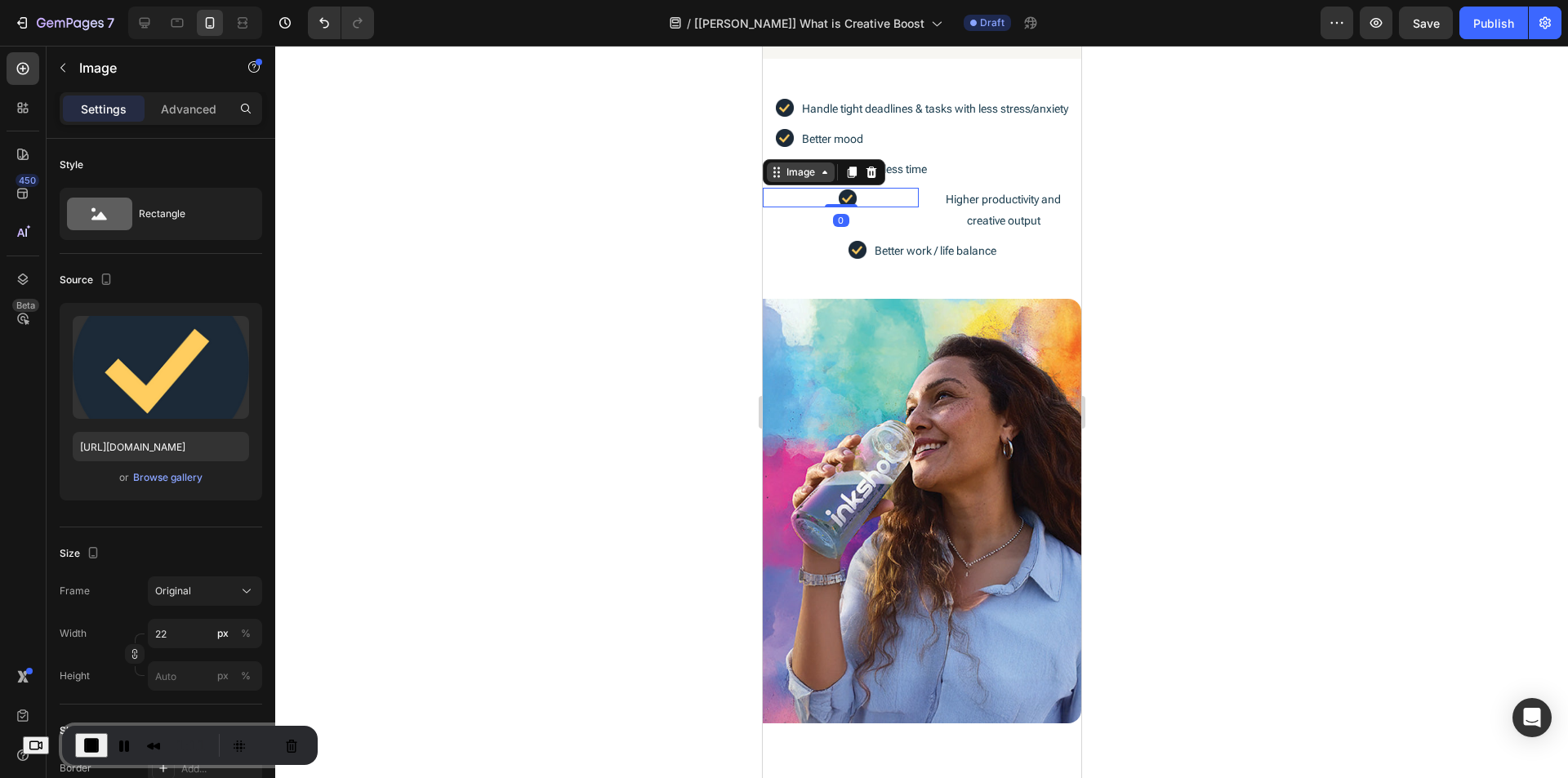
click at [798, 180] on div "Image" at bounding box center [799, 172] width 35 height 14
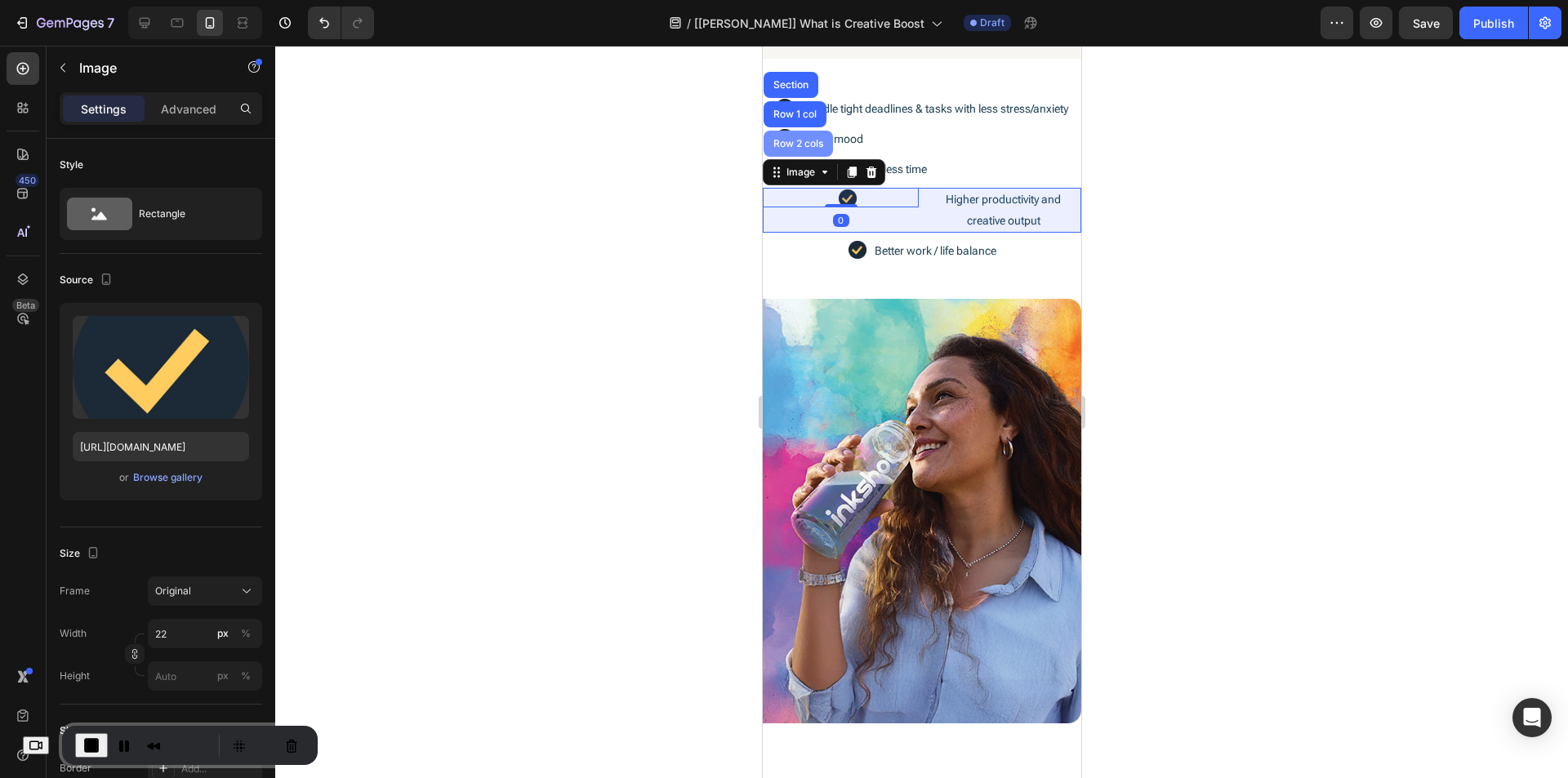
click at [795, 157] on div "Row 2 cols" at bounding box center [797, 143] width 70 height 26
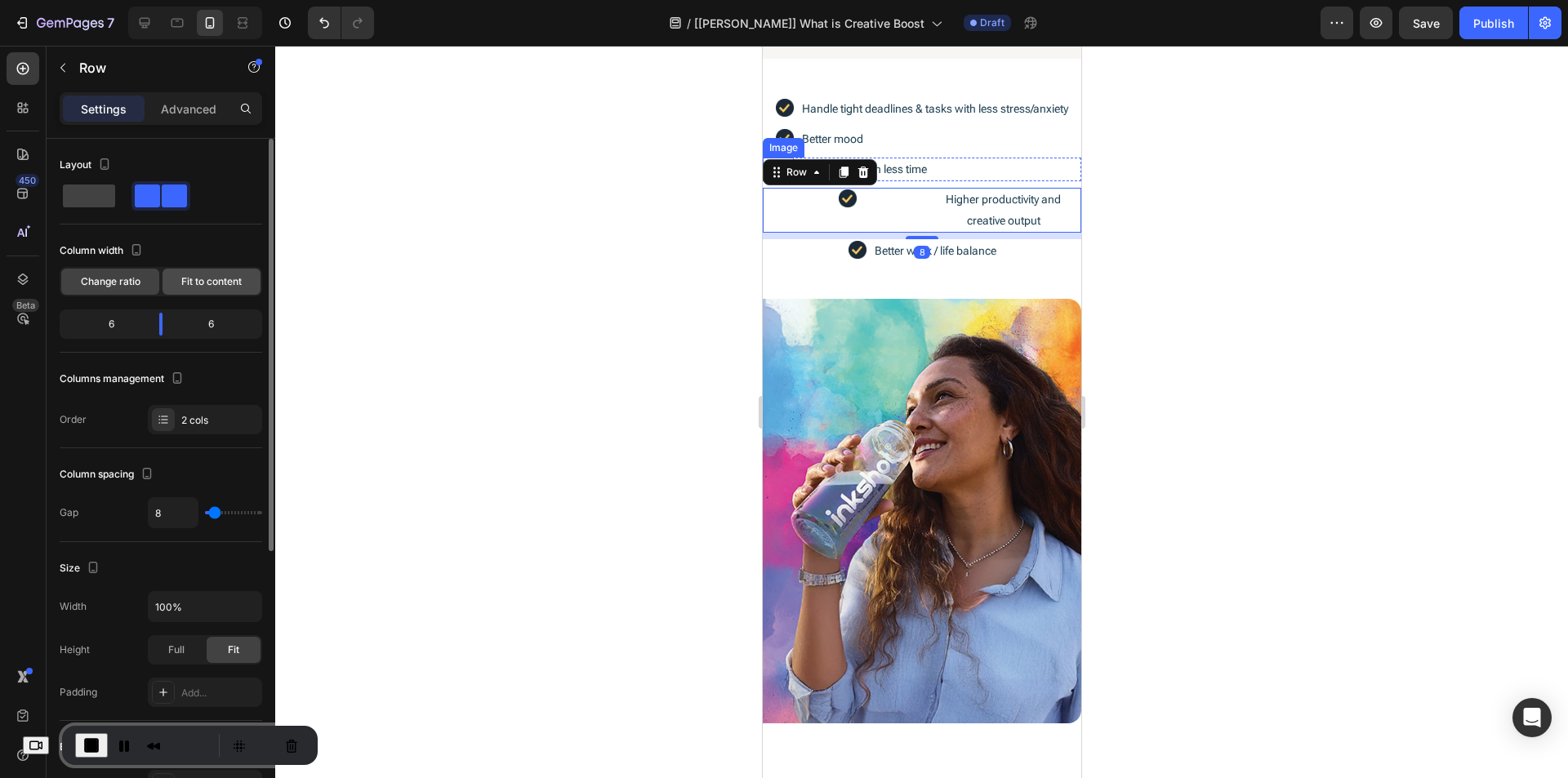
click at [211, 273] on div "Fit to content" at bounding box center [211, 281] width 98 height 26
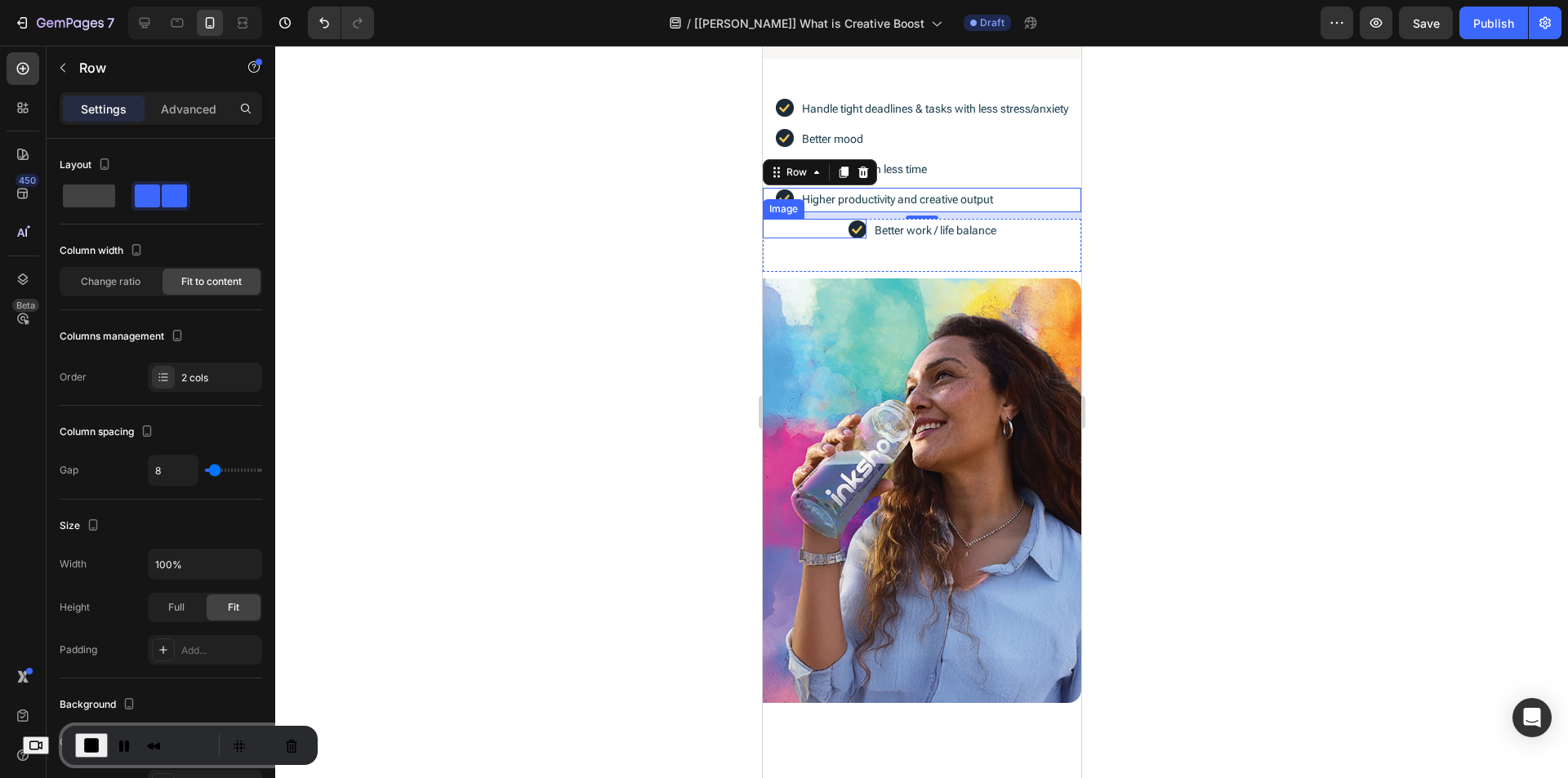
click at [812, 238] on div "Image" at bounding box center [814, 228] width 104 height 20
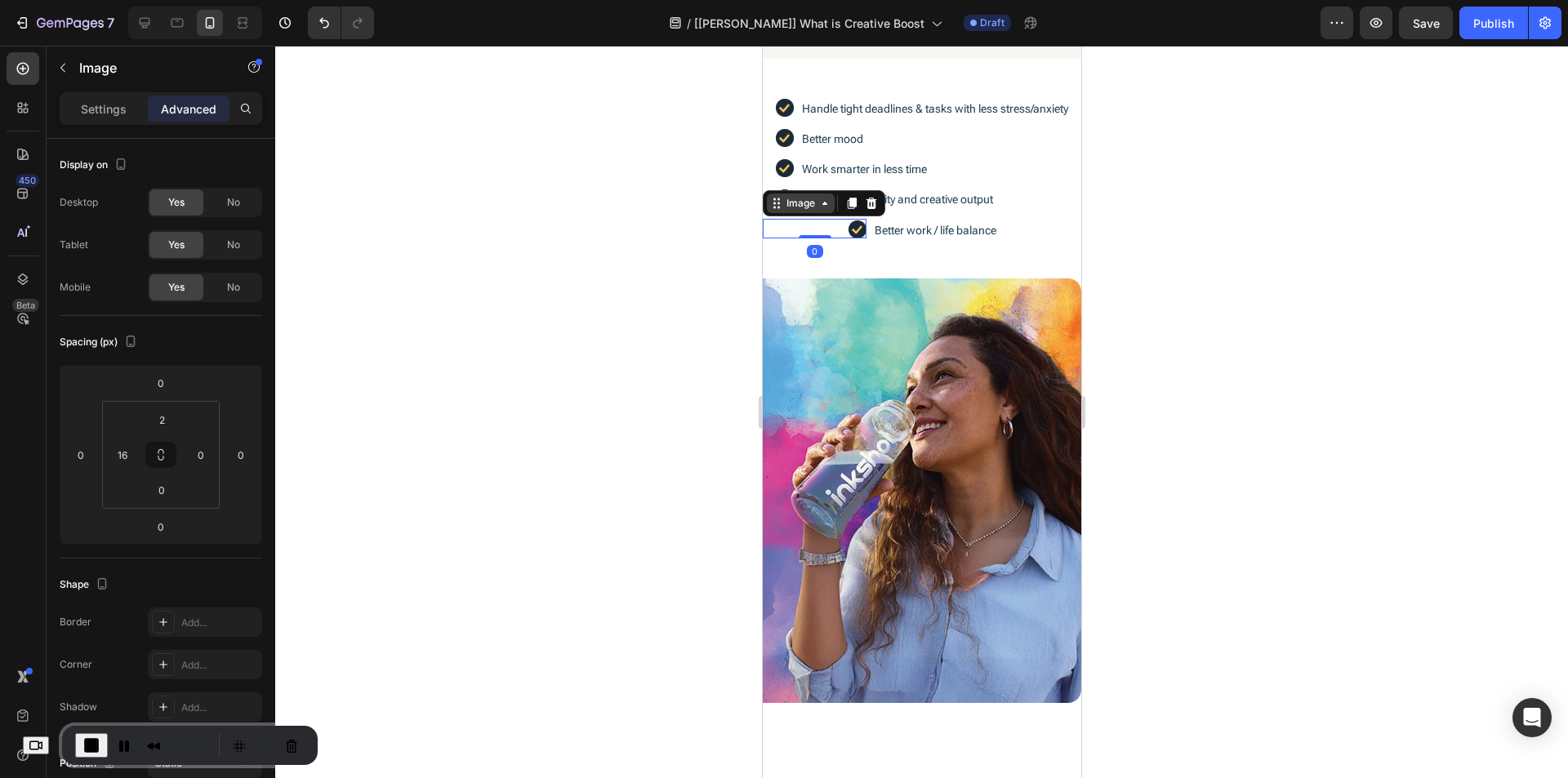
click at [807, 210] on div "Image" at bounding box center [799, 203] width 35 height 14
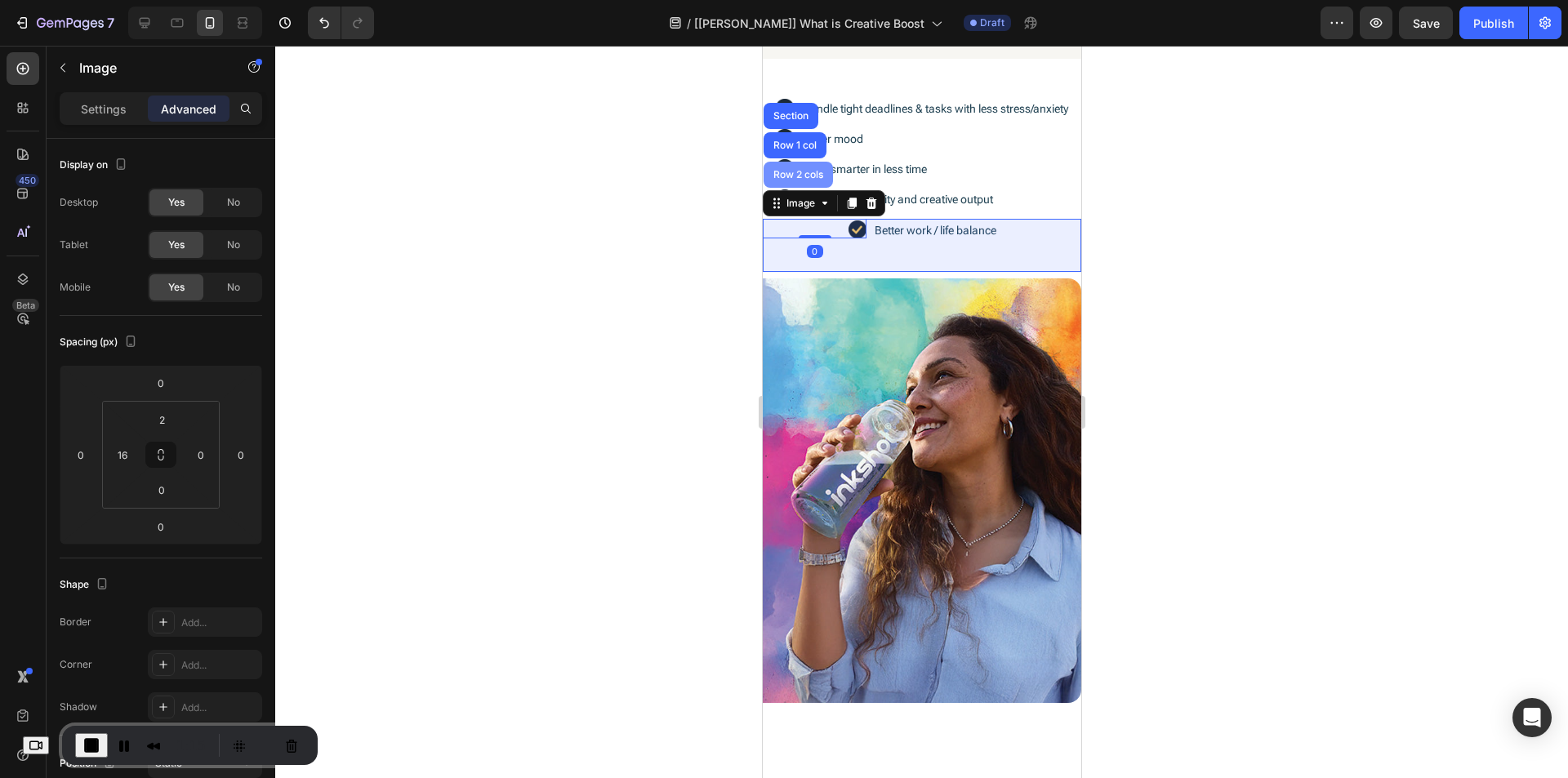
click at [796, 180] on div "Row 2 cols" at bounding box center [797, 175] width 56 height 10
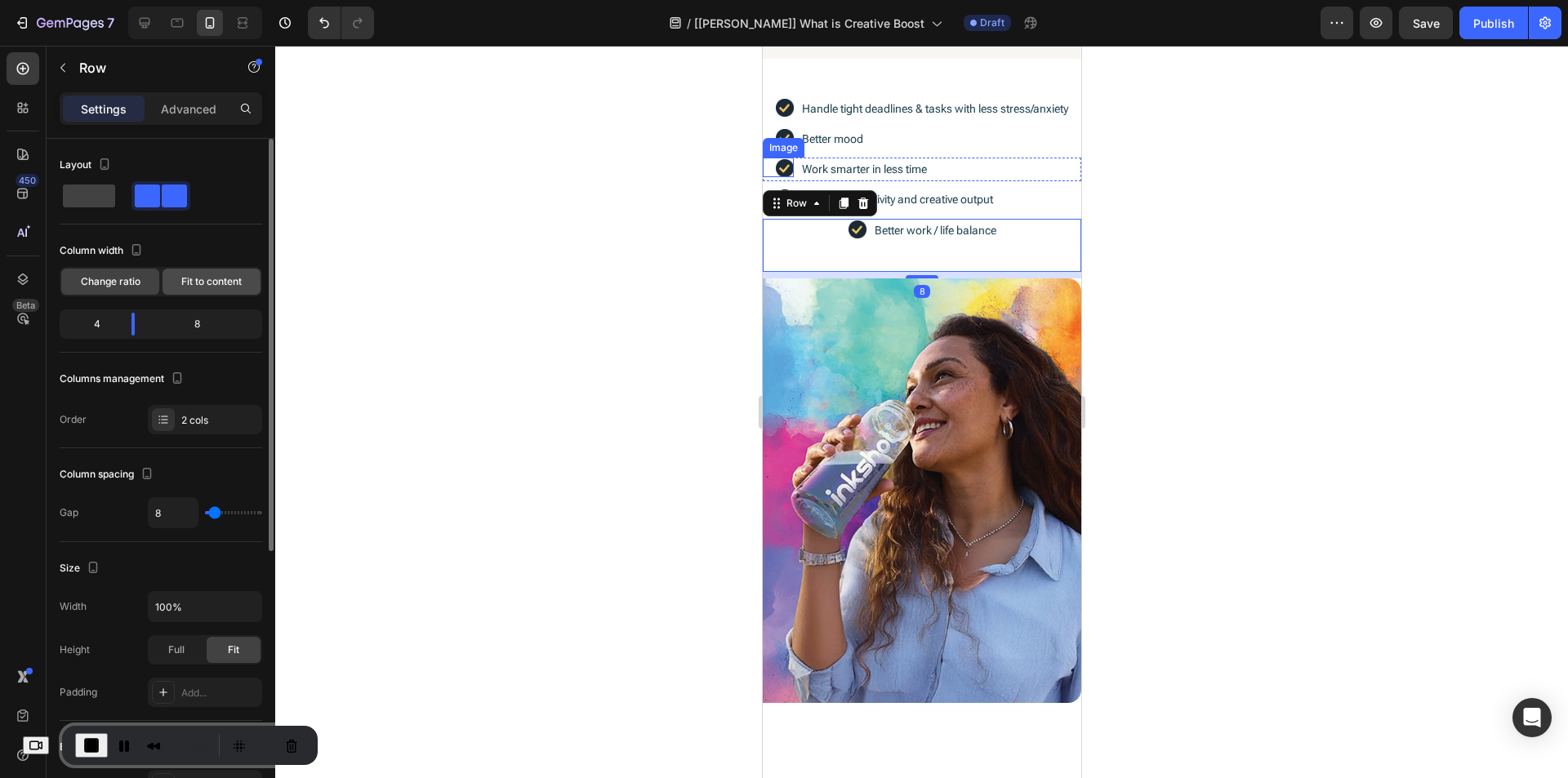
click at [214, 277] on span "Fit to content" at bounding box center [211, 281] width 60 height 14
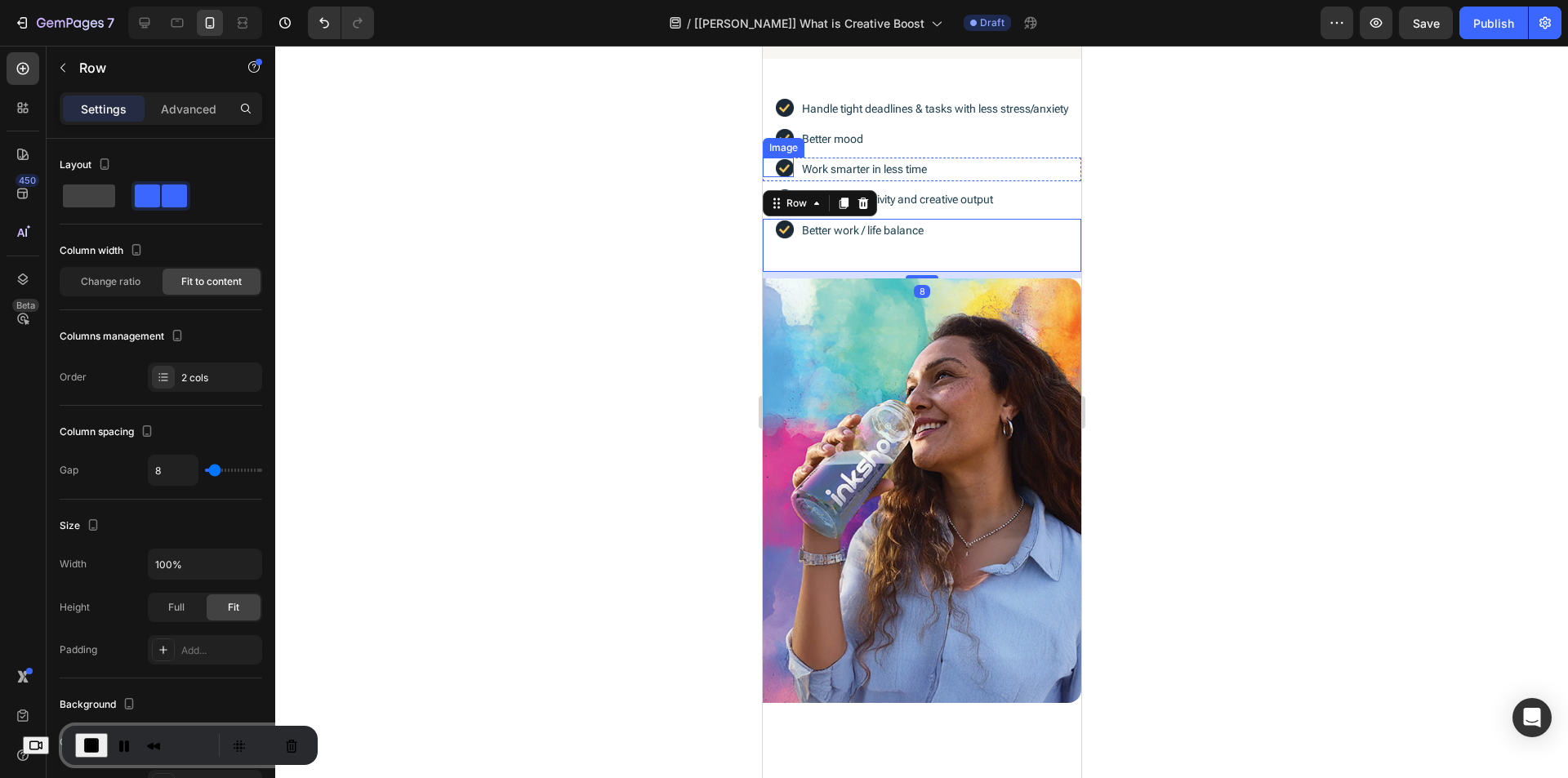
click at [553, 283] on div at bounding box center [922, 412] width 1293 height 732
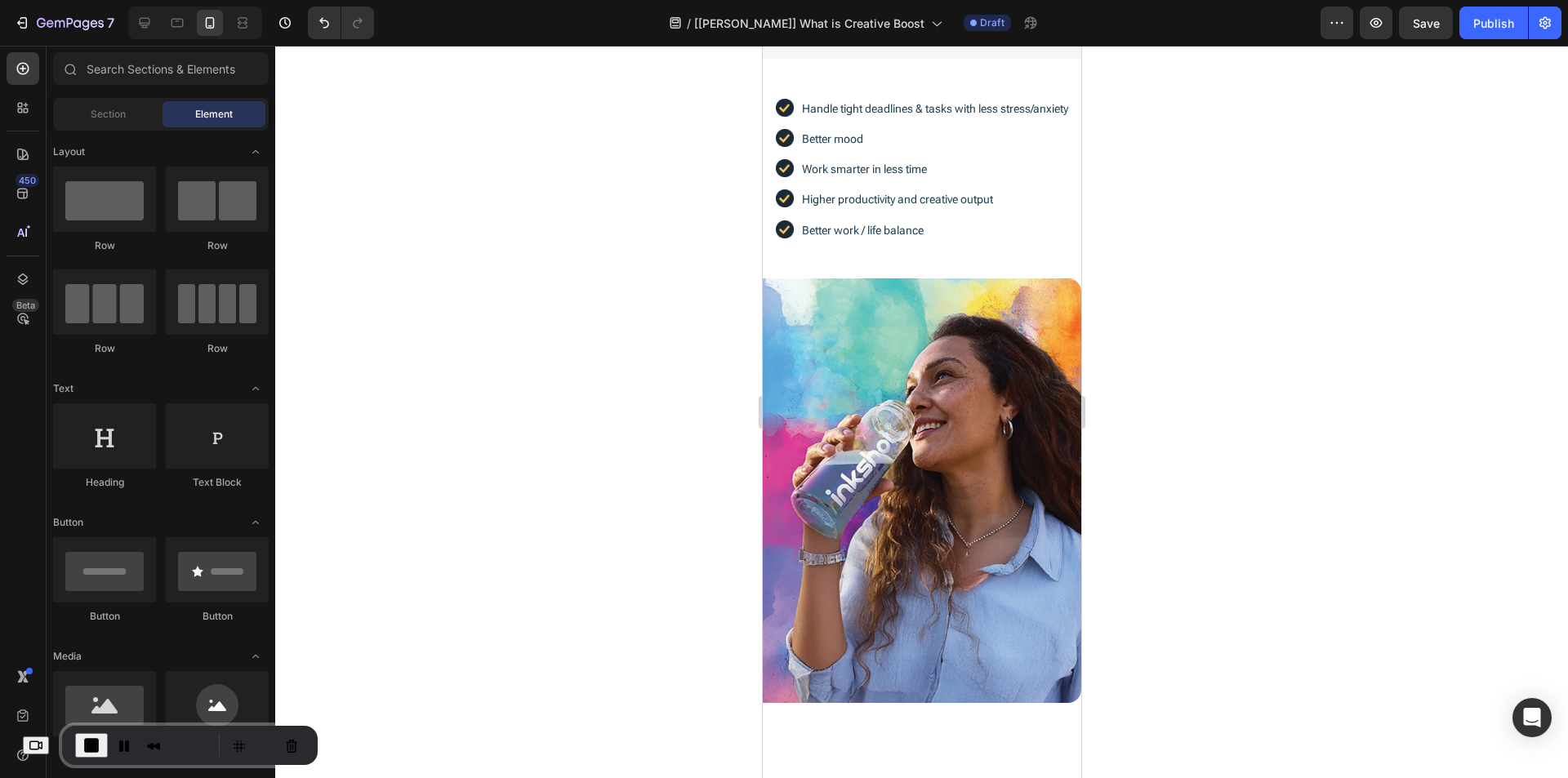
click at [1296, 355] on div at bounding box center [922, 412] width 1293 height 732
click at [894, 119] on p "Handle tight deadlines & tasks with less stress/anxiety" at bounding box center [934, 108] width 267 height 20
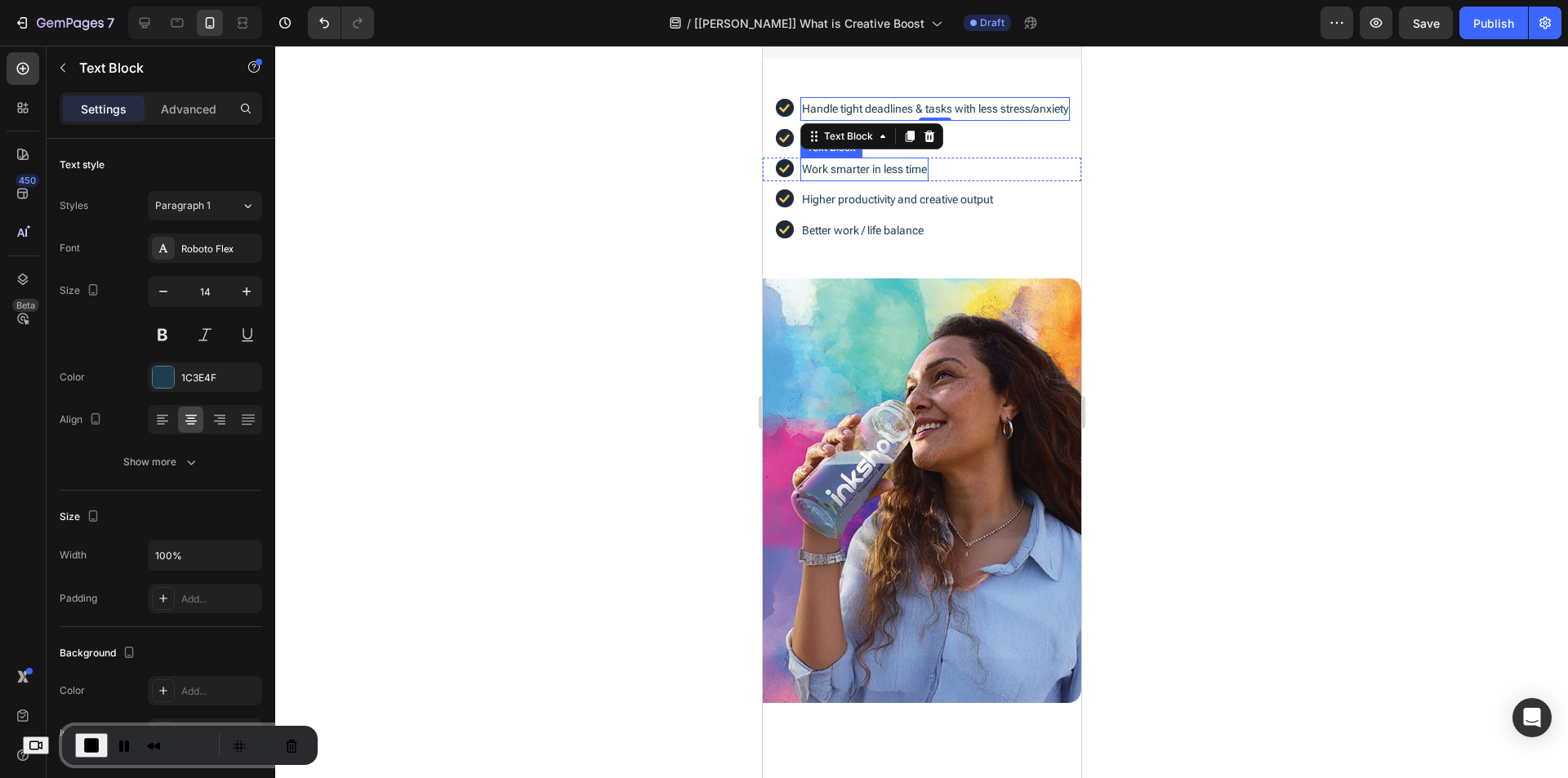
click at [827, 180] on p "Work smarter in less time" at bounding box center [863, 169] width 125 height 20
click at [905, 148] on icon at bounding box center [909, 142] width 13 height 13
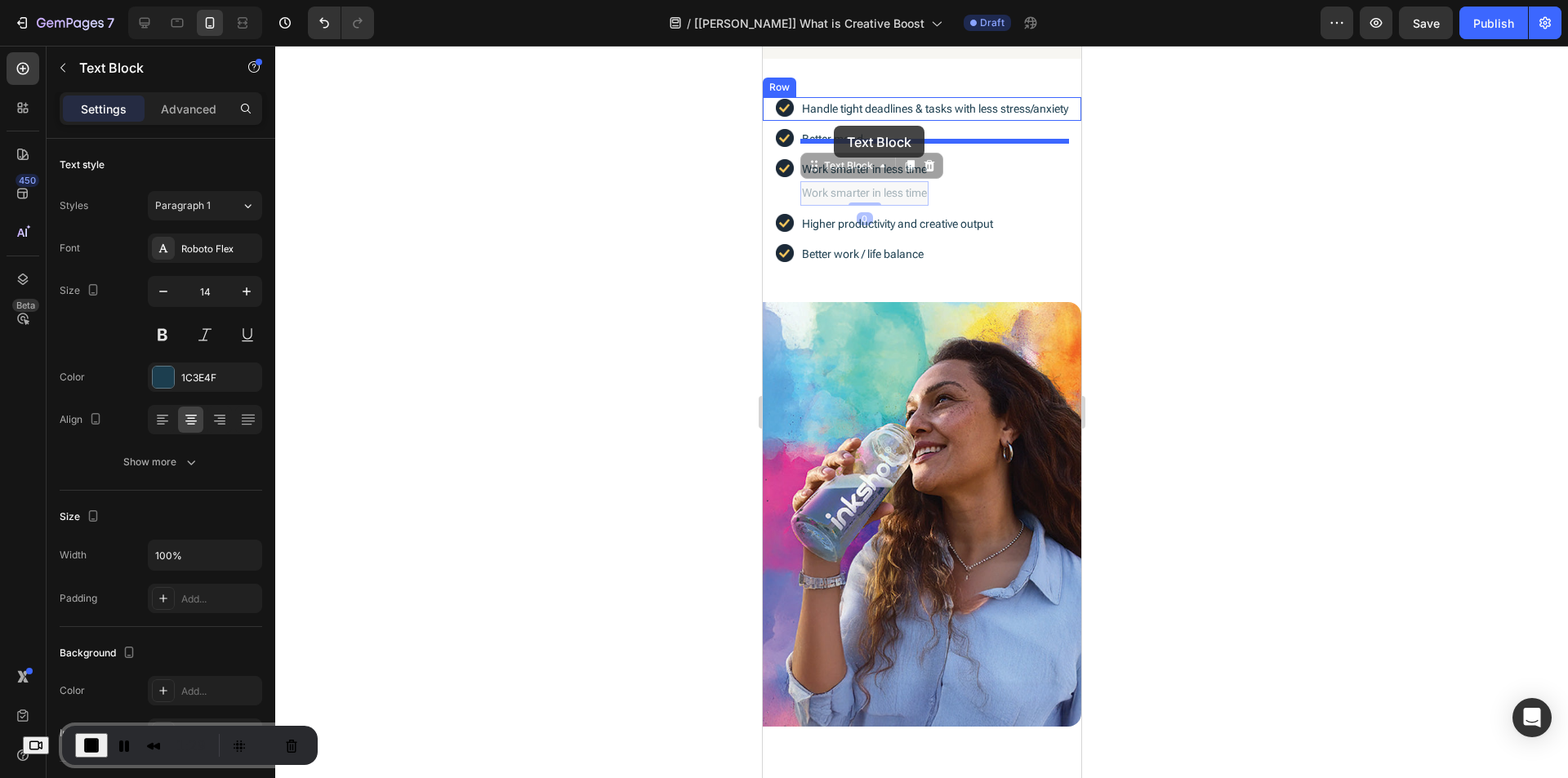
drag, startPoint x: 814, startPoint y: 191, endPoint x: 833, endPoint y: 126, distance: 67.7
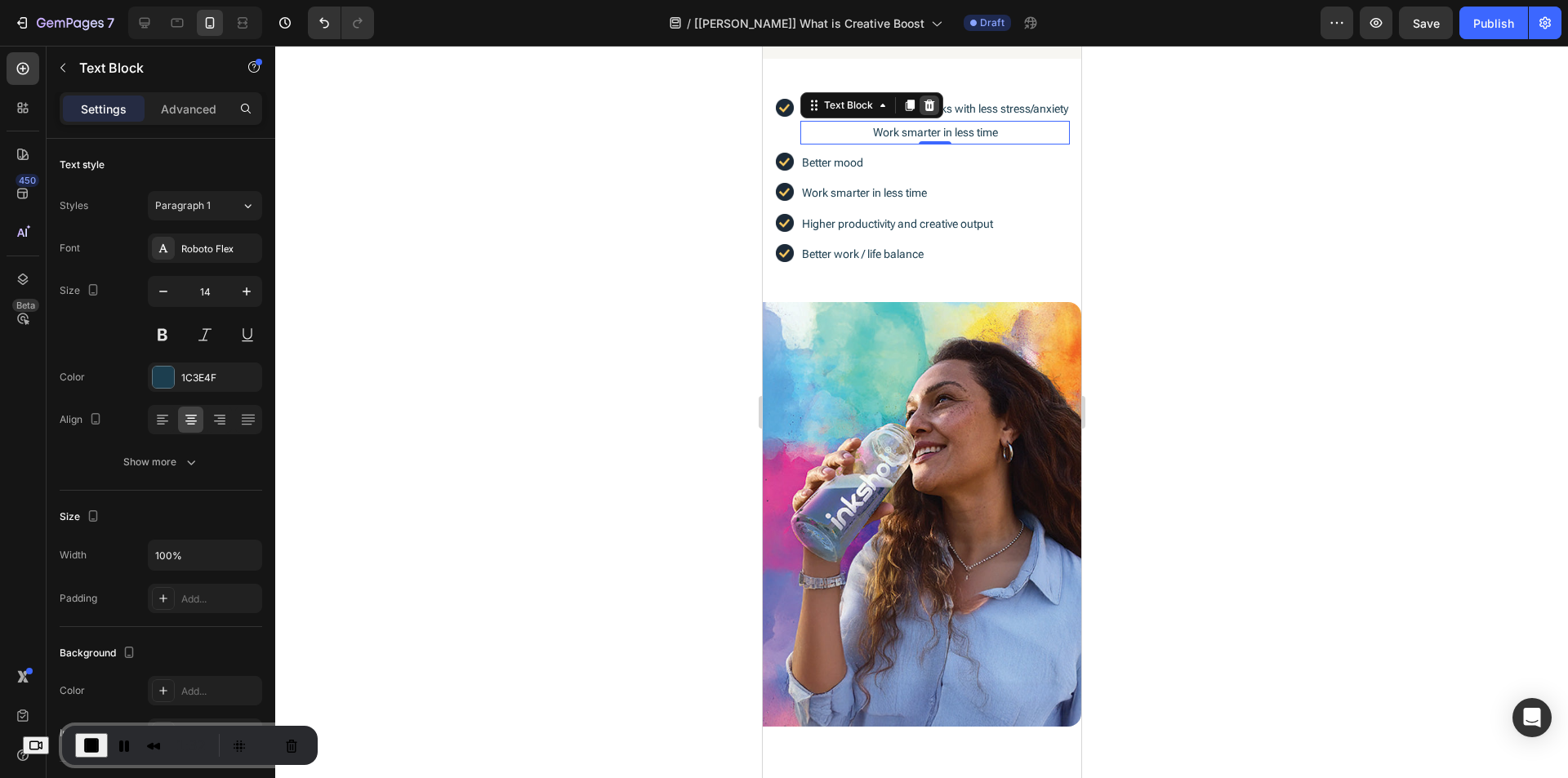
click at [925, 111] on icon at bounding box center [928, 105] width 11 height 11
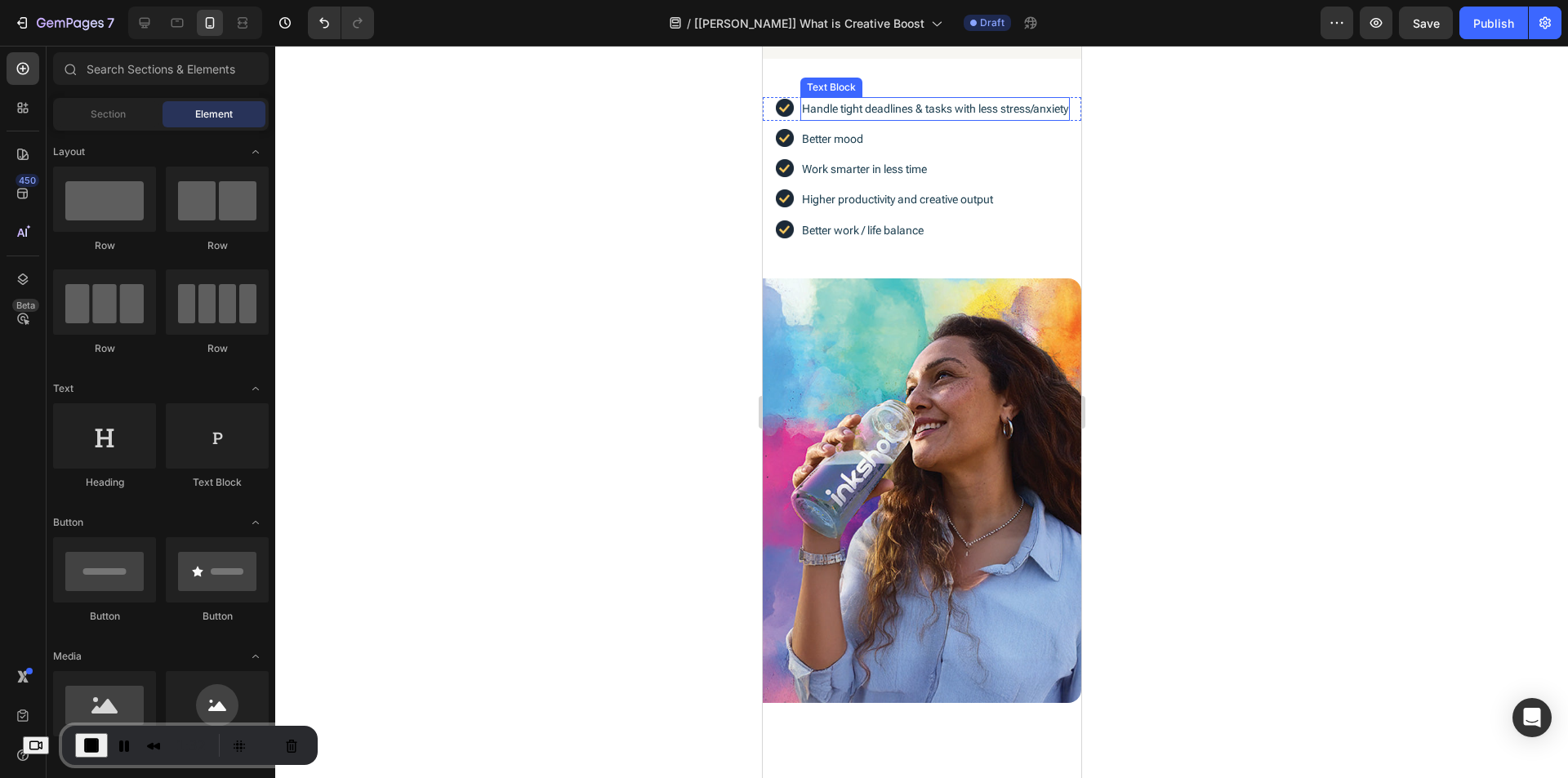
click at [909, 119] on p "Handle tight deadlines & tasks with less stress/anxiety" at bounding box center [934, 108] width 267 height 20
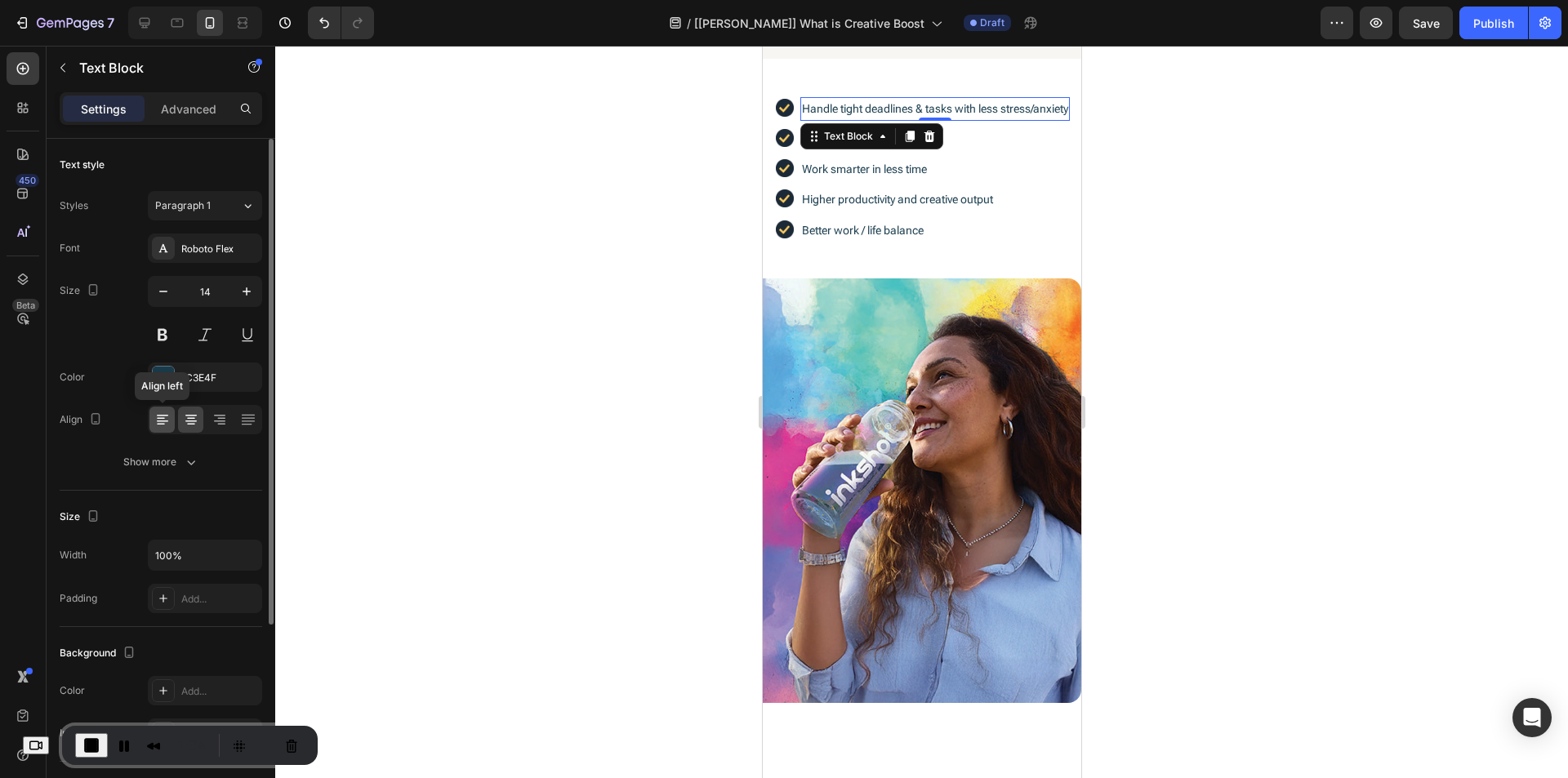
click at [162, 420] on icon at bounding box center [162, 420] width 16 height 16
click at [642, 212] on div at bounding box center [922, 412] width 1293 height 732
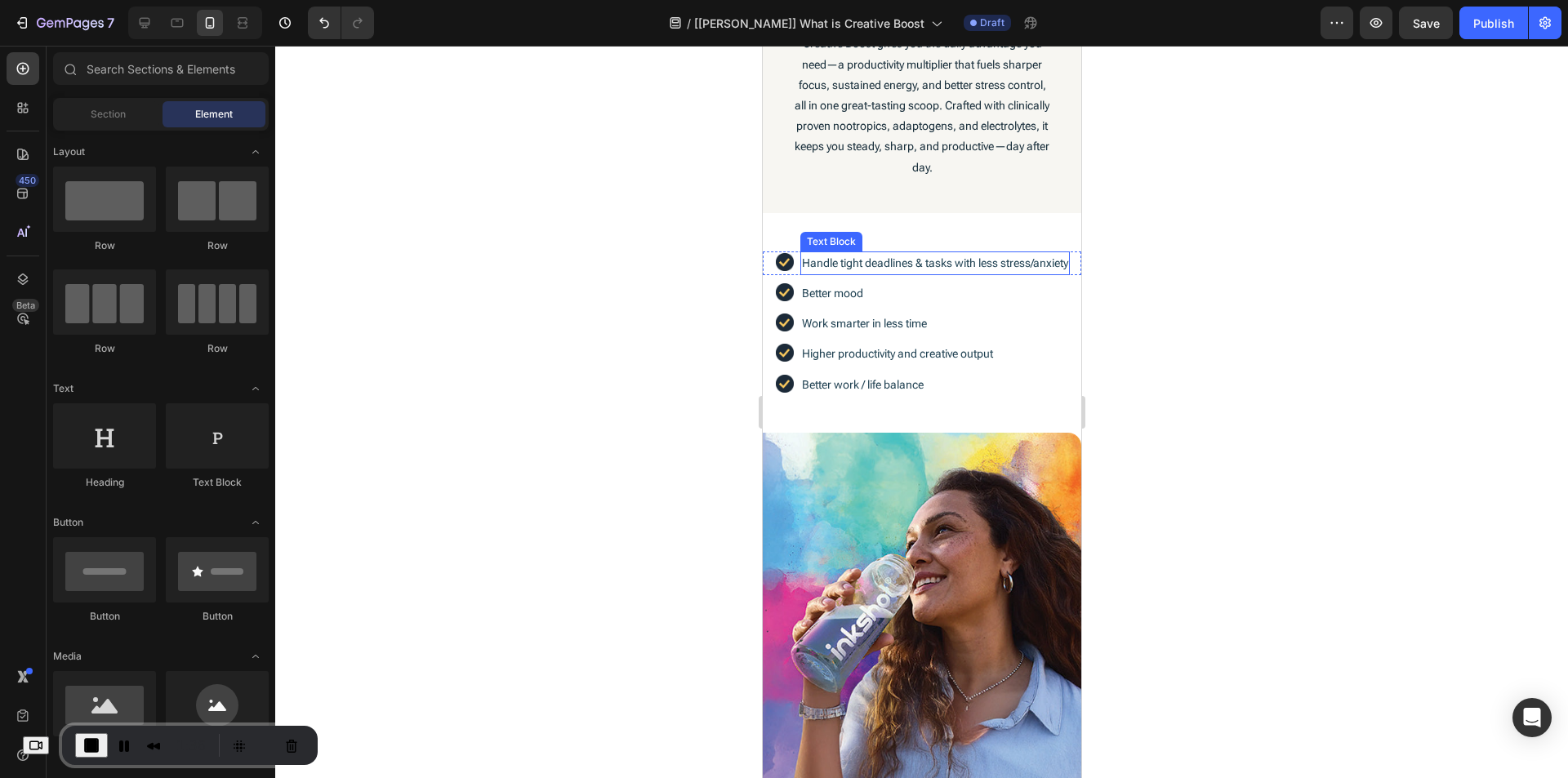
scroll to position [268, 0]
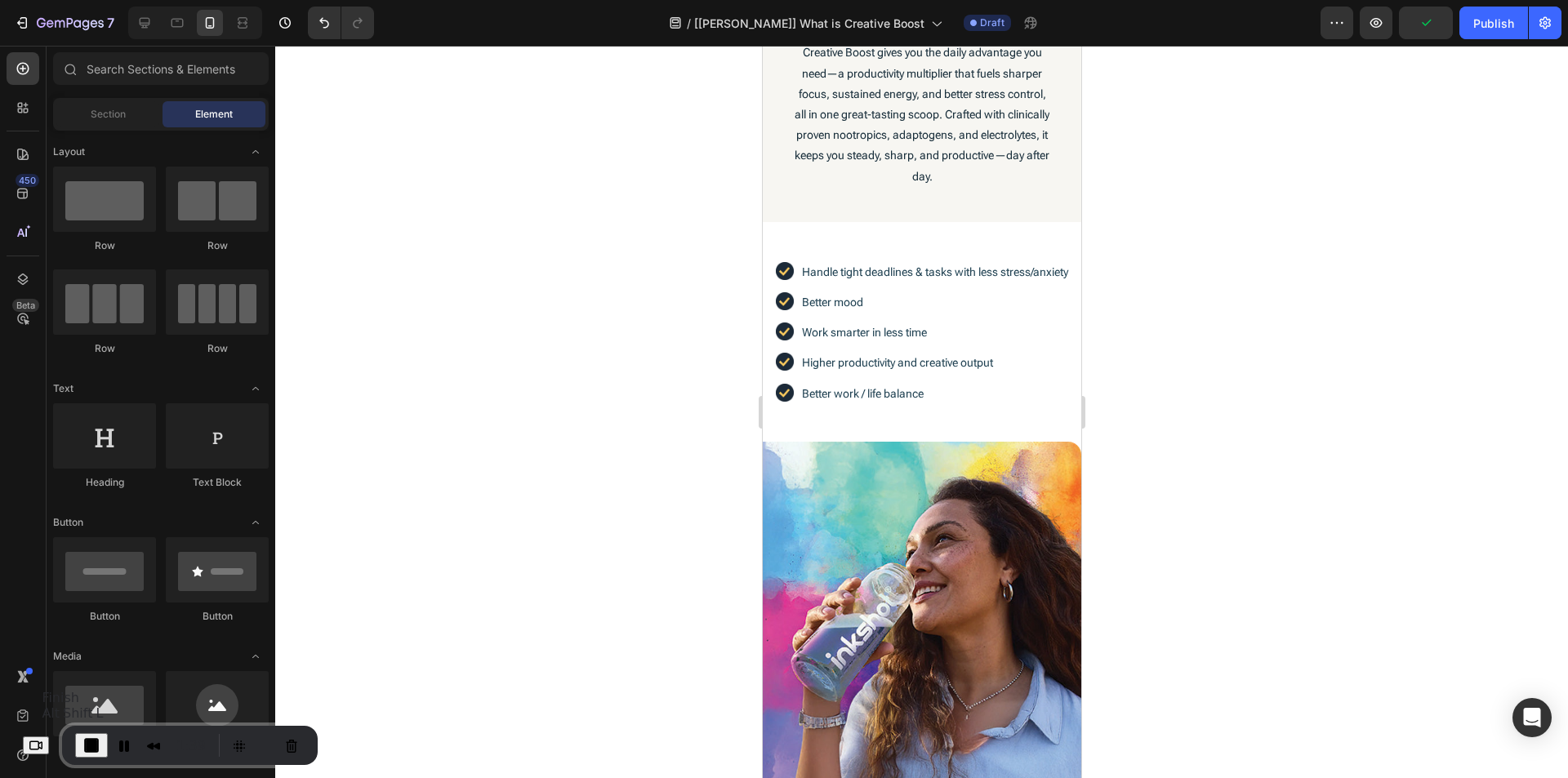
click at [98, 748] on span "End Recording" at bounding box center [91, 746] width 20 height 20
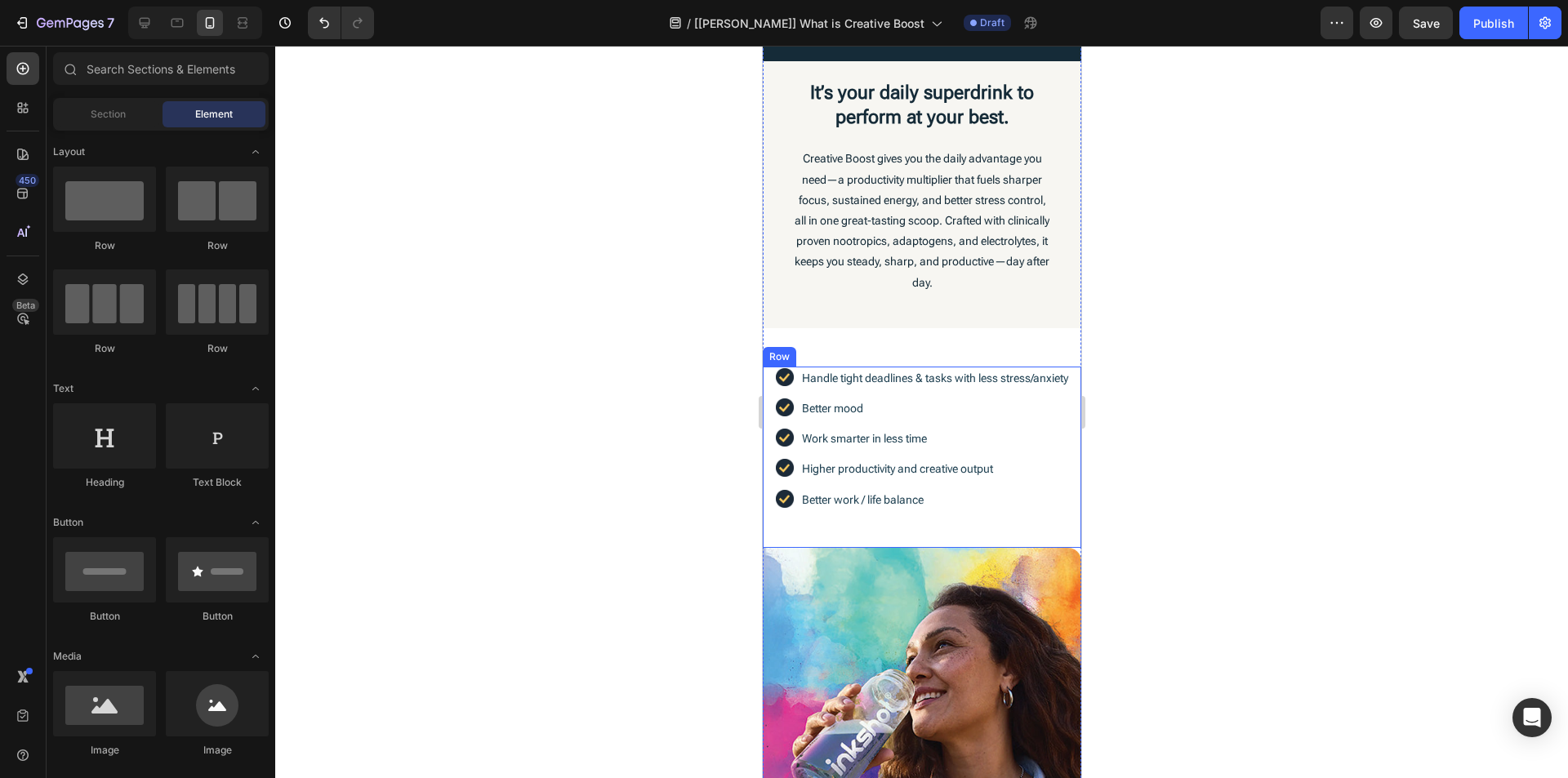
scroll to position [23, 0]
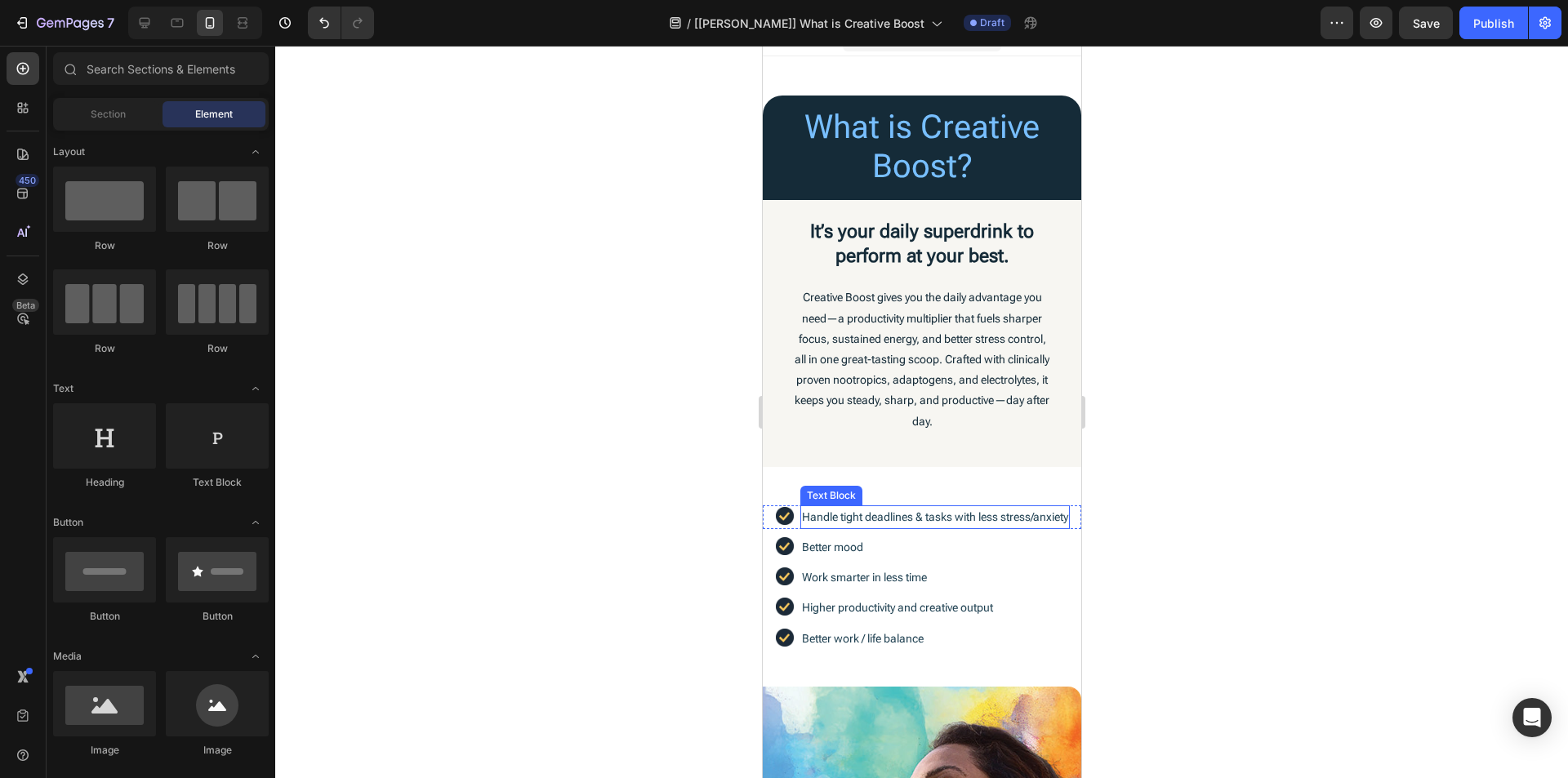
click at [1060, 520] on p "Handle tight deadlines & tasks with less stress/anxiety" at bounding box center [934, 517] width 267 height 20
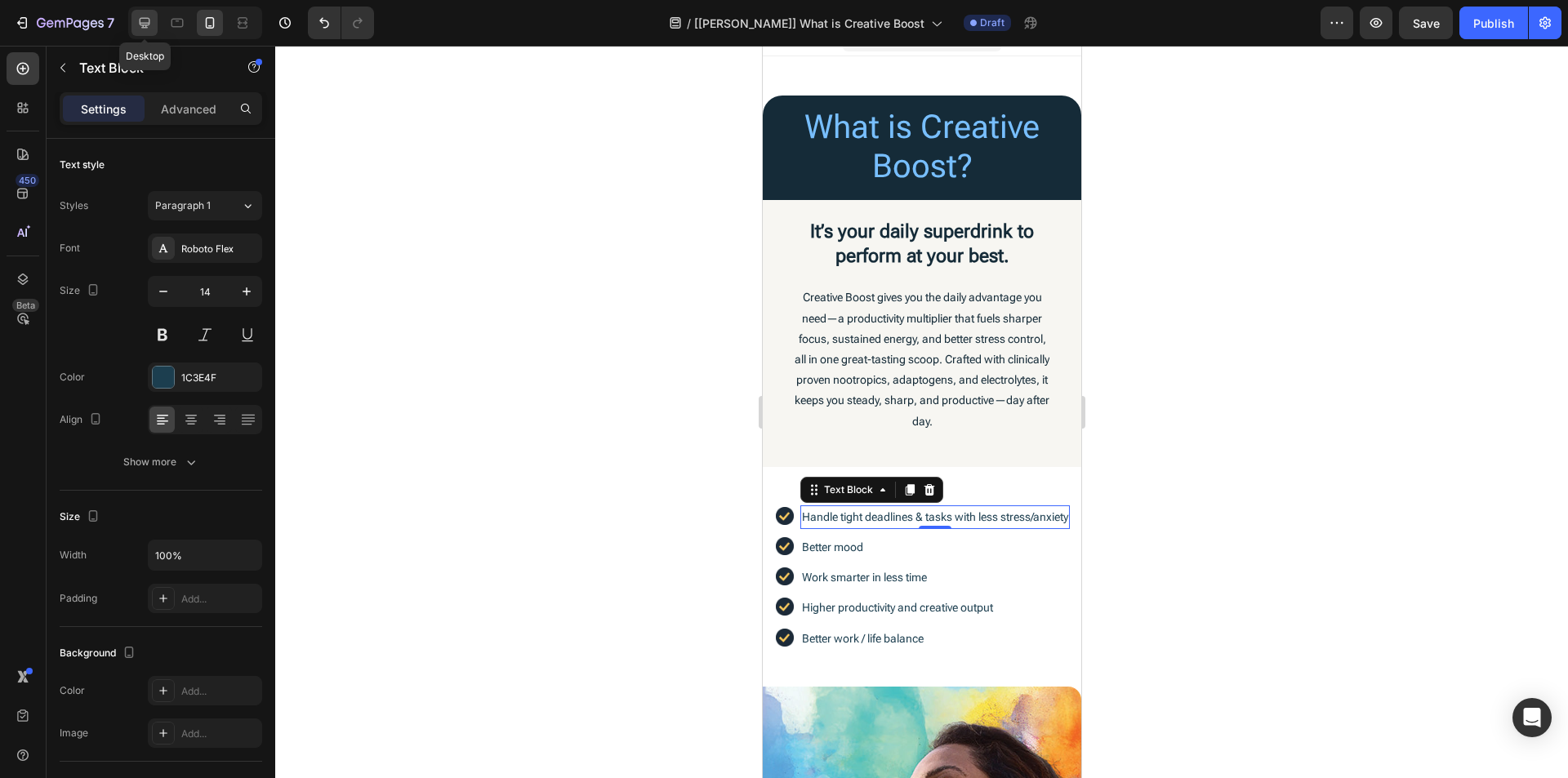
click at [144, 25] on icon at bounding box center [144, 23] width 11 height 11
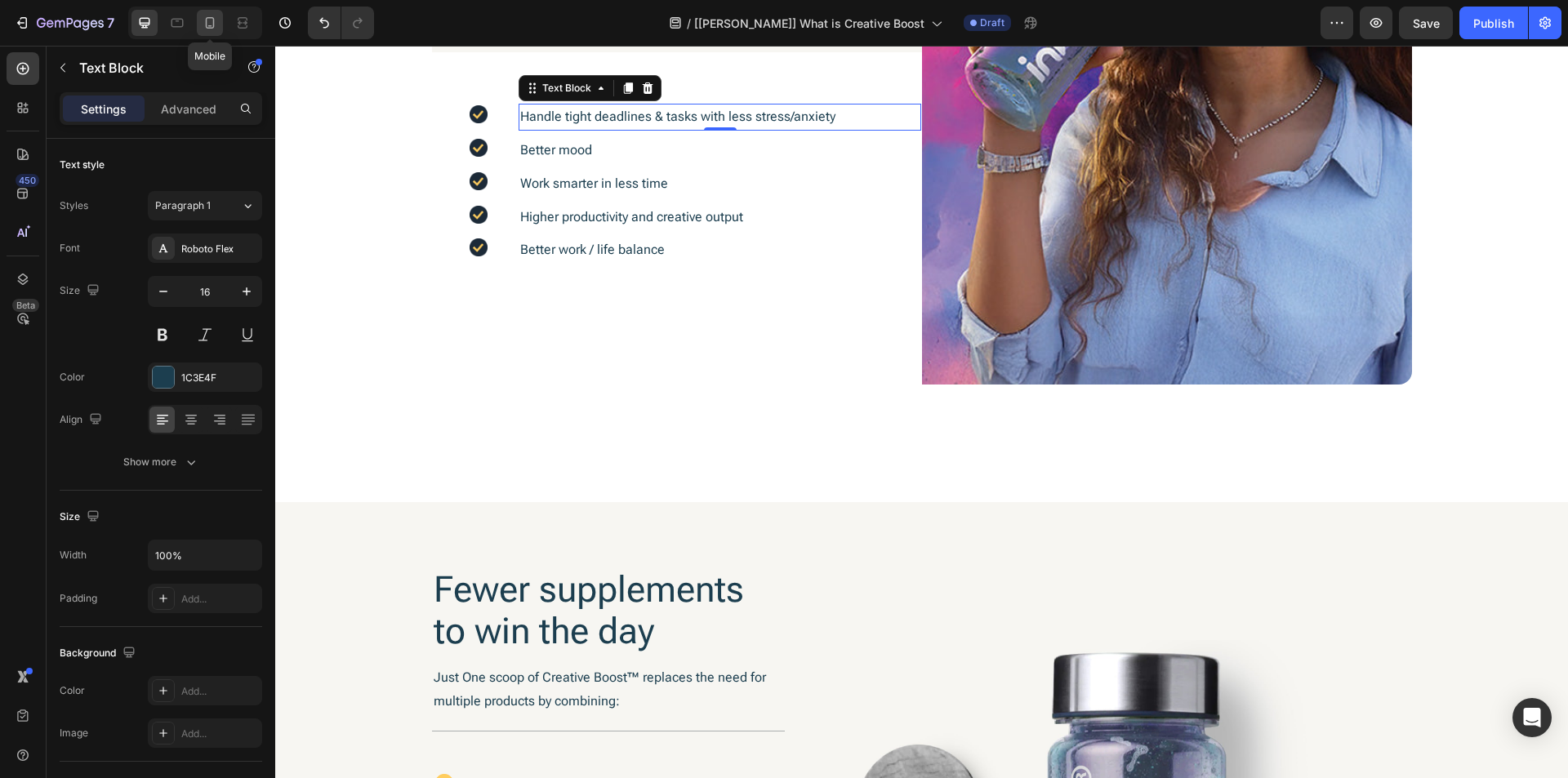
scroll to position [375, 0]
click at [210, 24] on icon at bounding box center [209, 22] width 16 height 16
type input "14"
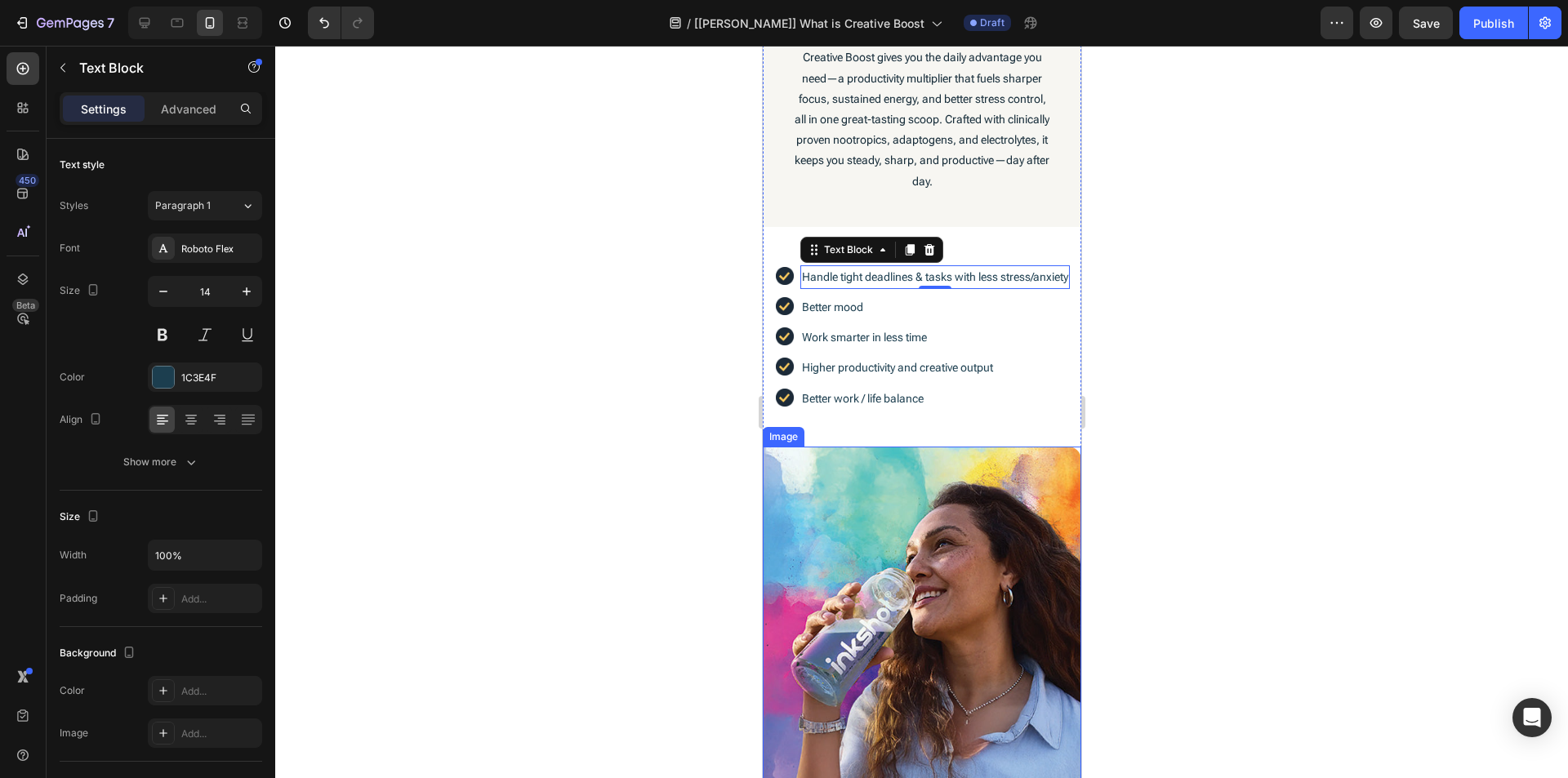
scroll to position [262, 0]
click at [1180, 423] on div at bounding box center [922, 412] width 1293 height 732
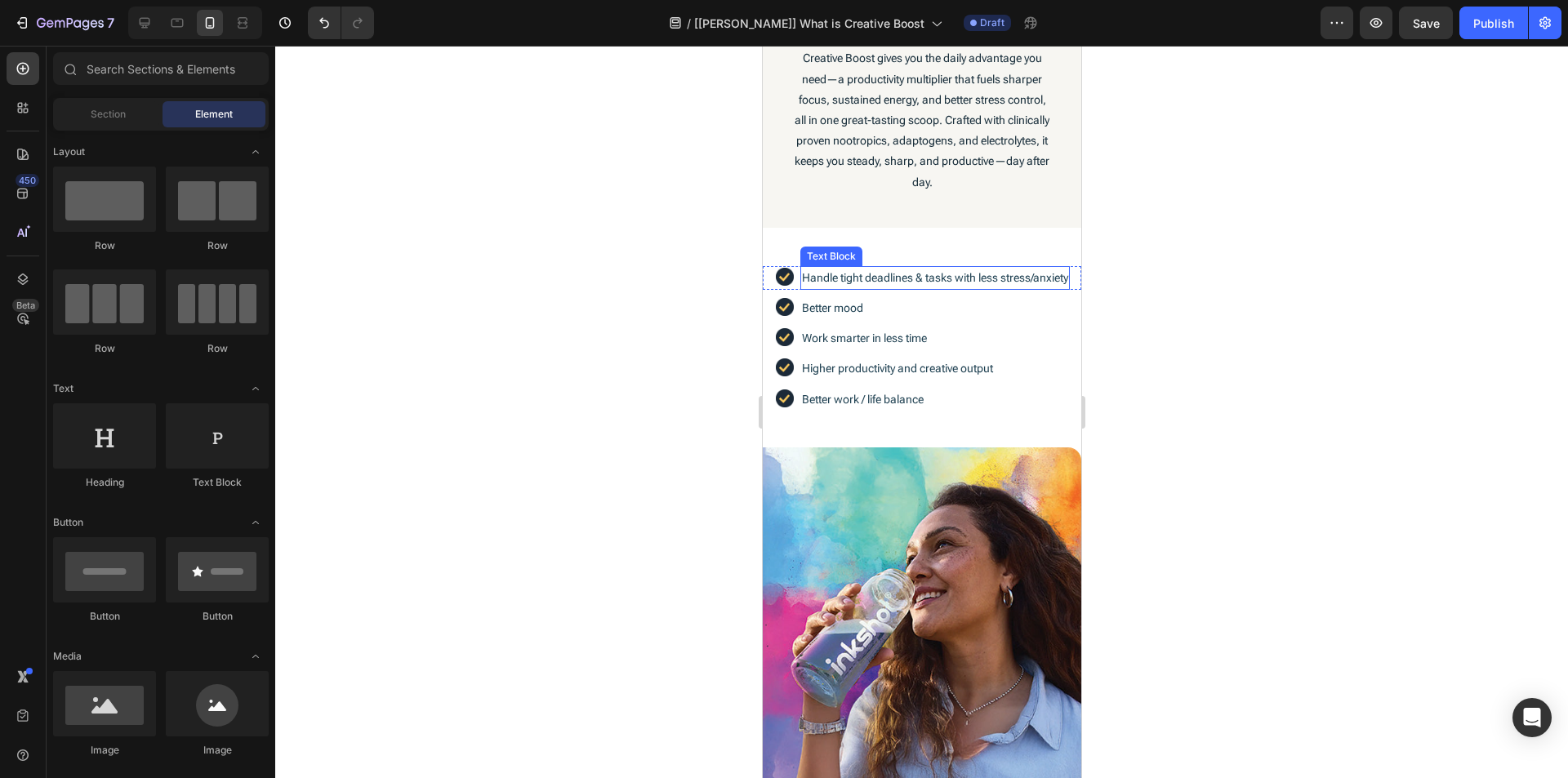
click at [805, 271] on p "Handle tight deadlines & tasks with less stress/anxiety" at bounding box center [934, 277] width 267 height 20
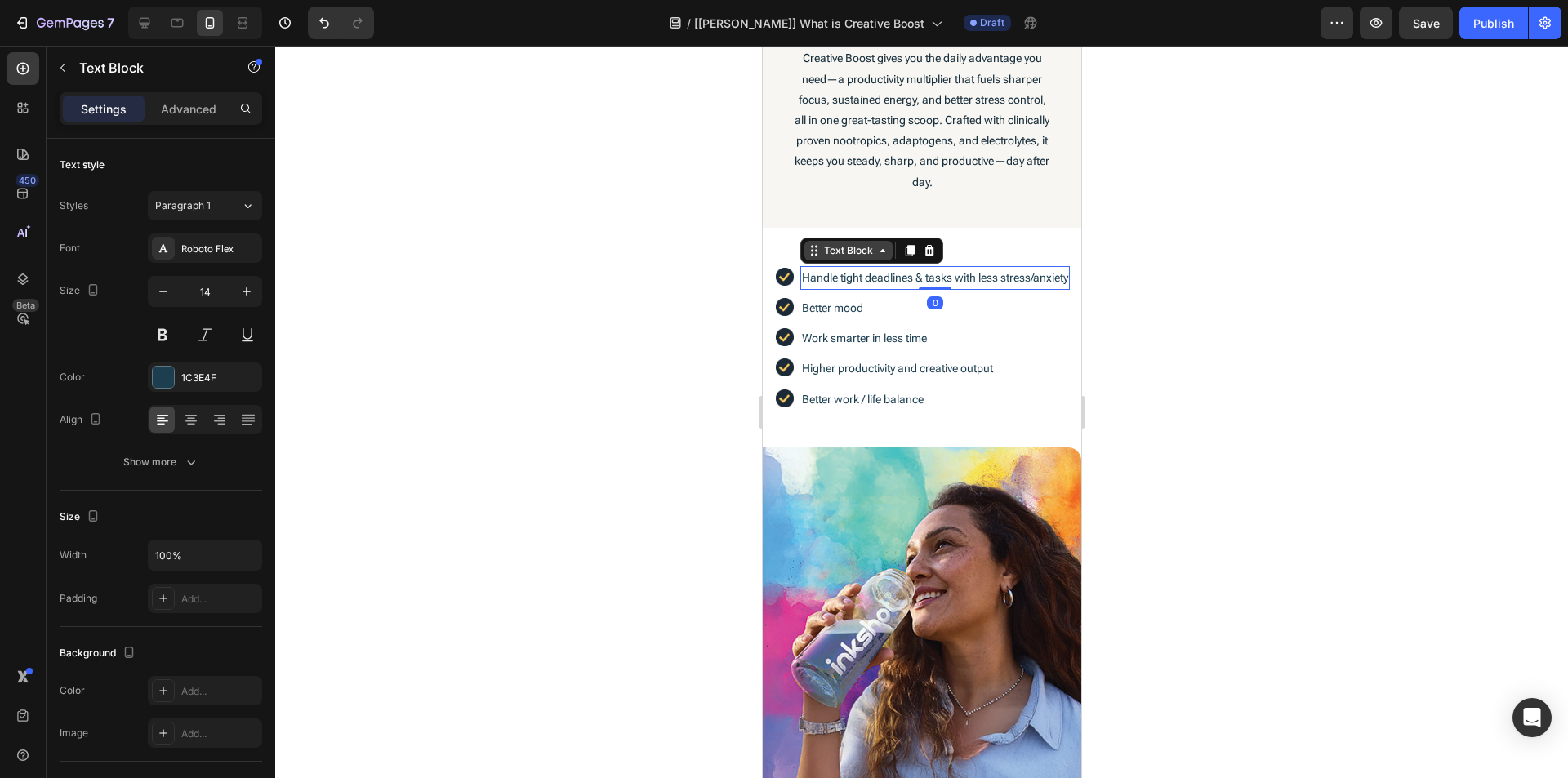
click at [814, 249] on icon at bounding box center [814, 250] width 13 height 13
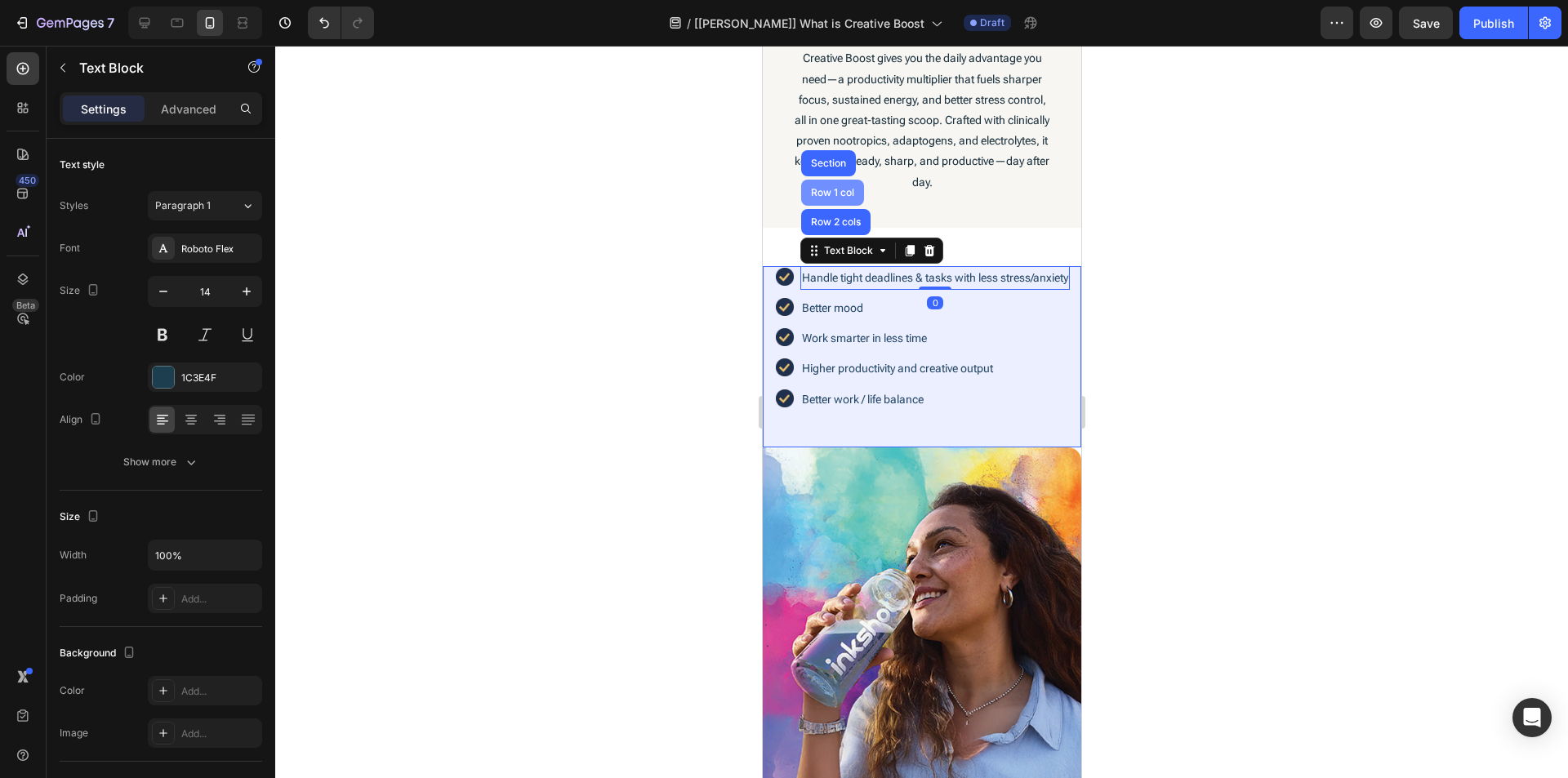
click at [834, 199] on div "Row 1 col" at bounding box center [832, 192] width 63 height 26
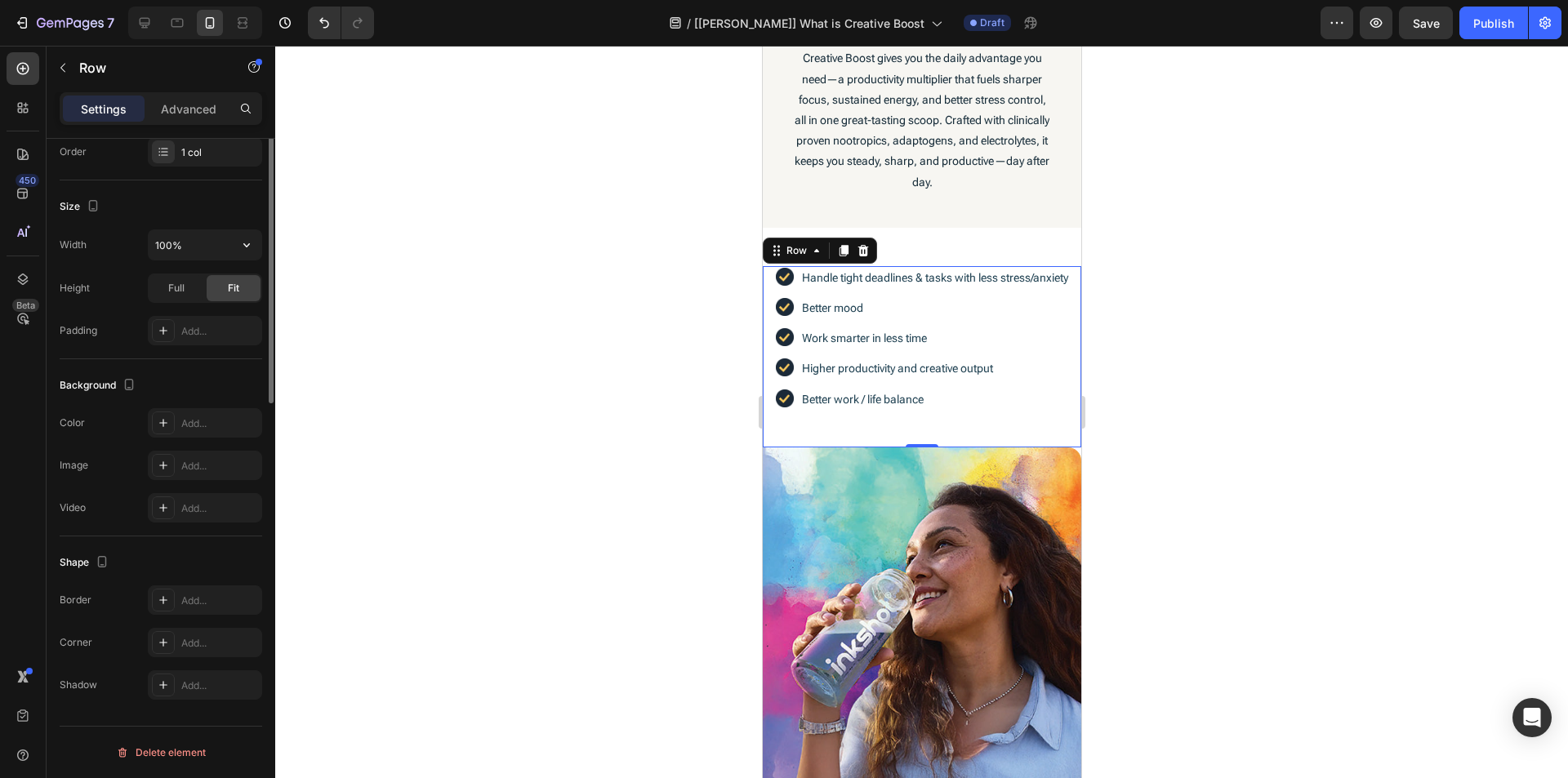
scroll to position [23, 0]
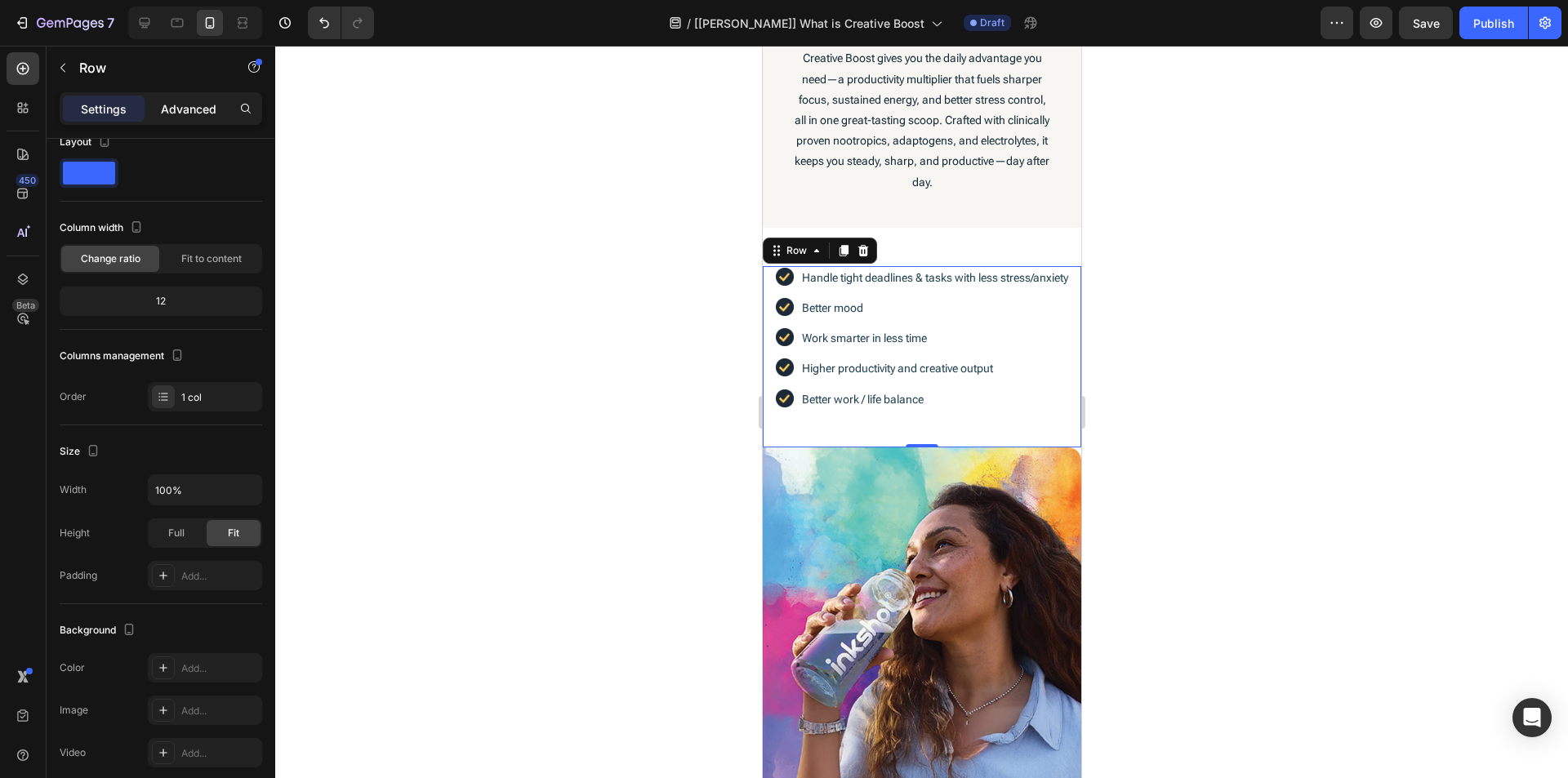
click at [190, 109] on p "Advanced" at bounding box center [188, 109] width 55 height 17
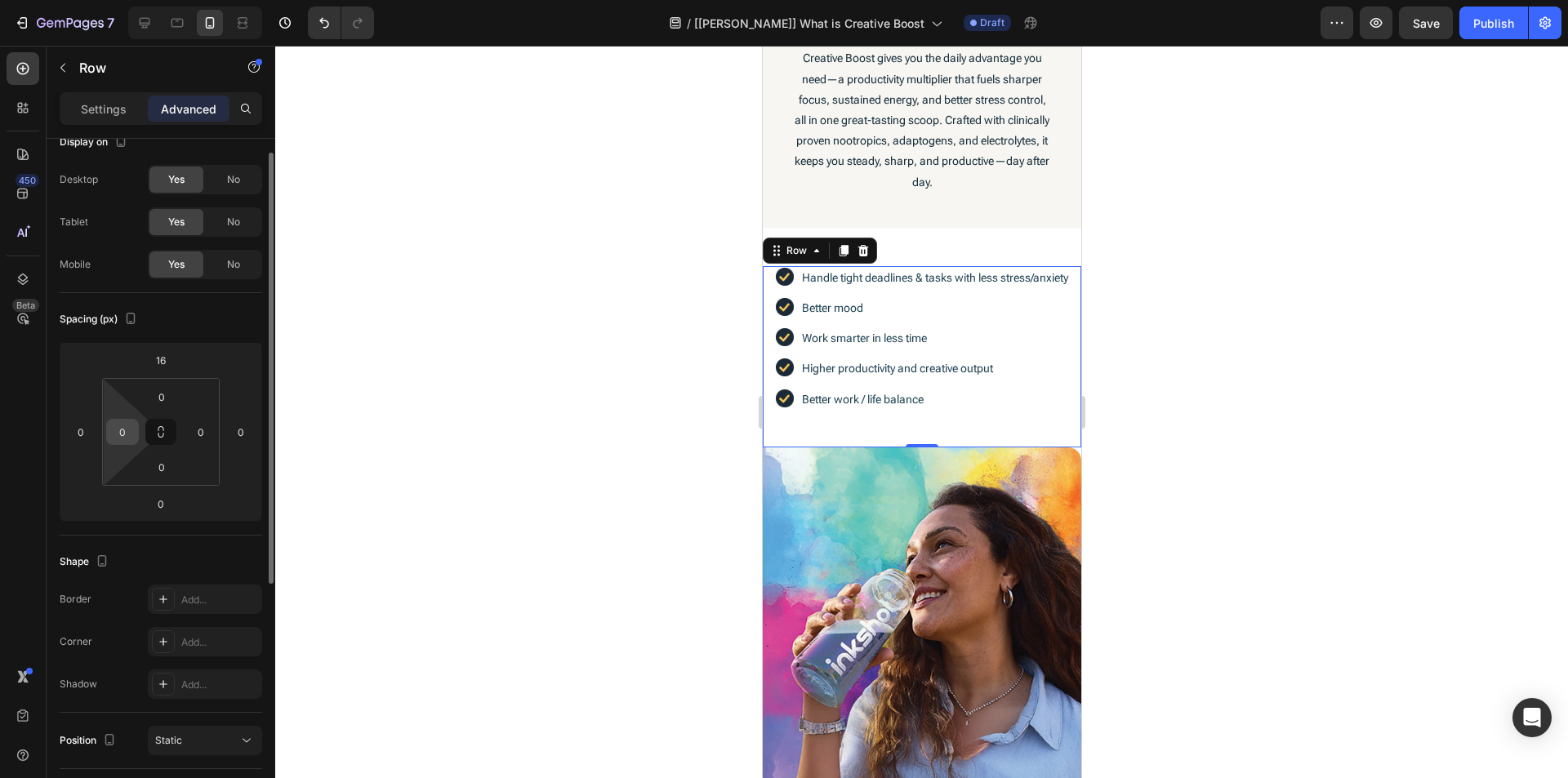
click at [120, 423] on input "0" at bounding box center [122, 432] width 25 height 25
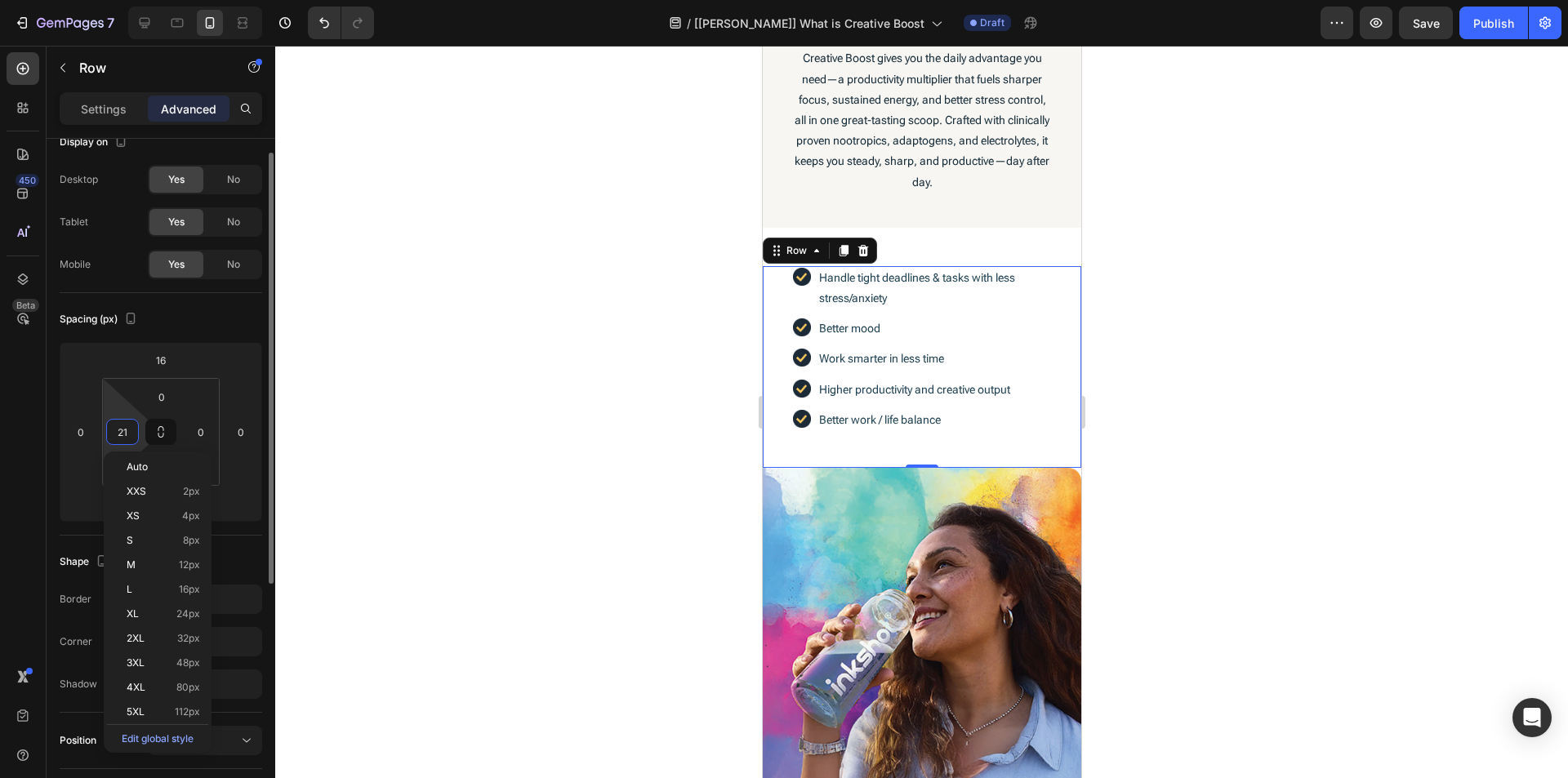
type input "20"
click at [492, 373] on div at bounding box center [922, 412] width 1293 height 732
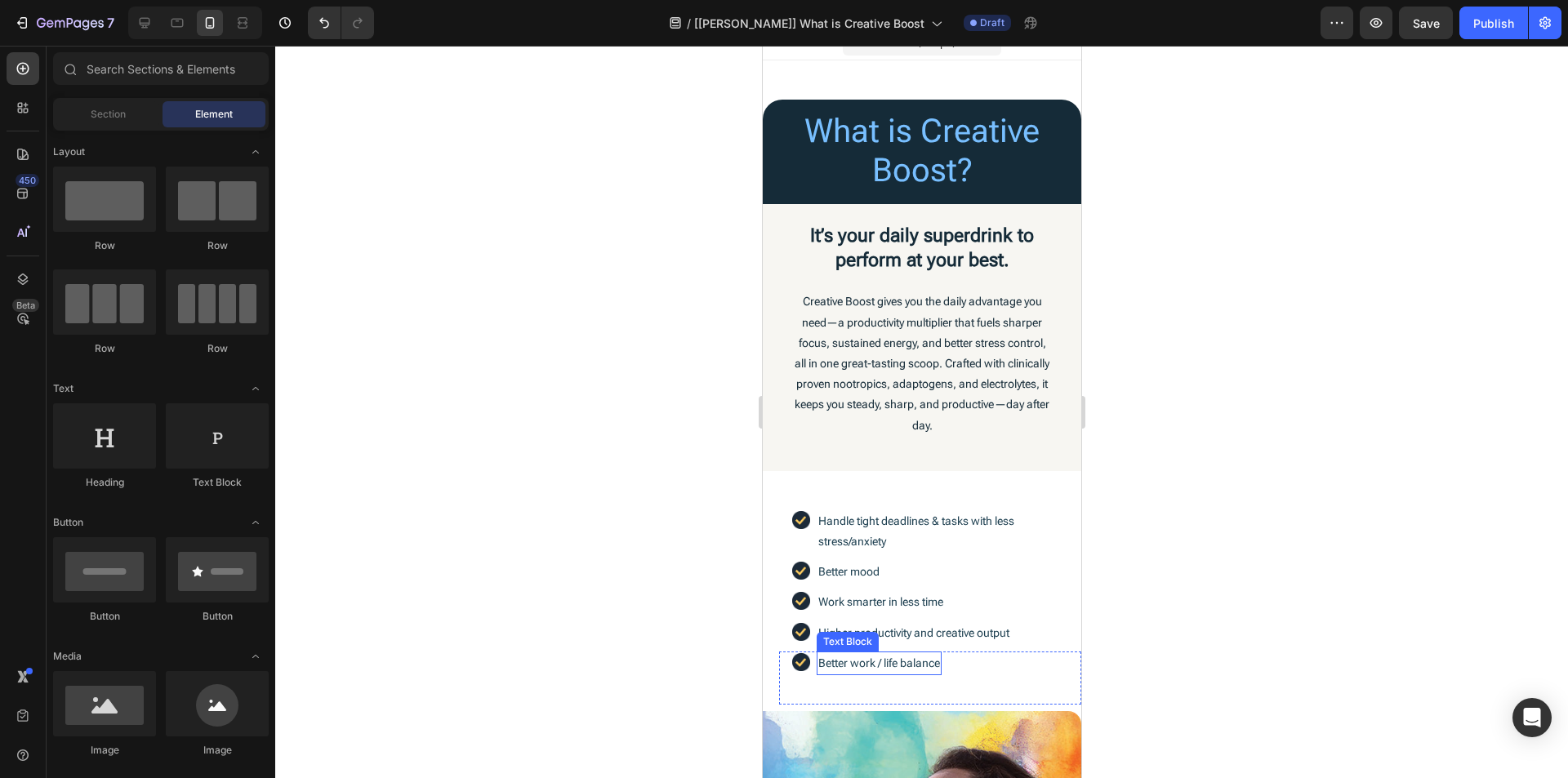
scroll to position [17, 0]
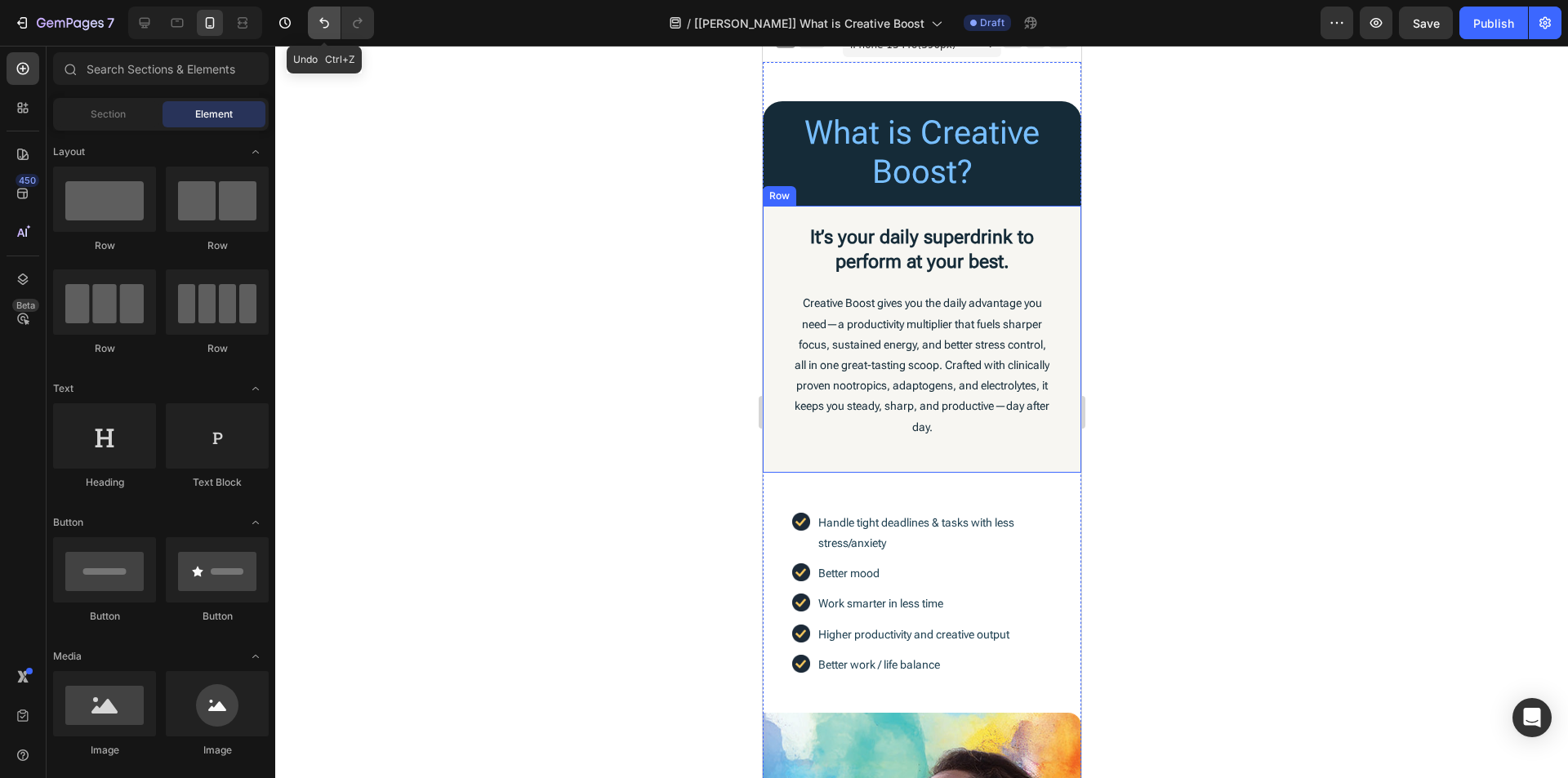
click at [319, 28] on icon "Undo/Redo" at bounding box center [324, 22] width 16 height 16
click at [320, 29] on icon "Undo/Redo" at bounding box center [324, 22] width 16 height 16
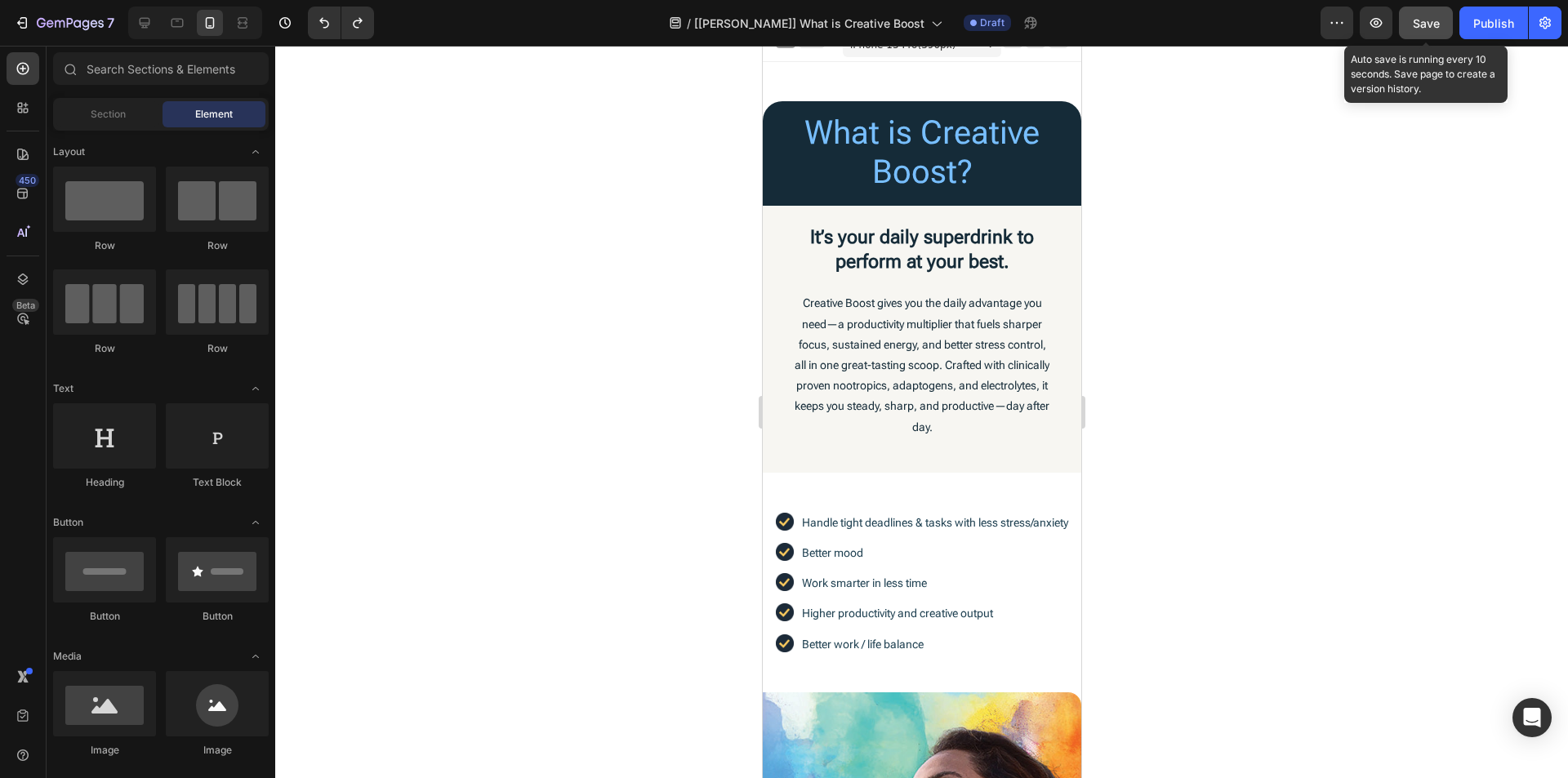
click at [1427, 20] on span "Save" at bounding box center [1426, 23] width 27 height 14
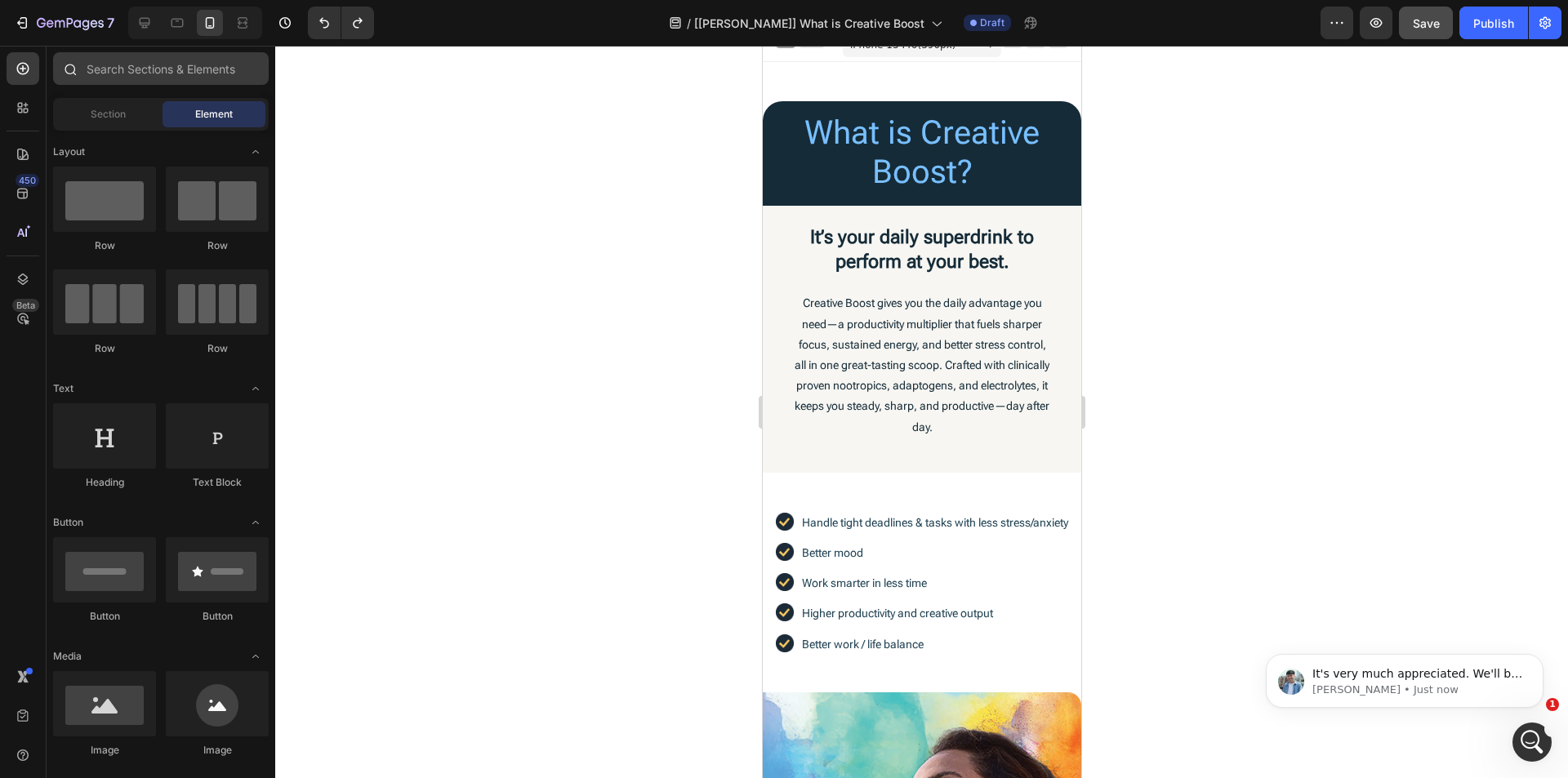
scroll to position [0, 0]
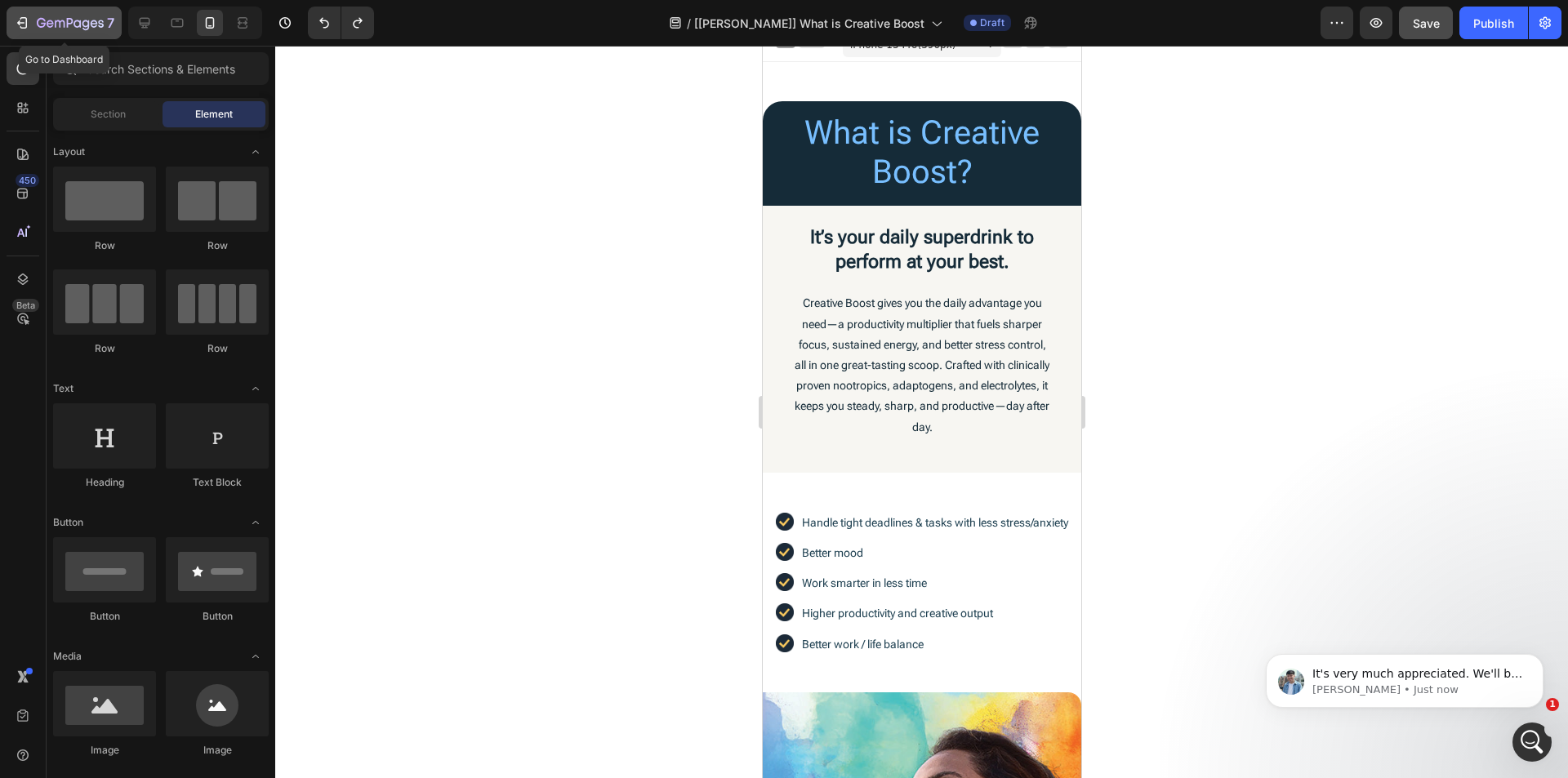
click at [110, 17] on p "7" at bounding box center [111, 23] width 8 height 20
